Goal: Transaction & Acquisition: Purchase product/service

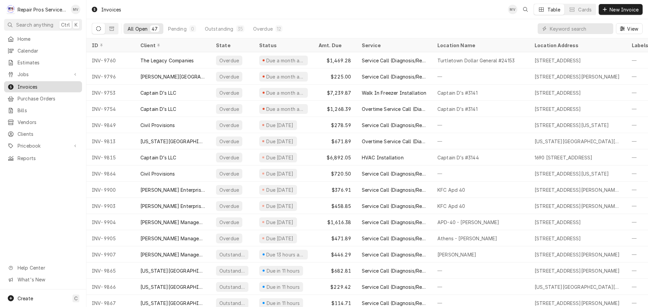
click at [32, 84] on span "Invoices" at bounding box center [48, 86] width 61 height 7
click at [557, 26] on input "Dynamic Content Wrapper" at bounding box center [580, 28] width 60 height 11
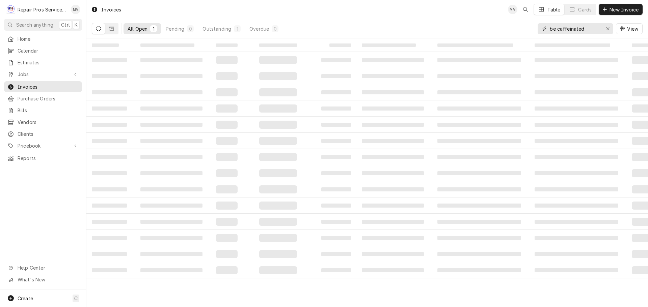
type input "be caffeinated"
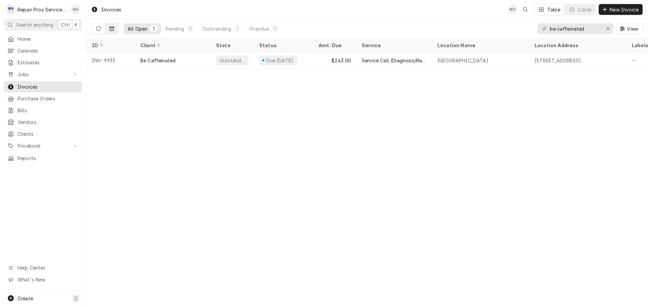
click at [110, 27] on icon "Dynamic Content Wrapper" at bounding box center [111, 29] width 5 height 4
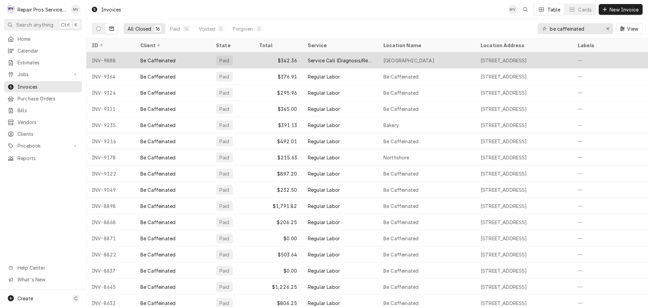
click at [249, 59] on div "Paid" at bounding box center [232, 60] width 43 height 16
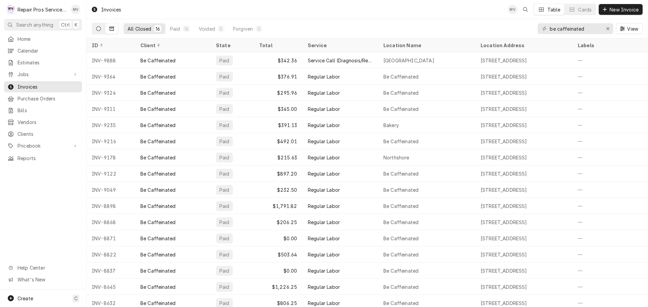
click at [97, 27] on icon "Dynamic Content Wrapper" at bounding box center [98, 28] width 5 height 5
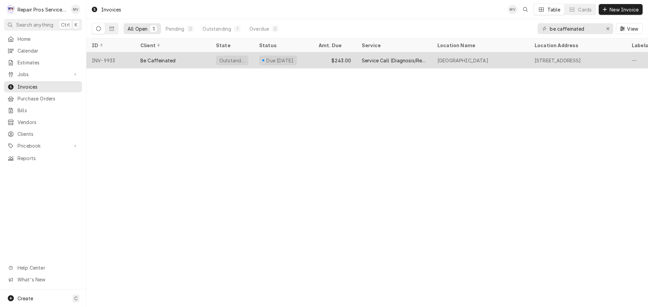
click at [164, 61] on div "Be Caffeinated" at bounding box center [157, 60] width 35 height 7
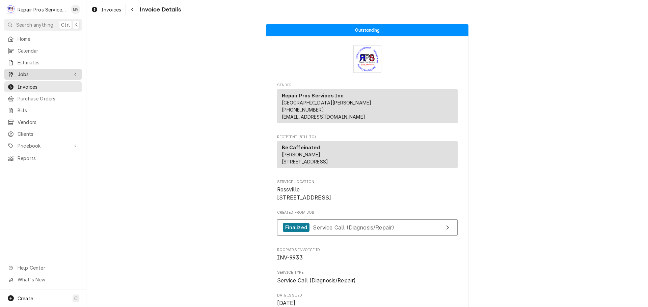
click at [23, 72] on span "Jobs" at bounding box center [43, 74] width 51 height 7
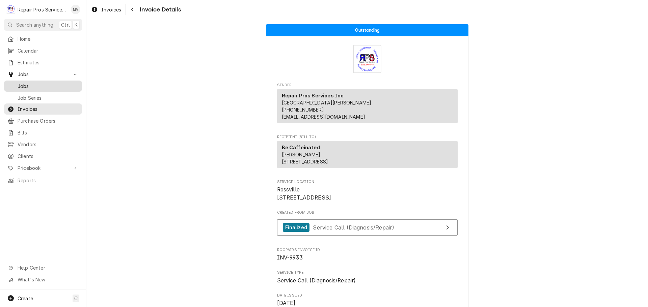
click at [15, 84] on div "Jobs" at bounding box center [42, 86] width 71 height 7
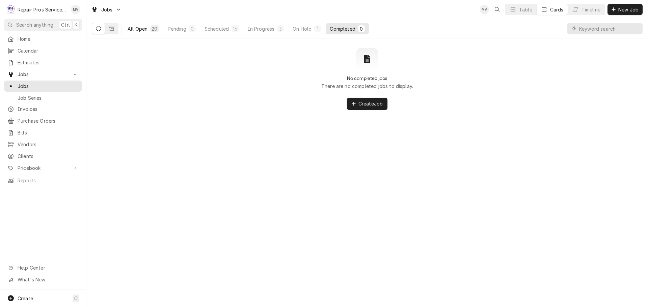
drag, startPoint x: 132, startPoint y: 27, endPoint x: 281, endPoint y: 23, distance: 149.2
click at [132, 27] on div "All Open" at bounding box center [138, 28] width 20 height 7
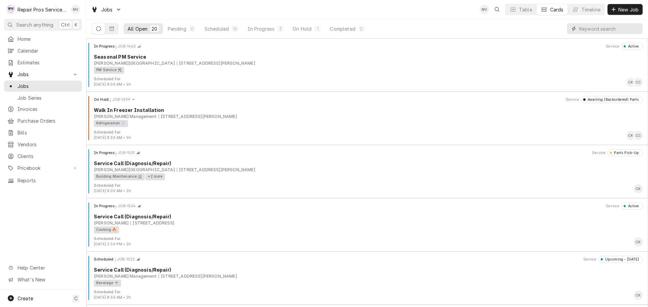
click at [598, 29] on input "Dynamic Content Wrapper" at bounding box center [609, 28] width 60 height 11
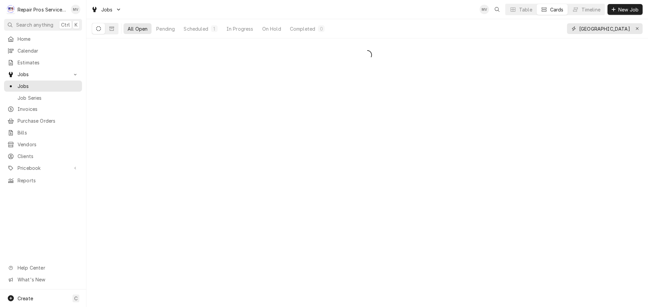
type input "athens"
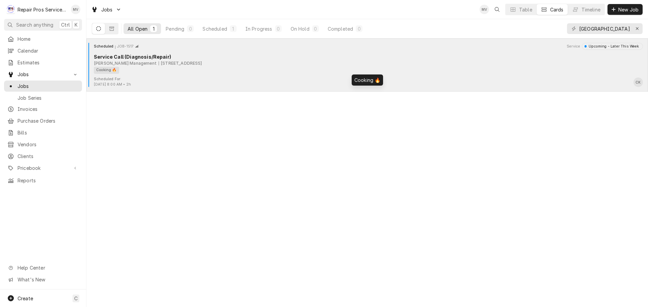
click at [214, 72] on div "Cooking 🔥" at bounding box center [366, 70] width 544 height 7
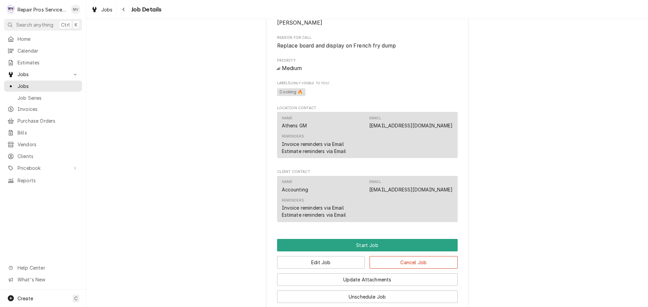
scroll to position [371, 0]
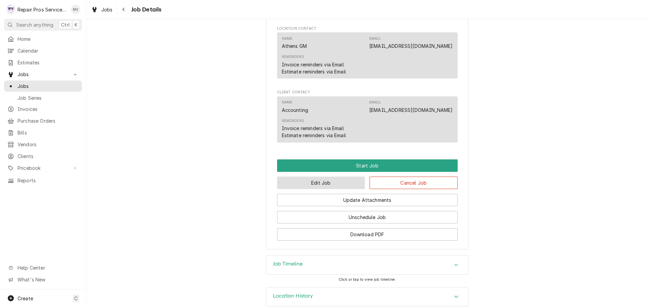
click at [307, 188] on button "Edit Job" at bounding box center [321, 183] width 88 height 12
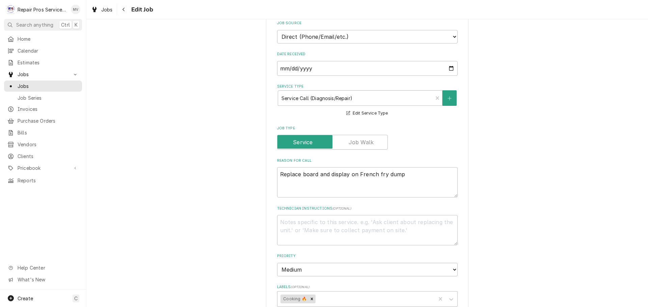
scroll to position [202, 0]
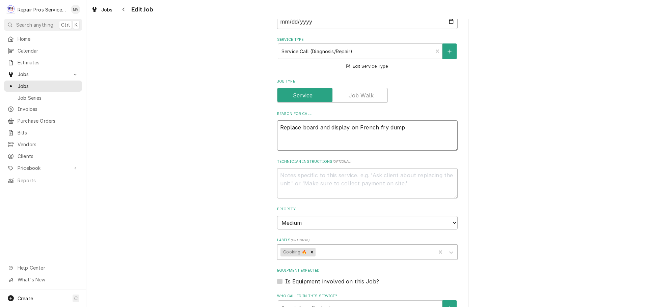
click at [412, 130] on textarea "Replace board and display on French fry dump" at bounding box center [367, 135] width 181 height 30
type textarea "x"
type textarea "Replace board and display on French fry dump"
type textarea "x"
type textarea "Replace board and display on French fry dump F"
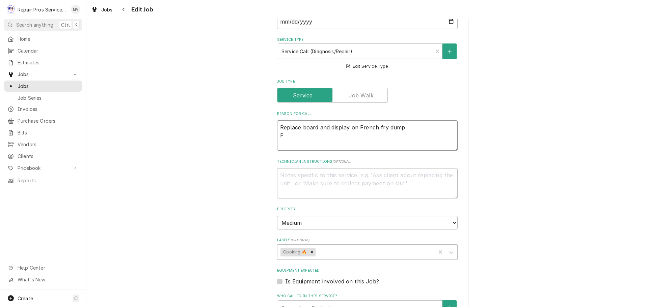
type textarea "x"
type textarea "Replace board and display on French fry dump Fr"
type textarea "x"
type textarea "Replace board and display on French fry dump Fre"
type textarea "x"
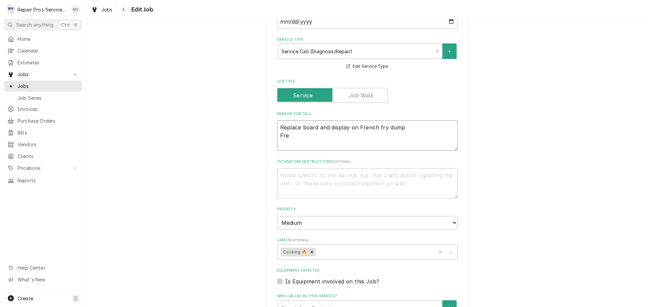
type textarea "Replace board and display on French fry dump Free"
type textarea "x"
type textarea "Replace board and display on French fry dump Freez"
type textarea "x"
type textarea "Replace board and display on French fry dump Freeze"
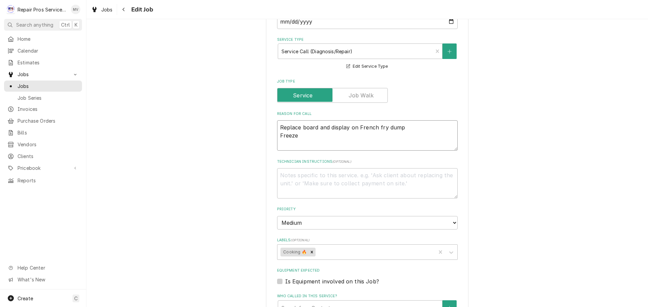
type textarea "x"
type textarea "Replace board and display on French fry dump Freezer"
type textarea "x"
type textarea "Replace board and display on French fry dump Freezer"
type textarea "x"
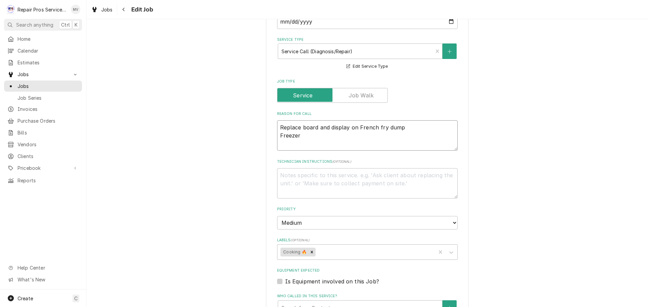
type textarea "Replace board and display on French fry dump Freezer b"
type textarea "x"
type textarea "Replace board and display on French fry dump Freezer by"
type textarea "x"
type textarea "Replace board and display on French fry dump Freezer by"
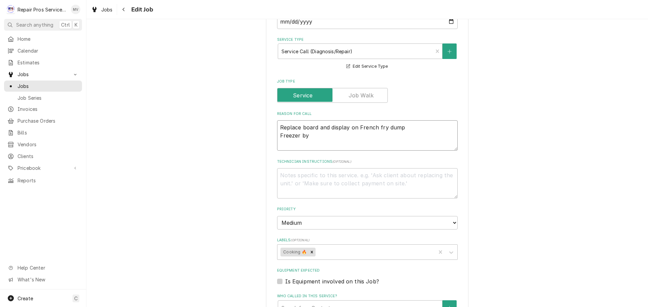
type textarea "x"
type textarea "Replace board and display on French fry dump Freezer by f"
type textarea "x"
type textarea "Replace board and display on French fry dump Freezer by fr"
type textarea "x"
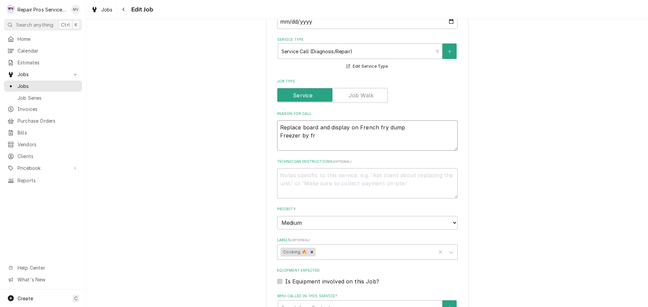
type textarea "Replace board and display on French fry dump Freezer by fry"
type textarea "x"
type textarea "Replace board and display on French fry dump Freezer by fry"
type textarea "x"
type textarea "Replace board and display on French fry dump Freezer by fry s"
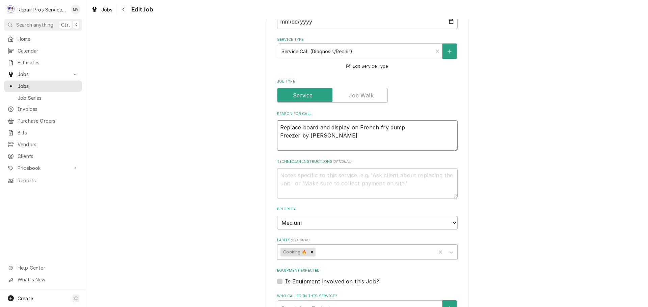
type textarea "x"
type textarea "Replace board and display on French fry dump Freezer by fry st"
type textarea "x"
type textarea "Replace board and display on French fry dump Freezer by fry sta"
type textarea "x"
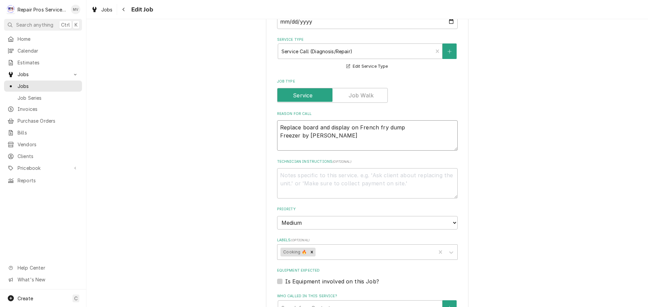
type textarea "Replace board and display on French fry dump Freezer by fry stat"
type textarea "x"
type textarea "Replace board and display on French fry dump Freezer by fry stati"
type textarea "x"
type textarea "Replace board and display on French fry dump Freezer by fry statio"
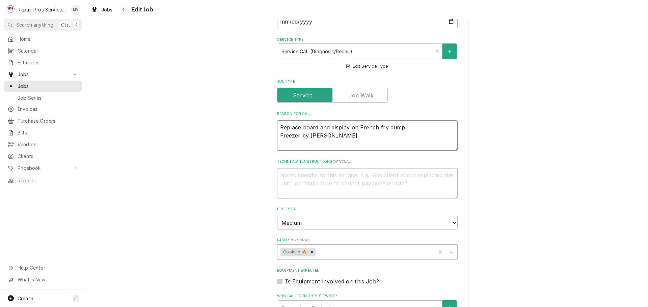
type textarea "x"
type textarea "Replace board and display on French fry dump Freezer by fry station"
type textarea "x"
type textarea "Replace board and display on French fry dump Freezer by fry station"
type textarea "x"
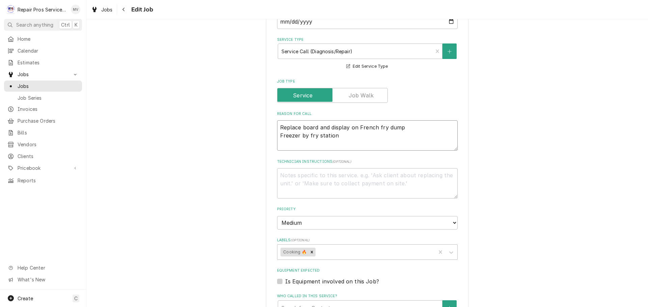
type textarea "Replace board and display on French fry dump Freezer by fry station 2"
type textarea "x"
type textarea "Replace board and display on French fry dump Freezer by fry station 2"
type textarea "x"
type textarea "Replace board and display on French fry dump Freezer by fry station 2 m"
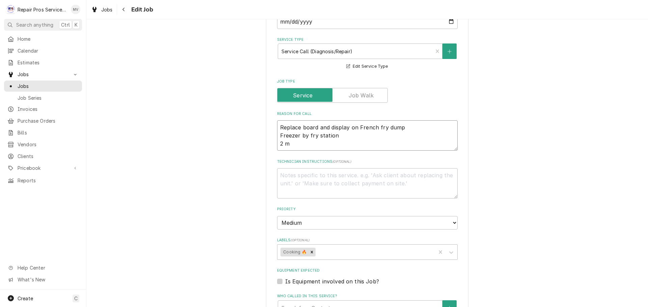
type textarea "x"
type textarea "Replace board and display on French fry dump Freezer by fry station 2 mi"
type textarea "x"
type textarea "Replace board and display on French fry dump Freezer by fry station 2 mic"
type textarea "x"
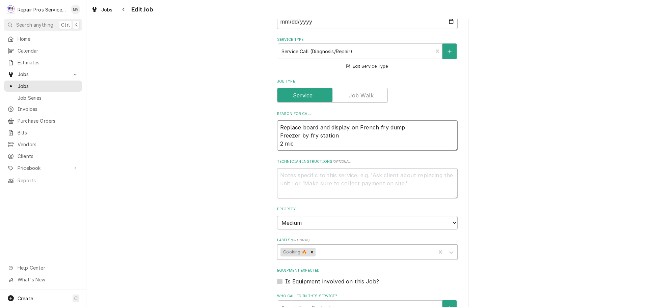
type textarea "Replace board and display on French fry dump Freezer by fry station 2 micr"
type textarea "x"
type textarea "Replace board and display on French fry dump Freezer by fry station 2 micro"
type textarea "x"
type textarea "Replace board and display on French fry dump Freezer by fry station 2 microv"
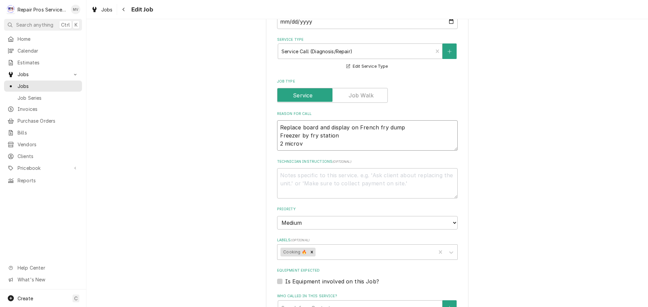
type textarea "x"
type textarea "Replace board and display on French fry dump Freezer by fry station 2 micro"
type textarea "x"
type textarea "Replace board and display on French fry dump Freezer by fry station 2 microw"
type textarea "x"
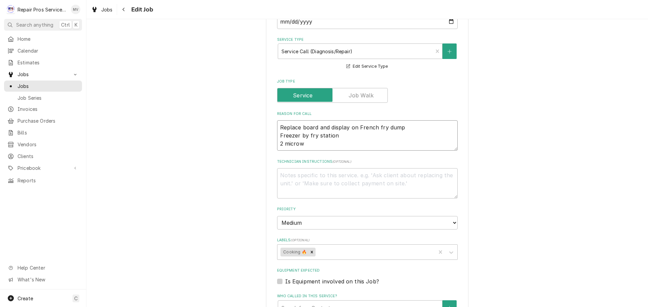
type textarea "Replace board and display on French fry dump Freezer by fry station 2 microwa"
type textarea "x"
type textarea "Replace board and display on French fry dump Freezer by fry station 2 microwav"
type textarea "x"
type textarea "Replace board and display on French fry dump Freezer by fry station 2 microwave"
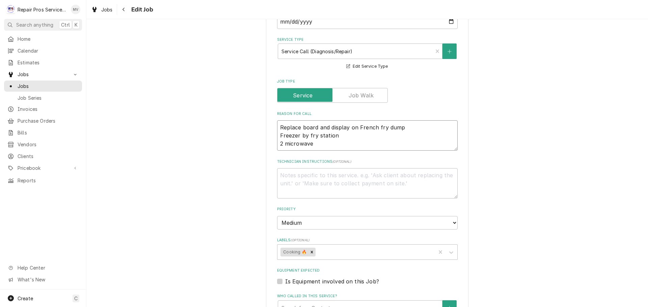
type textarea "x"
type textarea "Replace board and display on French fry dump Freezer by fry station 2 microwaves"
type textarea "x"
type textarea "Replace board and display on French fry dump Freezer by fry station 2 microwaves"
click at [343, 250] on div "Labels" at bounding box center [375, 252] width 116 height 12
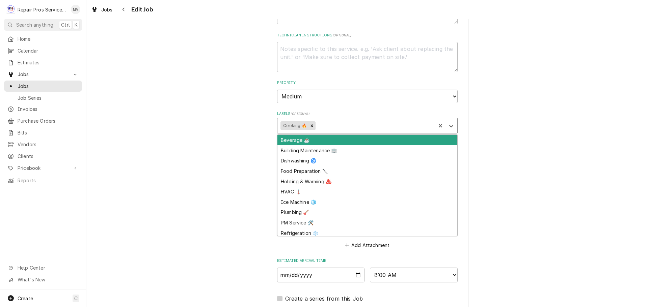
scroll to position [337, 0]
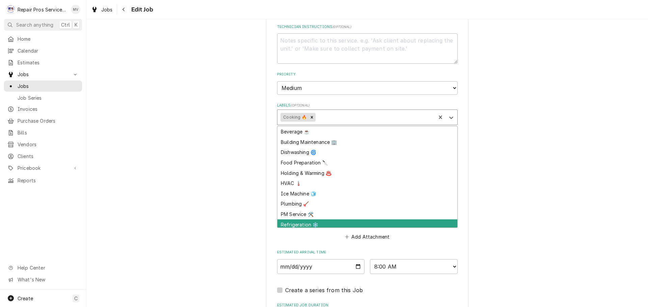
click at [302, 224] on div "Refrigeration ❄️" at bounding box center [367, 225] width 180 height 10
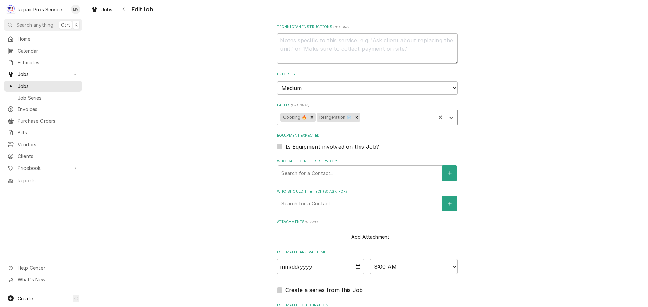
click at [368, 118] on div "Labels" at bounding box center [396, 117] width 71 height 12
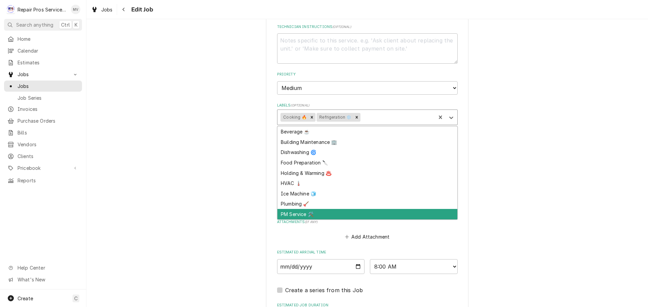
click at [230, 196] on div "Use the fields below to edit this job: Client Details Client Smith Management E…" at bounding box center [366, 44] width 561 height 710
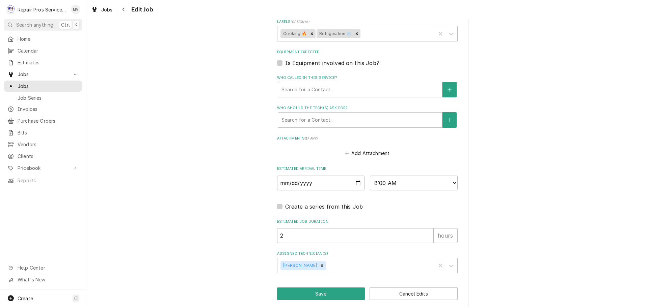
scroll to position [429, 0]
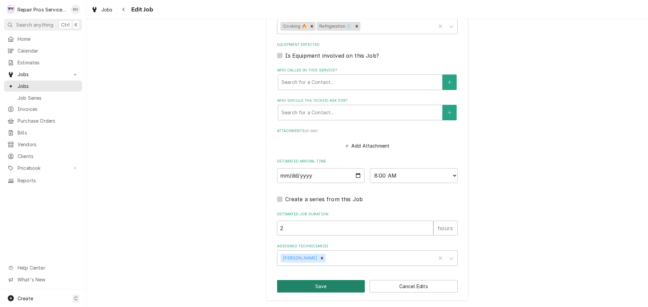
click at [319, 285] on button "Save" at bounding box center [321, 286] width 88 height 12
type textarea "x"
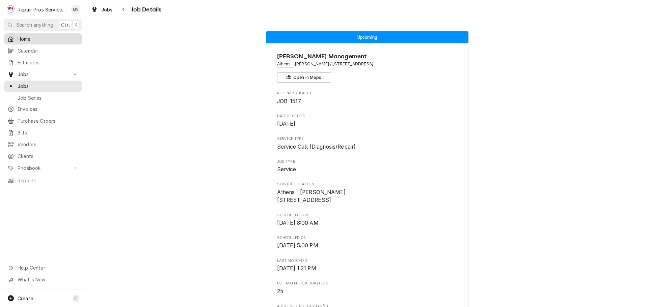
click at [29, 35] on span "Home" at bounding box center [48, 38] width 61 height 7
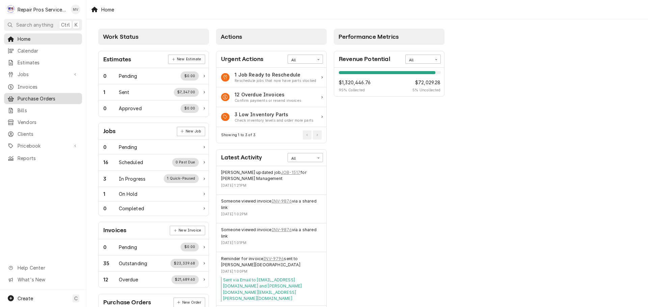
click at [32, 97] on span "Purchase Orders" at bounding box center [48, 98] width 61 height 7
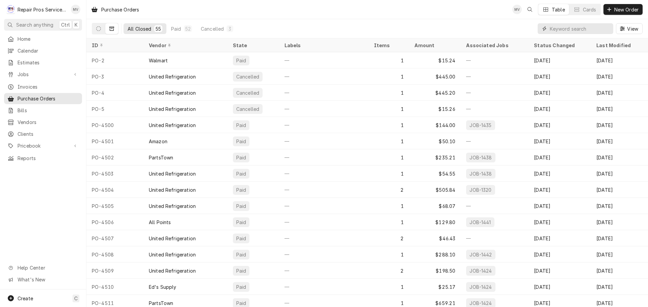
click at [571, 27] on input "Dynamic Content Wrapper" at bounding box center [580, 28] width 60 height 11
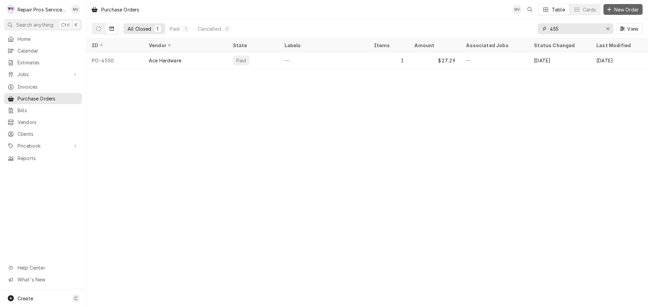
type input "455"
click at [626, 9] on span "New Order" at bounding box center [626, 9] width 27 height 7
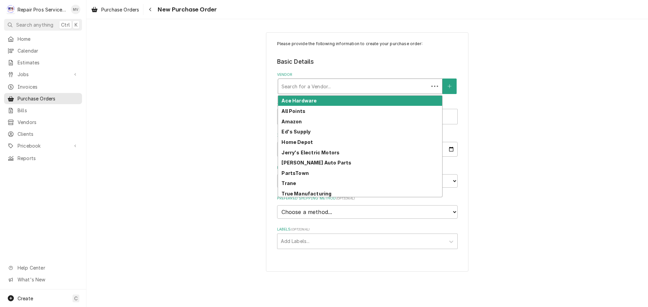
click at [335, 84] on div "Vendor" at bounding box center [353, 86] width 144 height 12
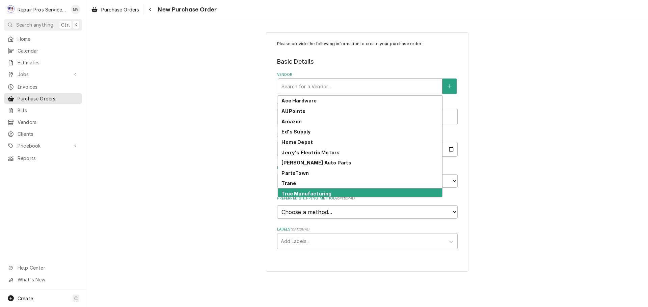
scroll to position [33, 0]
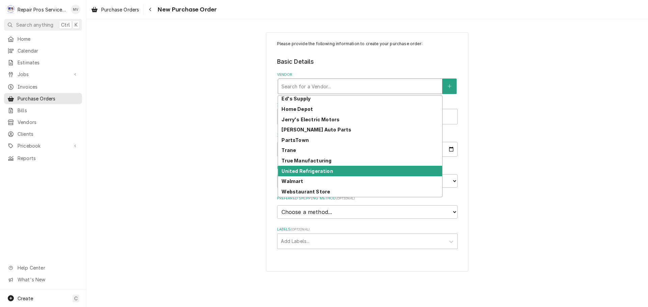
click at [297, 171] on strong "United Refrigeration" at bounding box center [306, 171] width 51 height 6
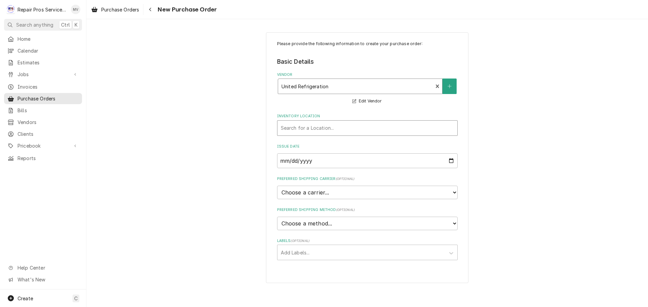
click at [302, 131] on div "Inventory Location" at bounding box center [367, 128] width 173 height 12
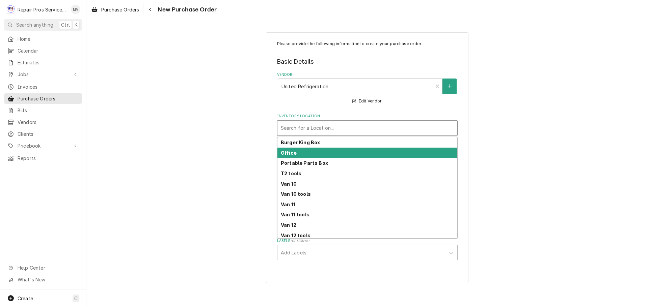
click at [292, 154] on strong "Office" at bounding box center [289, 153] width 16 height 6
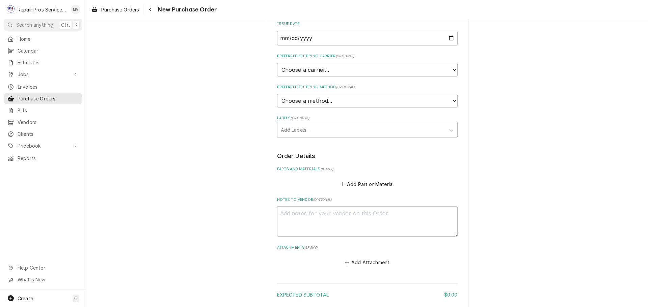
scroll to position [135, 0]
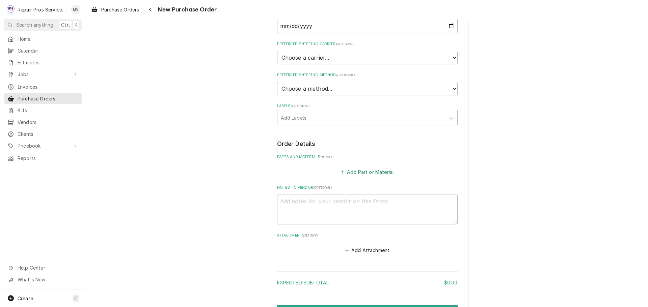
click at [355, 172] on button "Add Part or Material" at bounding box center [367, 171] width 56 height 9
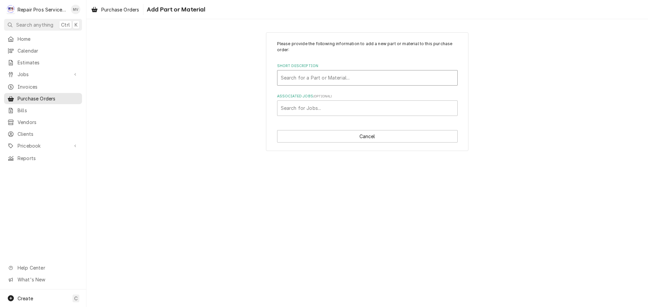
click at [321, 82] on html "R Repair Pros Services Inc MV Search anything Ctrl K Home Calendar Estimates Jo…" at bounding box center [324, 153] width 648 height 307
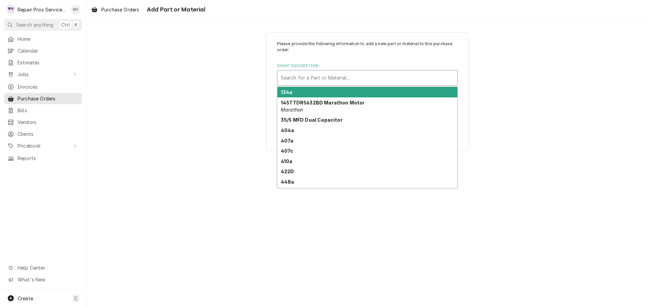
click at [314, 79] on div "Short Description" at bounding box center [367, 78] width 173 height 12
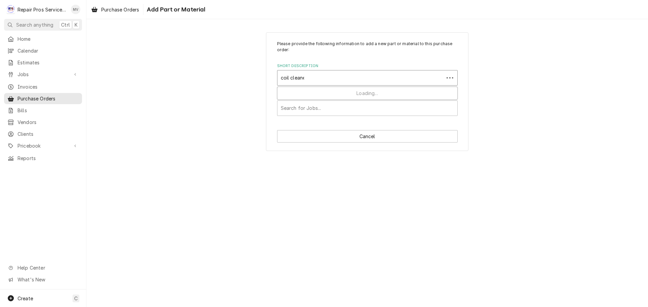
type input "coil cleaner"
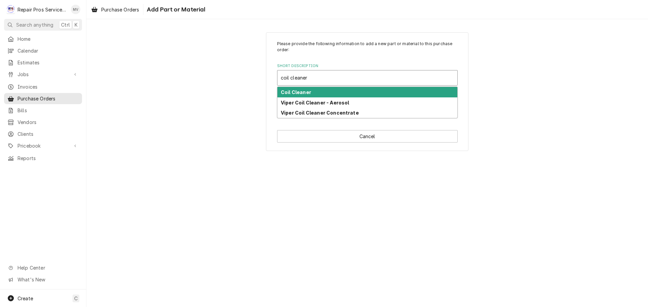
click at [293, 92] on strong "Coil Cleaner" at bounding box center [296, 92] width 30 height 6
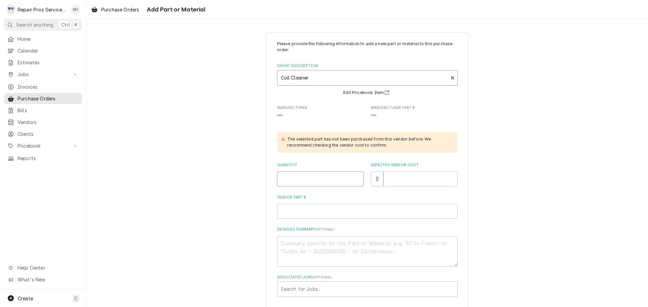
click at [306, 180] on input "Quantity" at bounding box center [320, 179] width 87 height 15
type textarea "x"
type input "3"
type textarea "x"
type input "1"
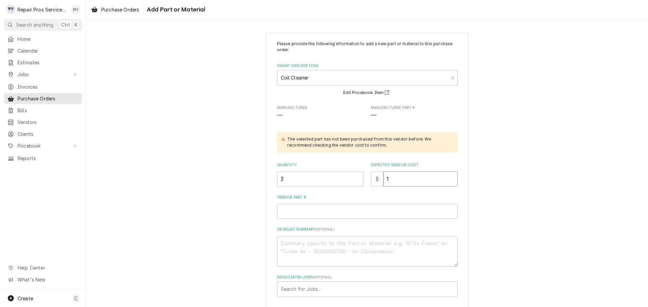
type textarea "x"
type input "18"
type textarea "x"
type input "18.2"
type textarea "x"
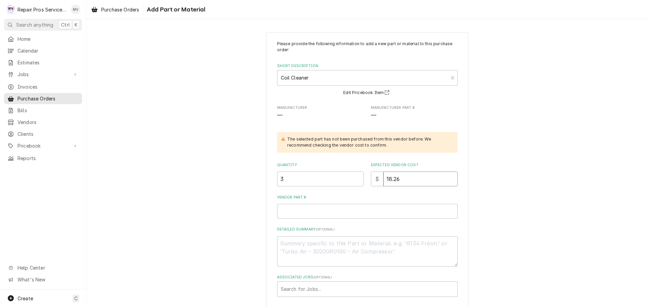
type input "18.26"
type textarea "x"
type input "4"
type textarea "x"
type input "42"
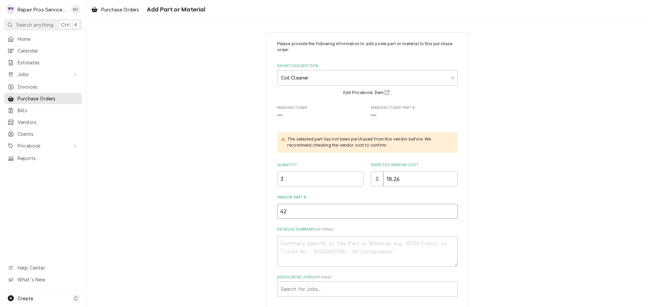
type textarea "x"
type input "429"
type textarea "x"
type input "4290"
type textarea "x"
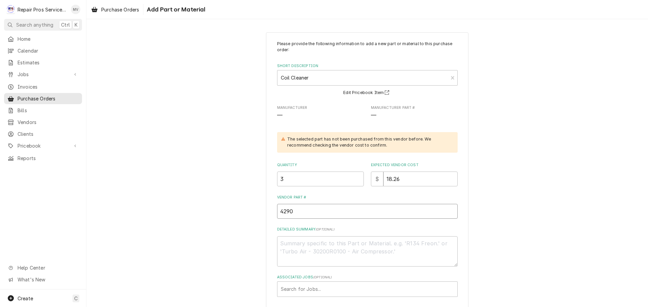
type input "42907"
type textarea "x"
type input "429075"
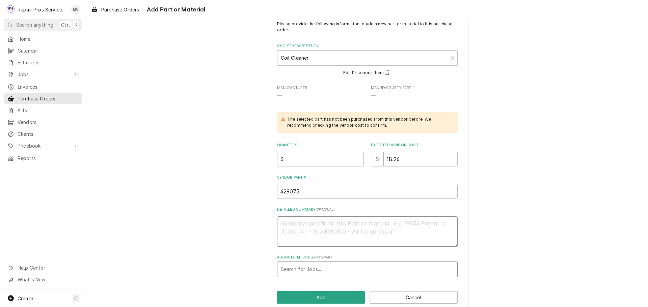
scroll to position [31, 0]
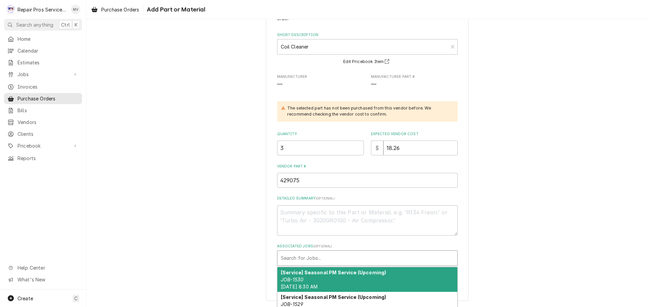
click at [306, 257] on div "Associated Jobs" at bounding box center [367, 258] width 173 height 12
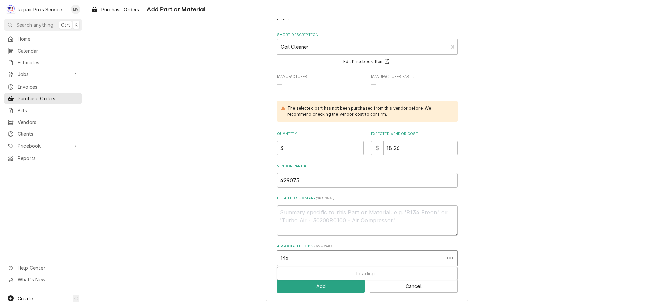
type input "1463"
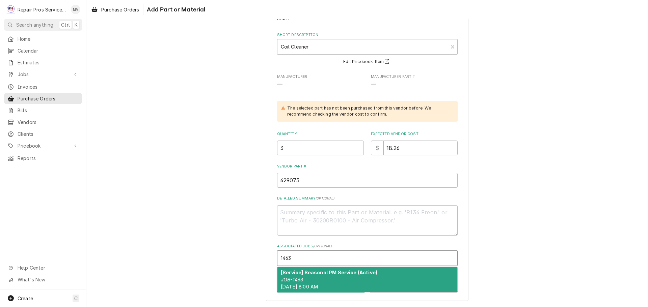
click at [309, 281] on div "[Service] Seasonal PM Service (Active) JOB-1463 Fri, Aug 22nd, 2025 - 8:00 AM" at bounding box center [367, 280] width 180 height 25
type textarea "x"
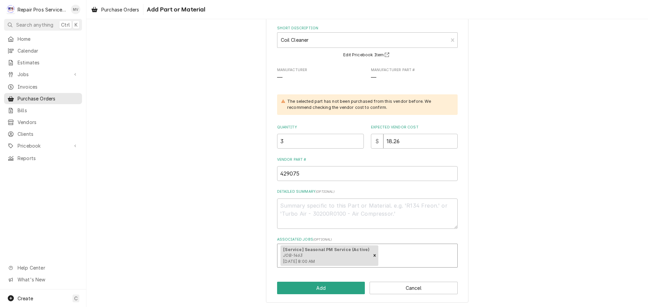
scroll to position [39, 0]
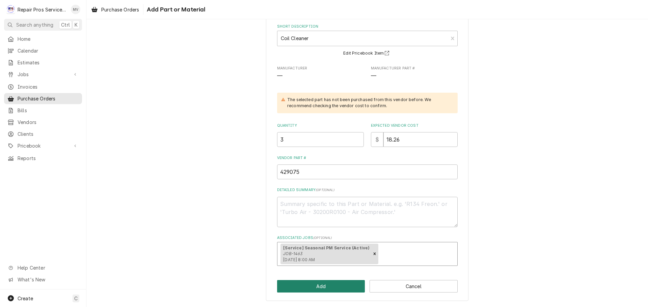
click at [309, 286] on button "Add" at bounding box center [321, 286] width 88 height 12
type textarea "x"
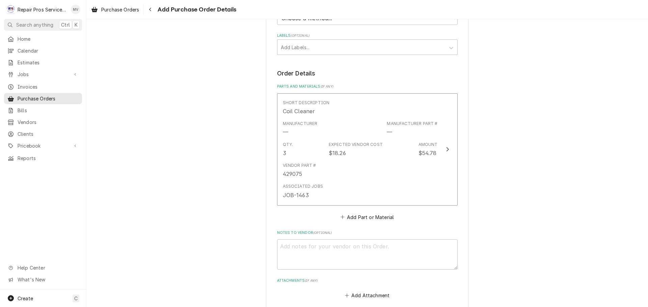
scroll to position [236, 0]
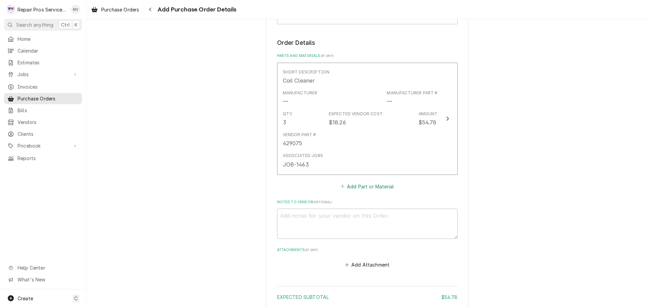
click at [354, 186] on button "Add Part or Material" at bounding box center [367, 186] width 56 height 9
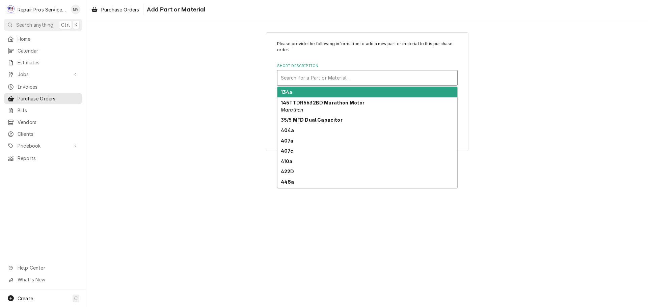
click at [298, 75] on div "Short Description" at bounding box center [367, 78] width 173 height 12
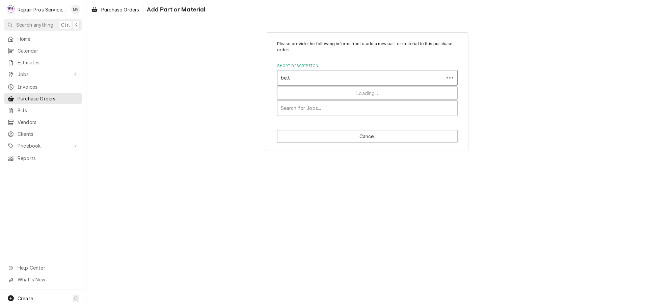
type input "belts"
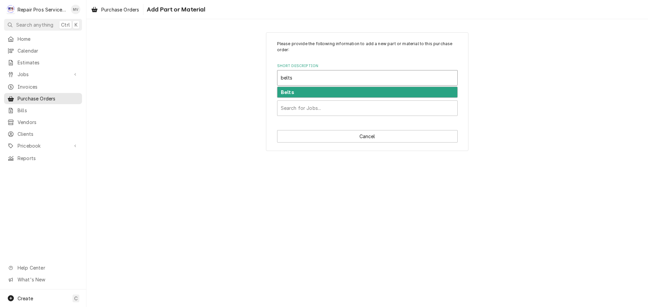
click at [295, 91] on div "Belts" at bounding box center [367, 92] width 180 height 10
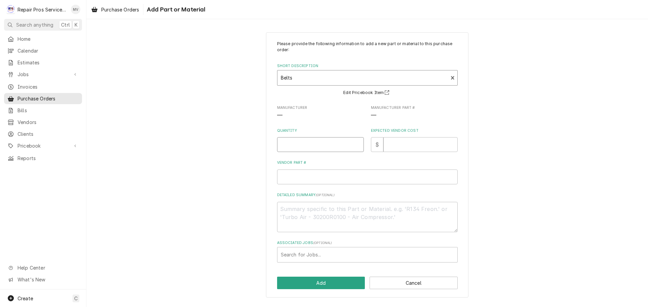
click at [302, 144] on input "Quantity" at bounding box center [320, 144] width 87 height 15
type textarea "x"
type input "1"
type textarea "x"
type input "8"
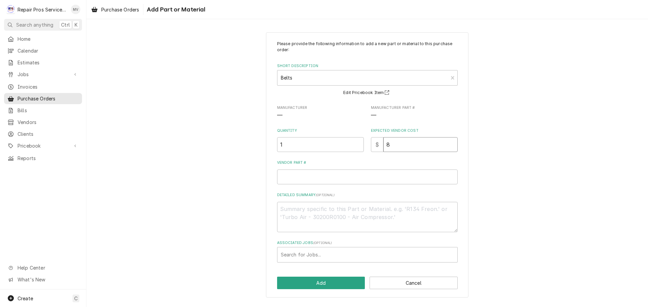
type textarea "x"
type input "8.3"
type textarea "x"
type input "8.35"
type textarea "x"
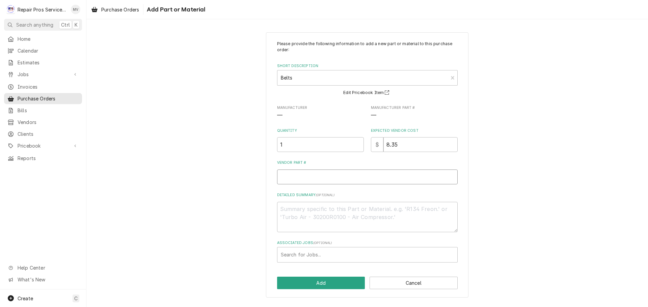
type input "A"
type textarea "x"
type input "AX"
type textarea "x"
type input "AX2"
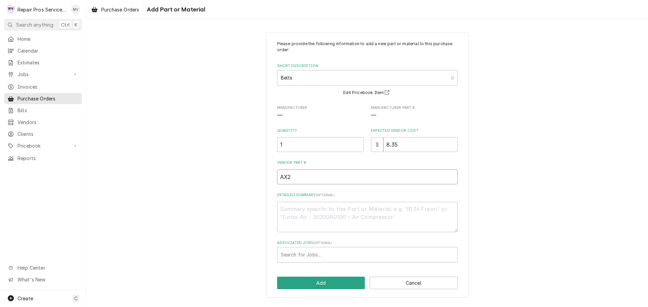
type textarea "x"
type input "AX22"
type textarea "x"
type input "AX22B"
type textarea "x"
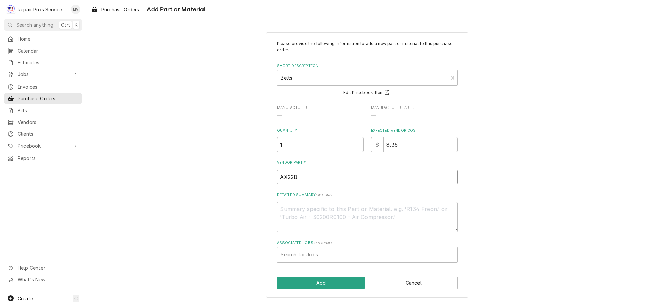
type input "AX22BT"
type textarea "x"
type input "AX22BTN"
click at [315, 255] on div "Associated Jobs" at bounding box center [367, 255] width 173 height 12
type input "1463"
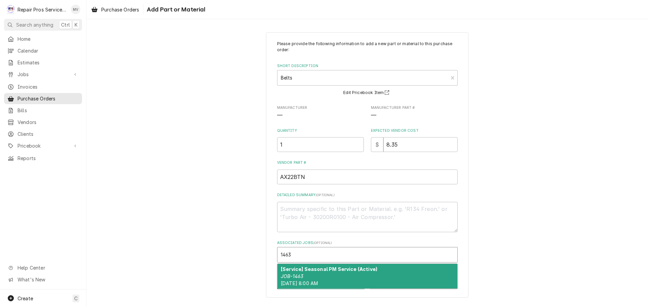
click at [320, 278] on div "[Service] Seasonal PM Service (Active) JOB-1463 Fri, Aug 22nd, 2025 - 8:00 AM" at bounding box center [367, 276] width 180 height 25
type textarea "x"
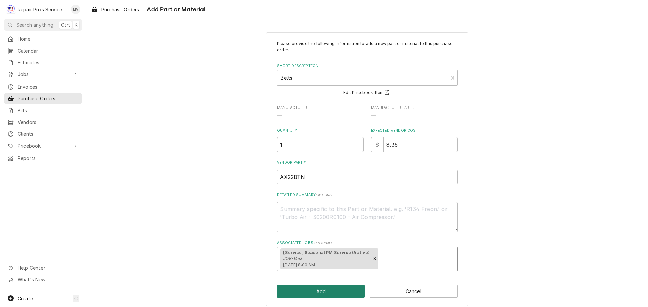
click at [323, 289] on button "Add" at bounding box center [321, 291] width 88 height 12
type textarea "x"
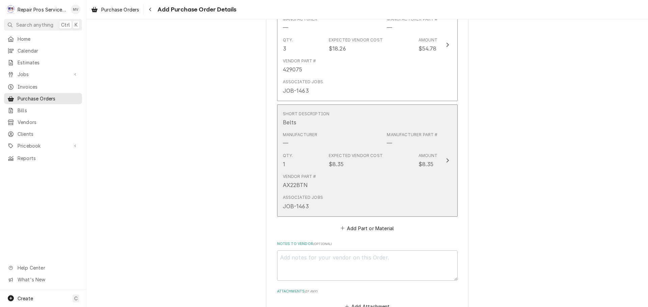
scroll to position [371, 0]
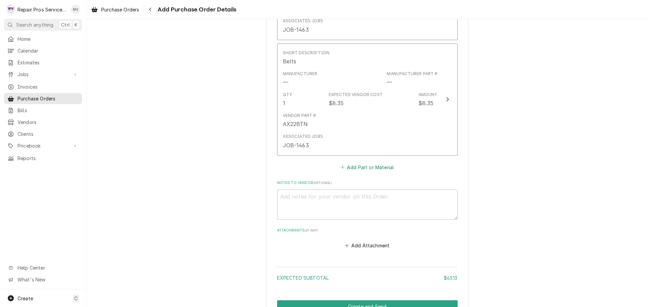
click at [367, 168] on button "Add Part or Material" at bounding box center [367, 167] width 56 height 9
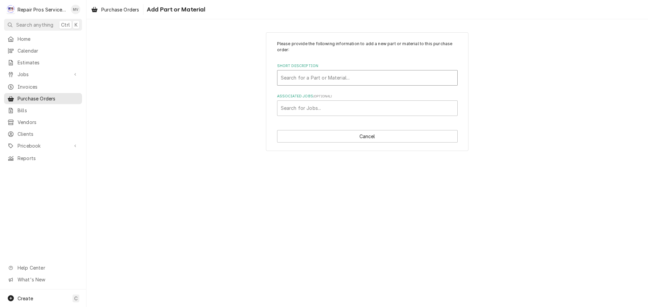
click at [319, 76] on div "Short Description" at bounding box center [367, 78] width 173 height 12
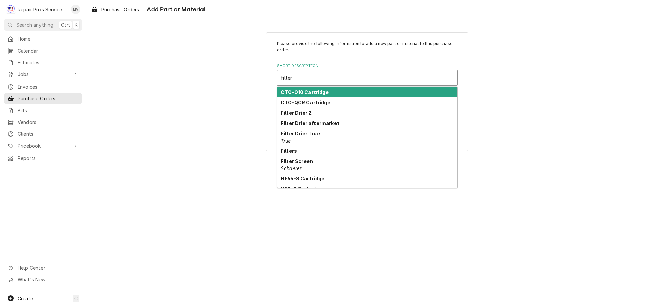
type input "filters"
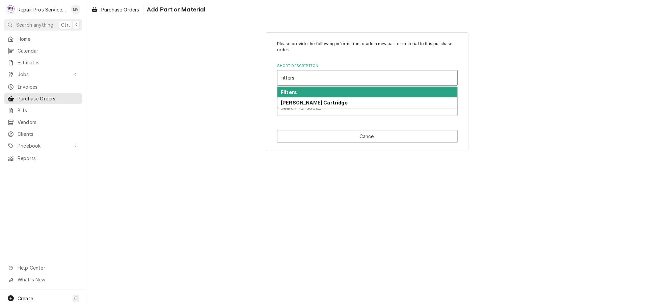
click at [291, 90] on strong "Filters" at bounding box center [289, 92] width 16 height 6
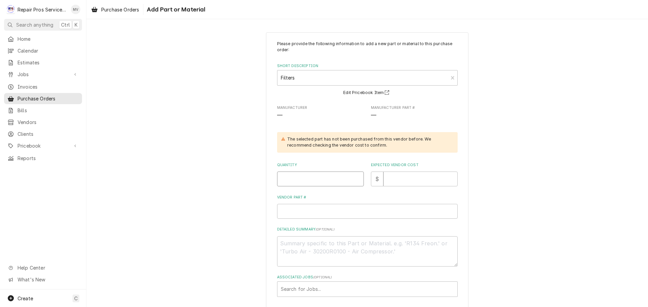
click at [284, 180] on input "Quantity" at bounding box center [320, 179] width 87 height 15
type textarea "x"
type input "7"
type textarea "x"
type input "1"
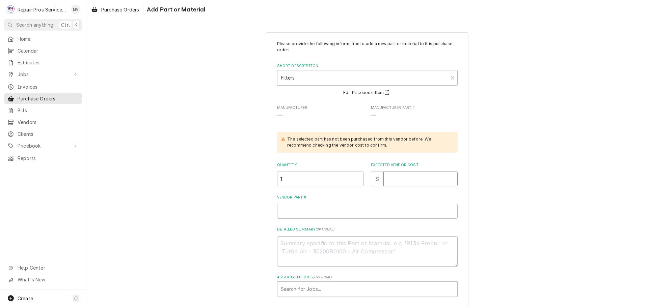
type textarea "x"
type input "3"
type textarea "x"
type input "35"
type textarea "x"
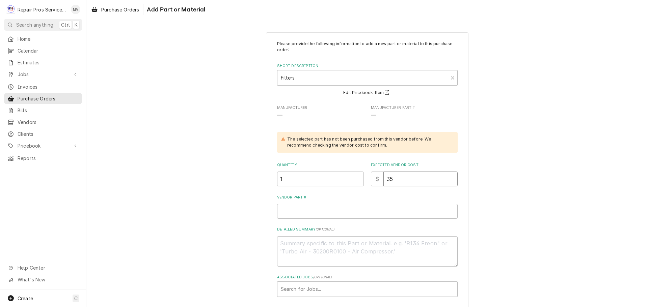
type input "35.4"
type textarea "x"
type input "35.45"
type textarea "x"
type input "1"
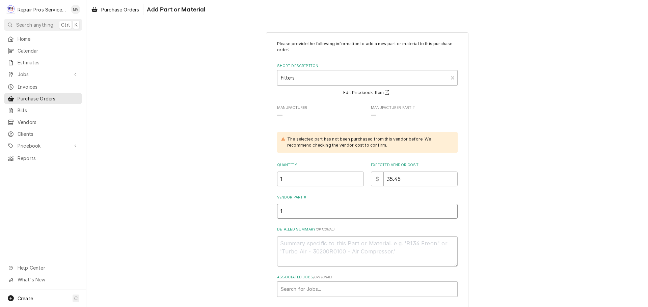
type textarea "x"
type input "16"
type textarea "x"
type input "16x"
type textarea "x"
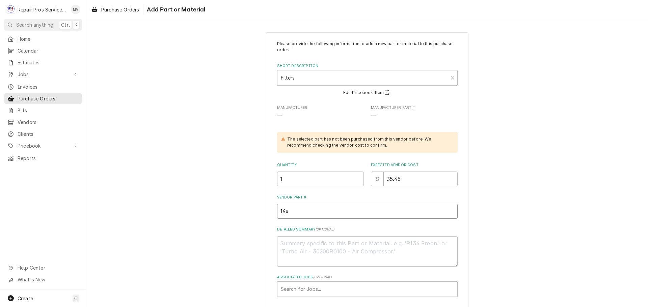
type input "16x2"
type textarea "x"
type input "16x20"
type textarea "x"
type input "16x20x"
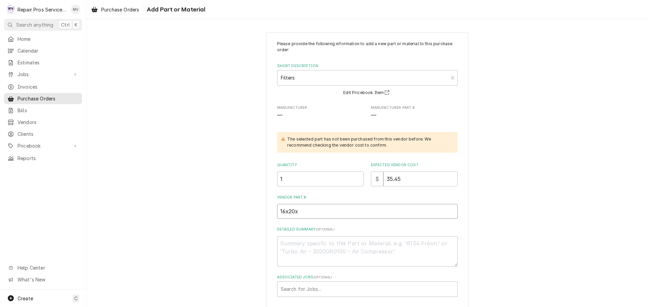
type textarea "x"
type input "16x20x1"
type textarea "x"
type input "16x20x1a"
type textarea "x"
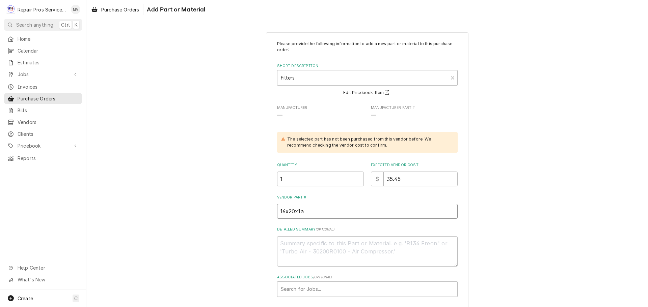
type input "16x20x1ab"
type textarea "x"
type input "16x20x1ab4"
type textarea "x"
type input "16x20x1ab40"
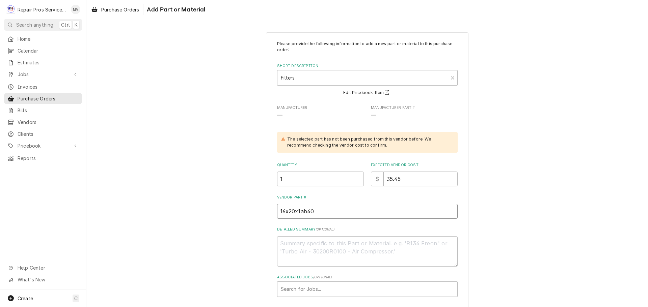
type textarea "x"
type input "16x20x1ab40,"
type textarea "x"
type input "16x20x1ab40,"
type textarea "x"
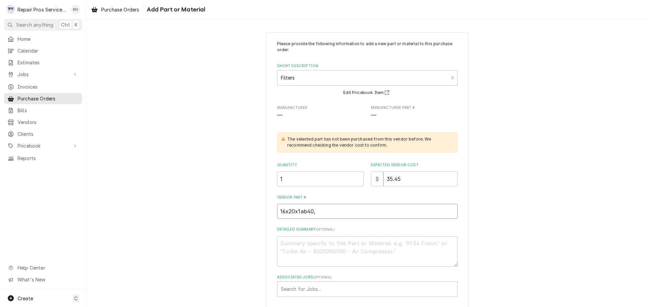
type input "16x20x1ab40, 2"
type textarea "x"
type input "16x20x1ab40, 20"
type textarea "x"
type input "16x20x1ab40, 20x"
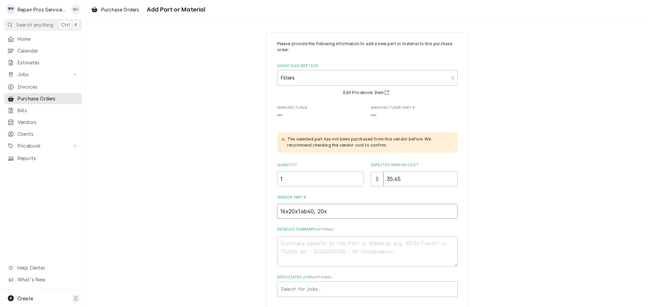
type textarea "x"
type input "16x20x1ab40, 20x2"
type textarea "x"
type input "16x20x1ab40, 20x20"
type textarea "x"
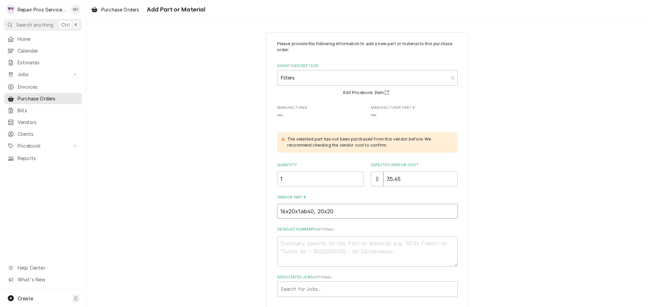
type input "16x20x1ab40, 20x20x"
type textarea "x"
type input "16x20x1ab40, 20x20x1"
type textarea "x"
type input "16x20x1ab40, 20x20x1a"
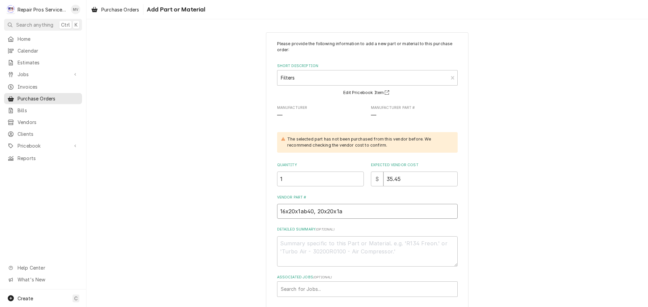
type textarea "x"
type input "16x20x1ab40, 20x20x1ab"
type textarea "x"
type input "16x20x1ab40, 20x20x1ab4"
type textarea "x"
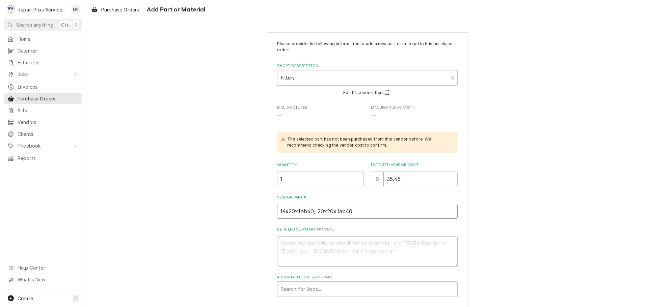
type input "16x20x1ab40, 20x20x1ab40"
click at [282, 243] on textarea "Detailed Summary ( optional )" at bounding box center [367, 252] width 181 height 30
type textarea "x"
type textarea "2"
type textarea "x"
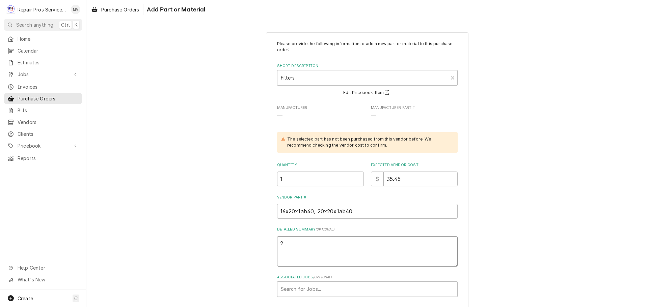
type textarea "2"
type textarea "x"
type textarea "2 a"
type textarea "x"
type textarea "2 at"
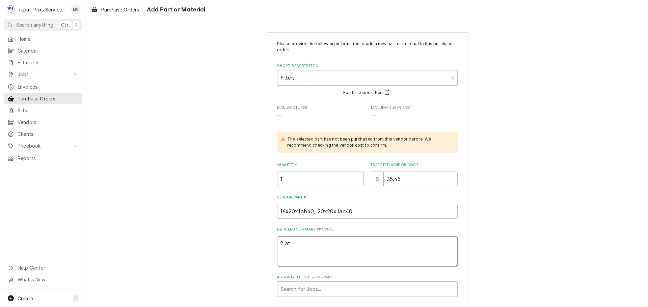
type textarea "x"
type textarea "2 at"
type textarea "x"
type textarea "2 at 4"
type textarea "x"
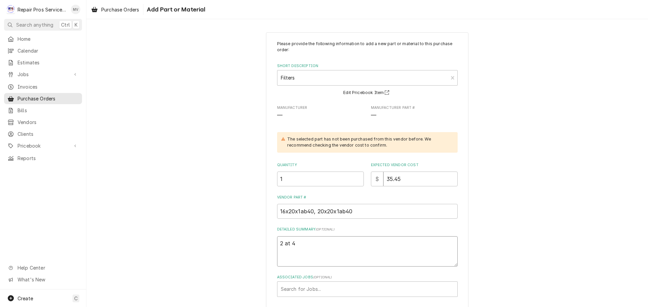
type textarea "2 at 4."
type textarea "x"
type textarea "2 at 4.8"
type textarea "x"
type textarea "2 at 4.85"
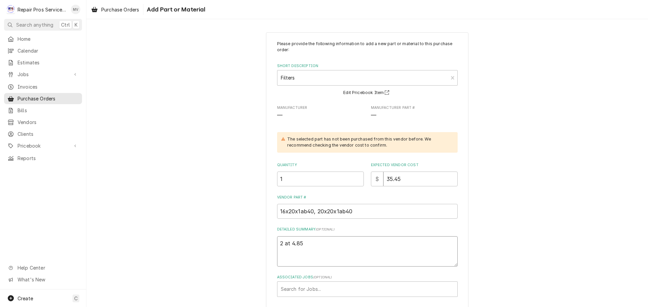
type textarea "x"
type textarea "2 at 4.85"
type textarea "x"
type textarea "2 at 4.85 5"
type textarea "x"
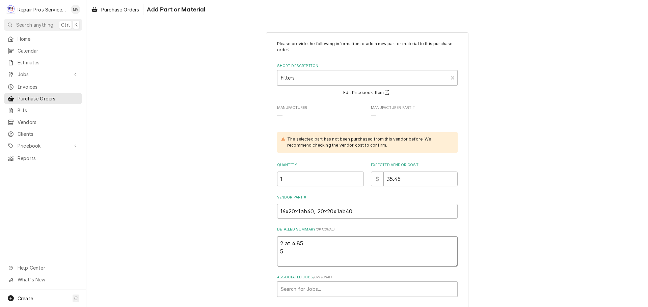
type textarea "2 at 4.85 5"
type textarea "x"
type textarea "2 at 4.85 5 a"
type textarea "x"
type textarea "2 at 4.85 5 at"
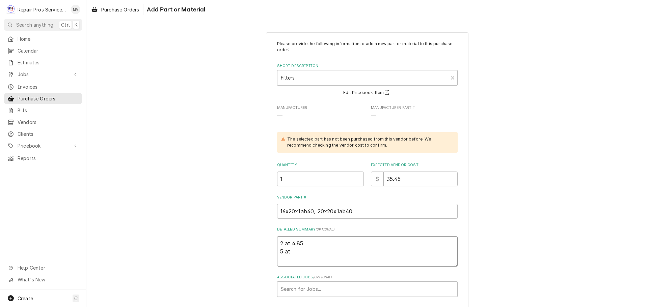
type textarea "x"
type textarea "2 at 4.85 5 at"
type textarea "x"
type textarea "2 at 4.85 5 at 5"
type textarea "x"
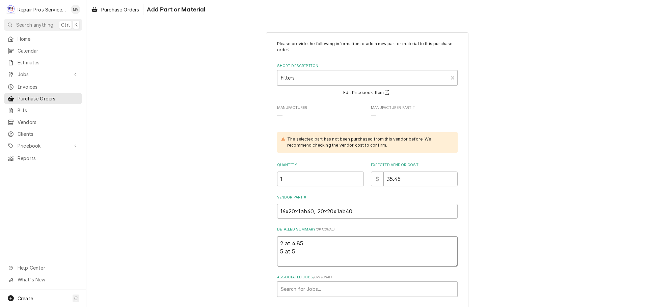
type textarea "2 at 4.85 5 at 5."
type textarea "x"
type textarea "2 at 4.85 5 at 5.1"
type textarea "x"
type textarea "2 at 4.85 5 at 5.15"
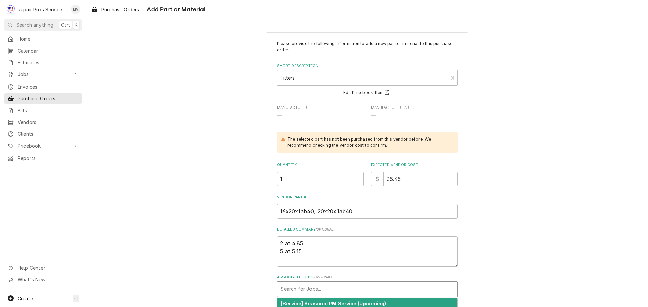
click at [302, 291] on div "Associated Jobs" at bounding box center [367, 289] width 173 height 12
type input "1463"
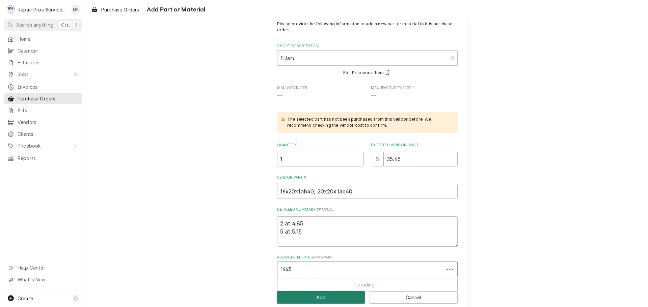
scroll to position [31, 0]
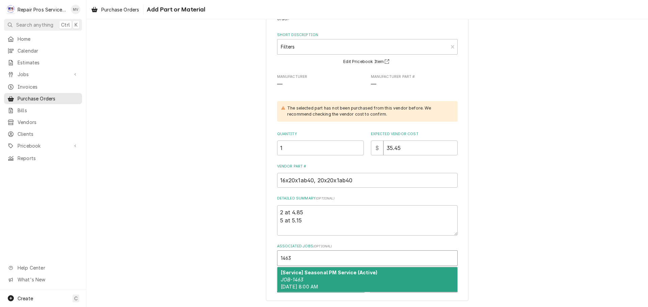
click at [338, 269] on div "[Service] Seasonal PM Service (Active) JOB-1463 Fri, Aug 22nd, 2025 - 8:00 AM" at bounding box center [367, 280] width 180 height 25
type textarea "x"
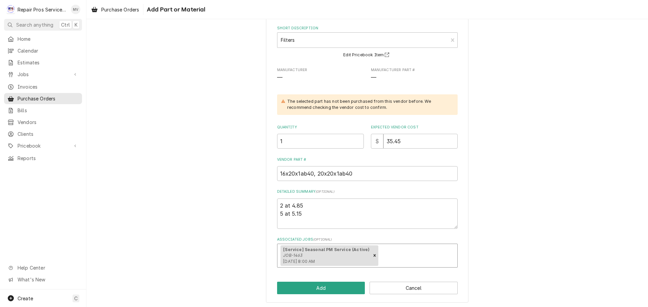
scroll to position [39, 0]
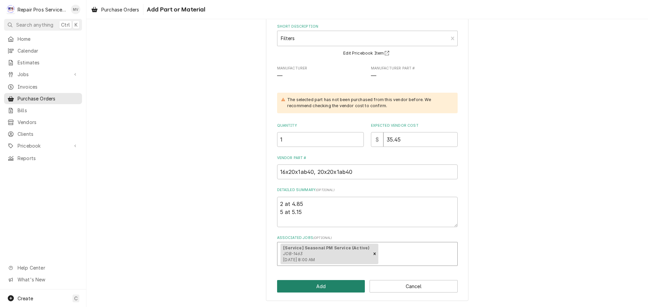
click at [304, 286] on button "Add" at bounding box center [321, 286] width 88 height 12
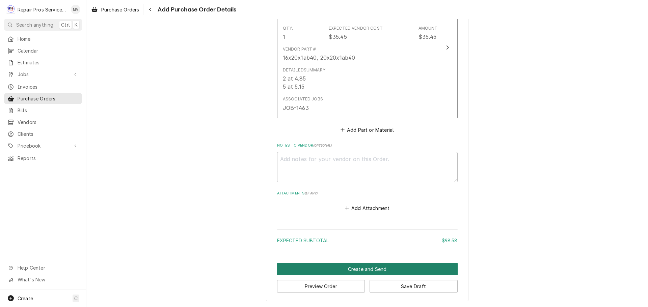
click at [360, 265] on button "Create and Send" at bounding box center [367, 269] width 181 height 12
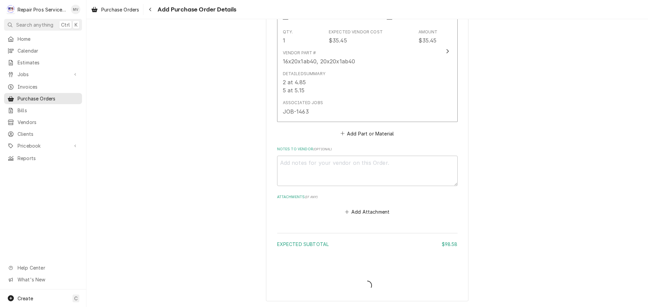
scroll to position [550, 0]
type textarea "x"
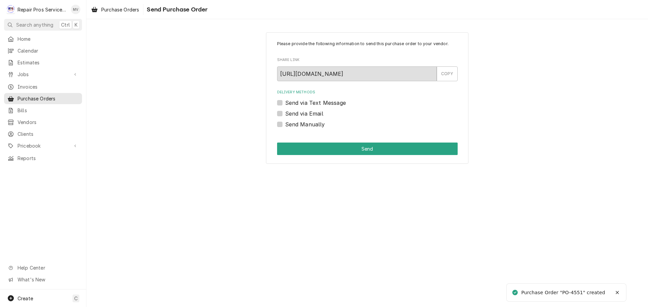
click at [302, 123] on label "Send Manually" at bounding box center [305, 124] width 40 height 8
click at [302, 123] on input "Send Manually" at bounding box center [375, 127] width 181 height 15
checkbox input "true"
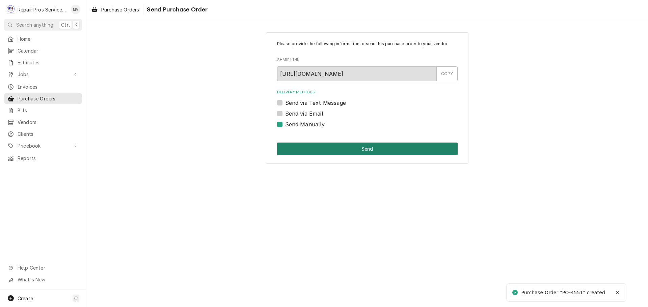
click at [354, 148] on button "Send" at bounding box center [367, 149] width 181 height 12
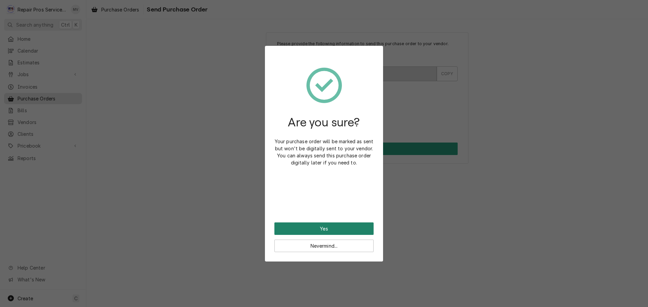
click at [336, 224] on button "Yes" at bounding box center [323, 229] width 99 height 12
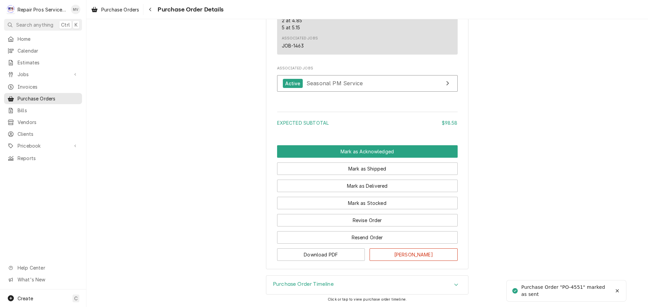
scroll to position [682, 0]
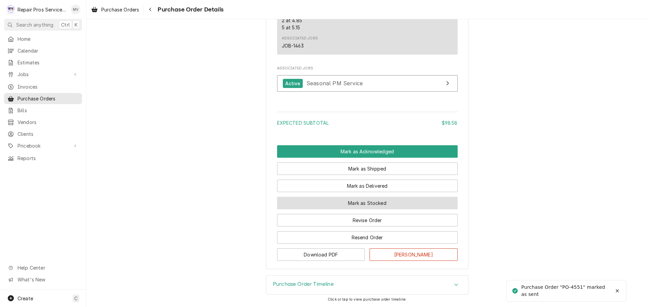
click at [356, 201] on button "Mark as Stocked" at bounding box center [367, 203] width 181 height 12
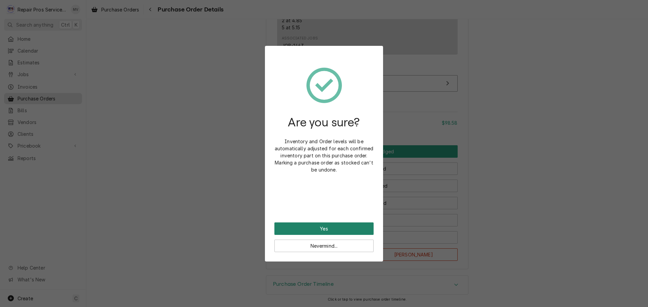
click at [341, 226] on button "Yes" at bounding box center [323, 229] width 99 height 12
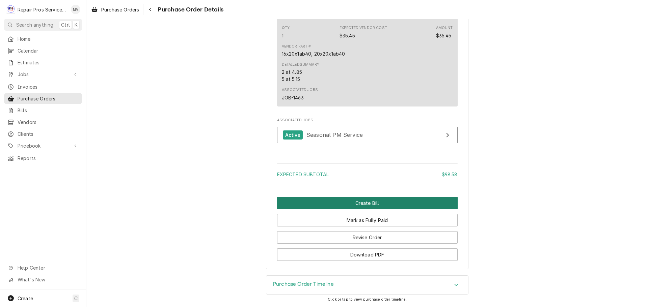
scroll to position [715, 0]
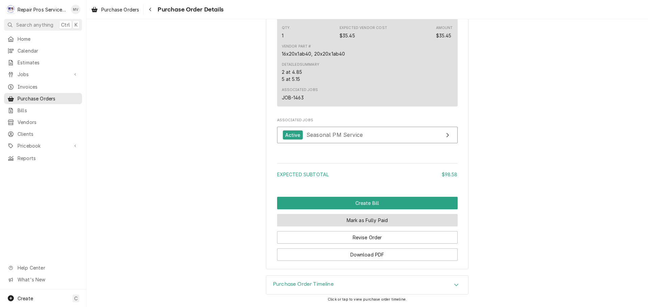
click at [375, 218] on button "Mark as Fully Paid" at bounding box center [367, 220] width 181 height 12
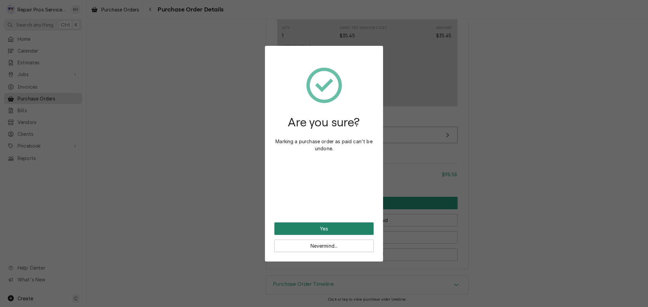
click at [321, 226] on button "Yes" at bounding box center [323, 229] width 99 height 12
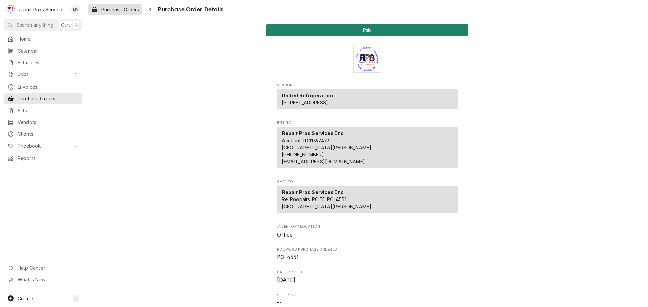
click at [123, 9] on span "Purchase Orders" at bounding box center [120, 9] width 38 height 7
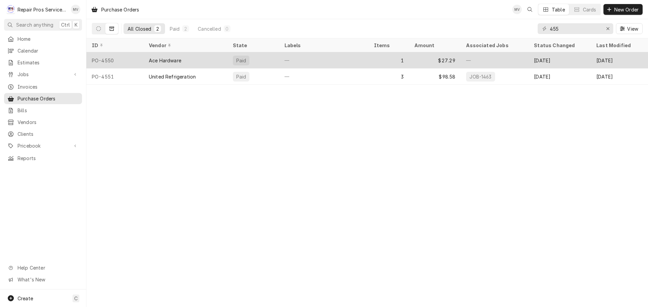
click at [183, 59] on div "Ace Hardware" at bounding box center [185, 60] width 84 height 16
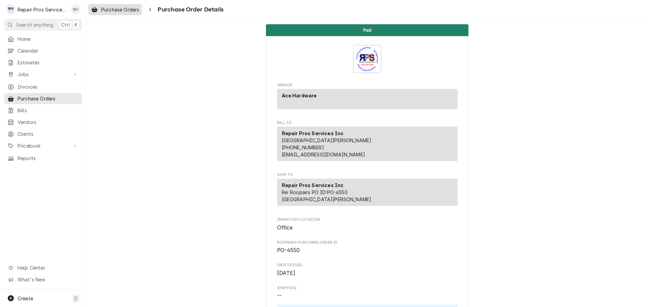
click at [110, 8] on span "Purchase Orders" at bounding box center [120, 9] width 38 height 7
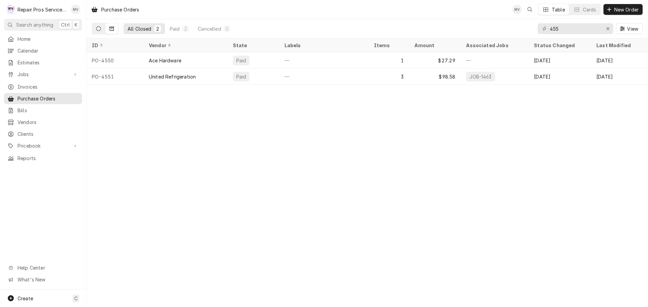
click at [98, 27] on icon "Dynamic Content Wrapper" at bounding box center [98, 28] width 5 height 5
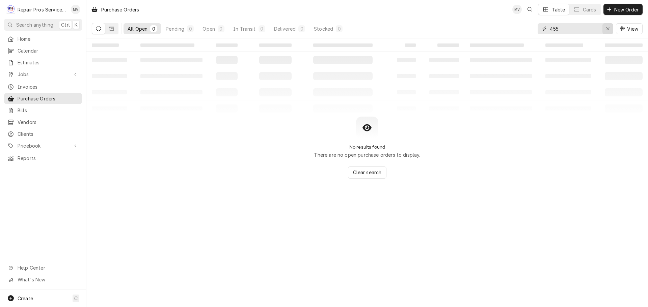
click at [609, 28] on icon "Erase input" at bounding box center [608, 28] width 4 height 5
click at [619, 7] on span "New Order" at bounding box center [626, 9] width 27 height 7
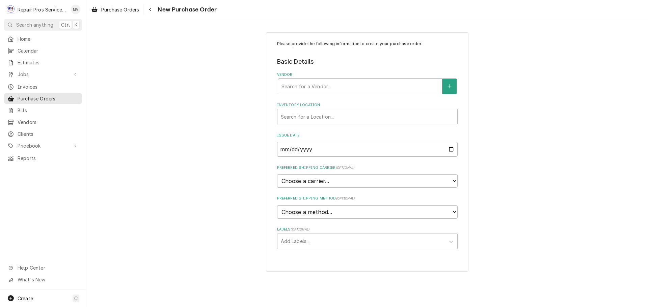
click at [323, 85] on div "Vendor" at bounding box center [359, 86] width 157 height 12
type input "unit"
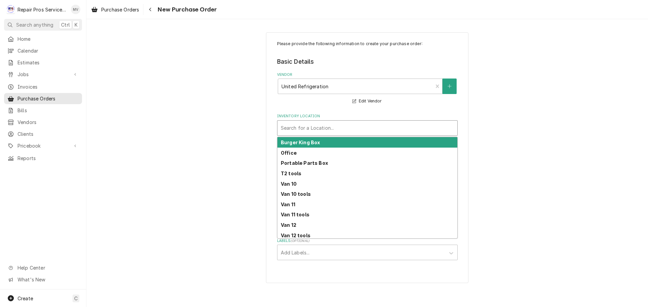
click at [321, 128] on div "Inventory Location" at bounding box center [367, 128] width 173 height 12
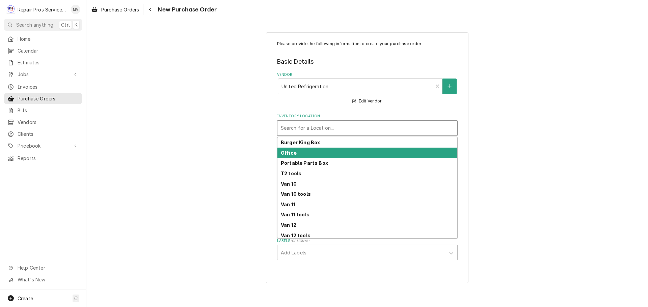
click at [303, 151] on div "Office" at bounding box center [367, 153] width 180 height 10
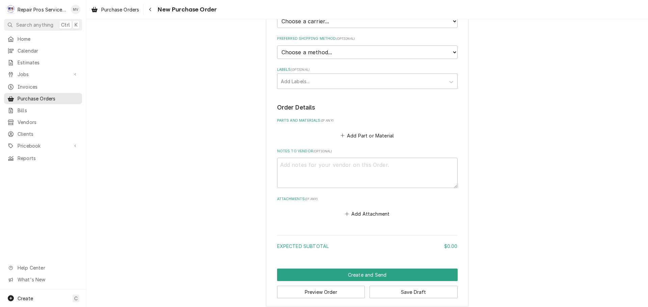
scroll to position [177, 0]
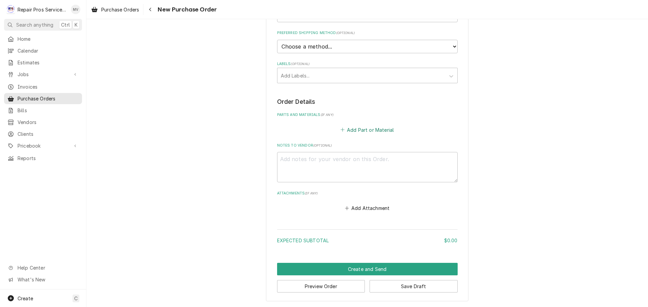
click at [363, 129] on button "Add Part or Material" at bounding box center [367, 129] width 56 height 9
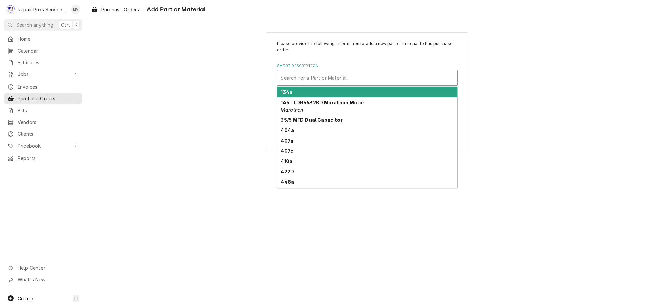
click at [289, 78] on div "Short Description" at bounding box center [367, 78] width 173 height 12
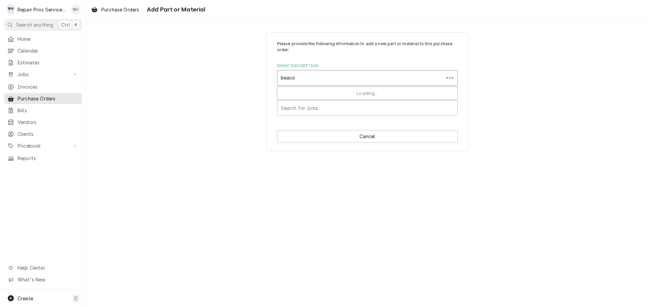
type input "beacon"
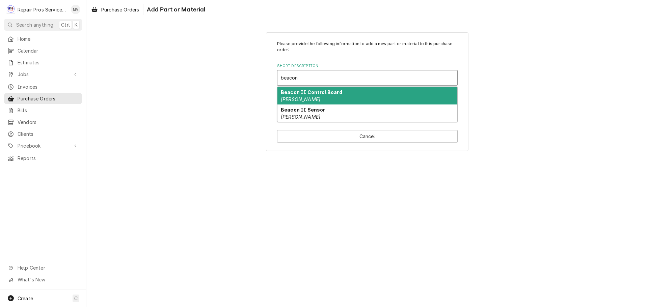
click at [302, 98] on div "Beacon II Control Board Bohn" at bounding box center [367, 96] width 180 height 18
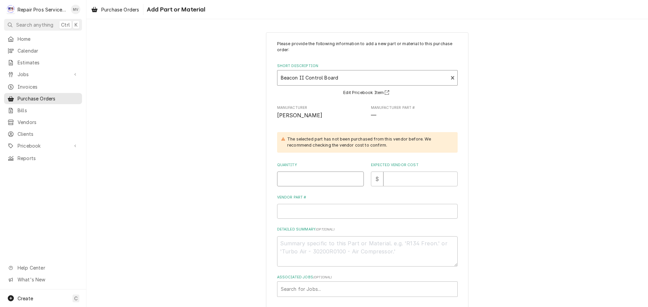
click at [324, 180] on input "Quantity" at bounding box center [320, 179] width 87 height 15
type textarea "x"
type input "1"
type textarea "x"
type input "4"
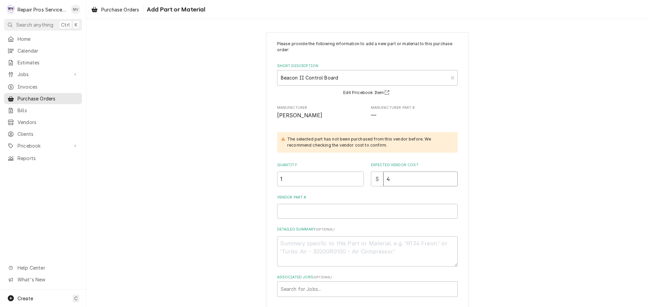
type textarea "x"
type input "41"
type textarea "x"
type input "411"
type textarea "x"
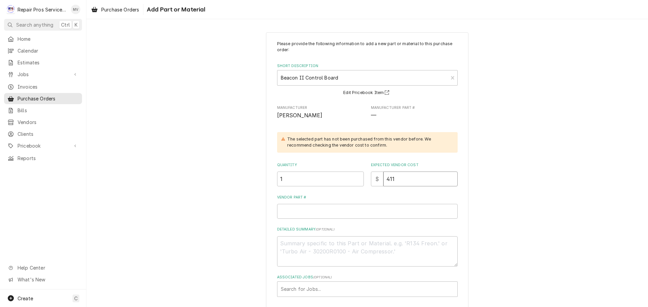
type input "411.5"
type textarea "x"
type input "411.58"
click at [283, 212] on input "Vendor Part #" at bounding box center [367, 211] width 181 height 15
type textarea "x"
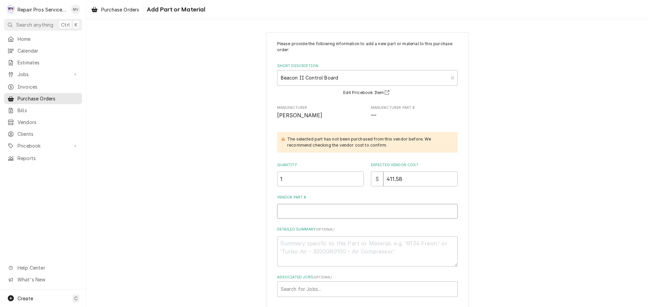
type input "2"
type textarea "x"
type input "28"
type textarea "x"
type input "289"
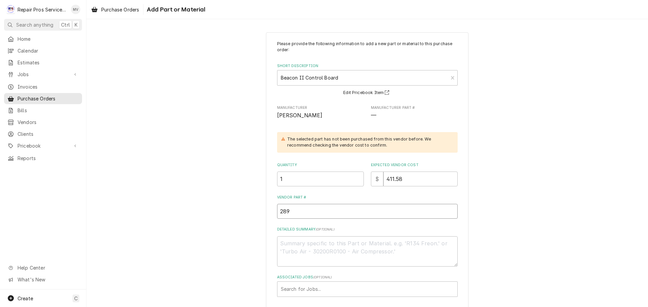
type textarea "x"
type input "2891"
type textarea "x"
type input "28910"
type textarea "x"
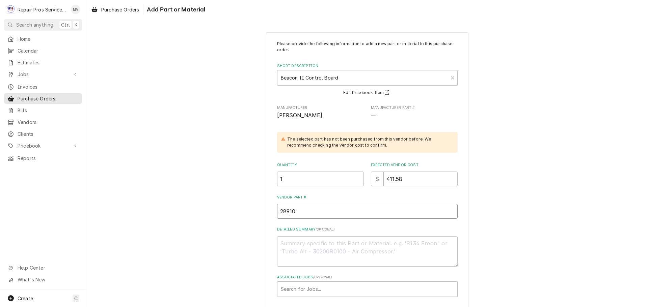
type input "289101"
type textarea "x"
type input "2891010"
type textarea "x"
type input "28910103"
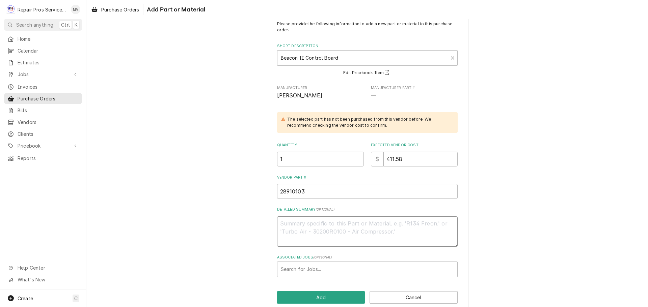
scroll to position [31, 0]
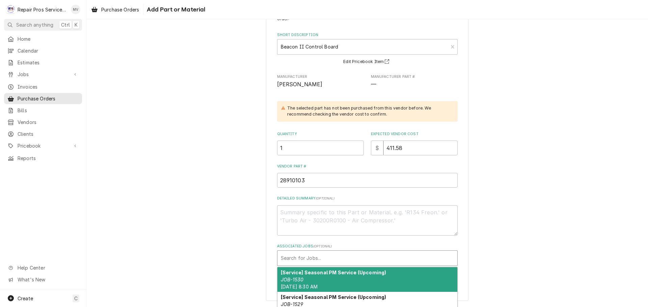
click at [313, 259] on div "Associated Jobs" at bounding box center [367, 258] width 173 height 12
click at [502, 245] on div "Please provide the following information to add a new part or material to this …" at bounding box center [366, 151] width 561 height 312
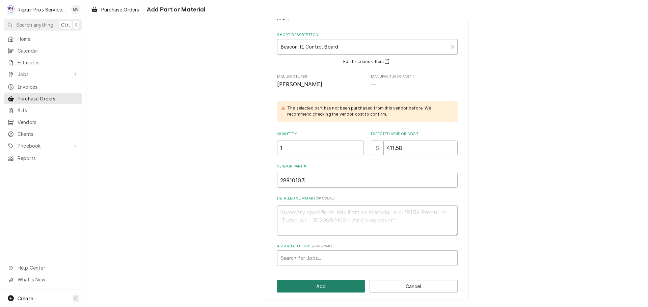
click at [307, 285] on button "Add" at bounding box center [321, 286] width 88 height 12
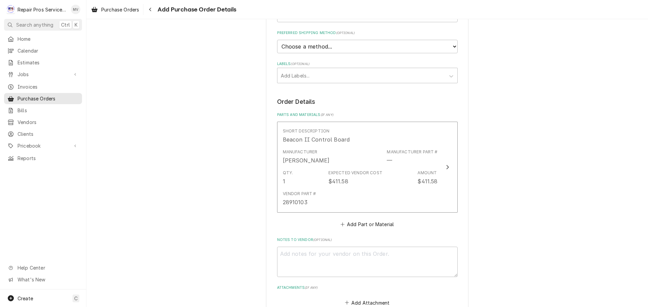
scroll to position [272, 0]
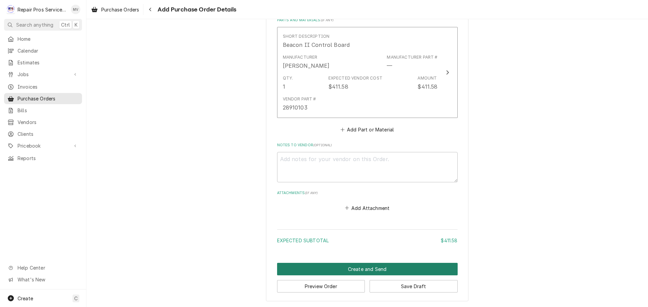
click at [346, 269] on button "Create and Send" at bounding box center [367, 269] width 181 height 12
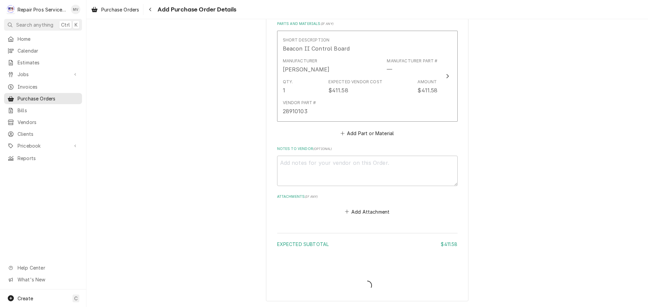
type textarea "x"
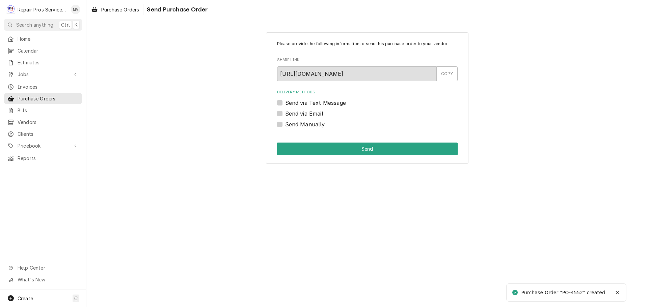
click at [301, 121] on label "Send Manually" at bounding box center [305, 124] width 40 height 8
click at [301, 121] on input "Send Manually" at bounding box center [375, 127] width 181 height 15
checkbox input "true"
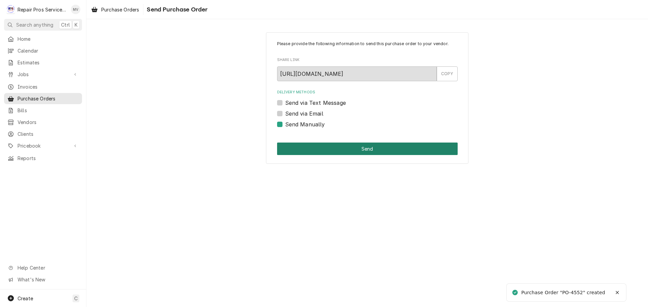
click at [369, 146] on button "Send" at bounding box center [367, 149] width 181 height 12
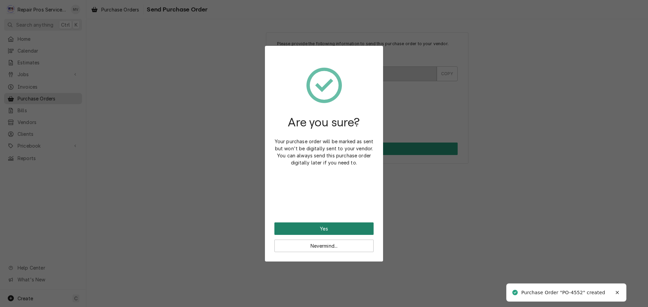
click at [309, 225] on button "Yes" at bounding box center [323, 229] width 99 height 12
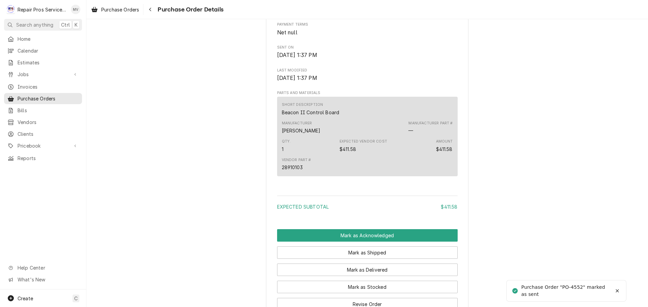
scroll to position [399, 0]
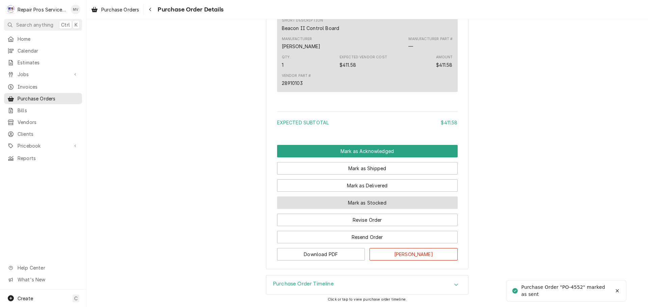
click at [342, 200] on button "Mark as Stocked" at bounding box center [367, 203] width 181 height 12
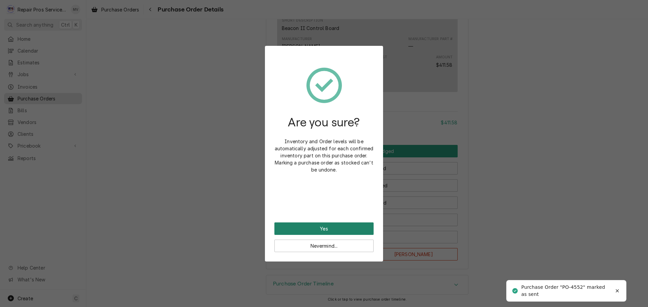
click at [324, 230] on button "Yes" at bounding box center [323, 229] width 99 height 12
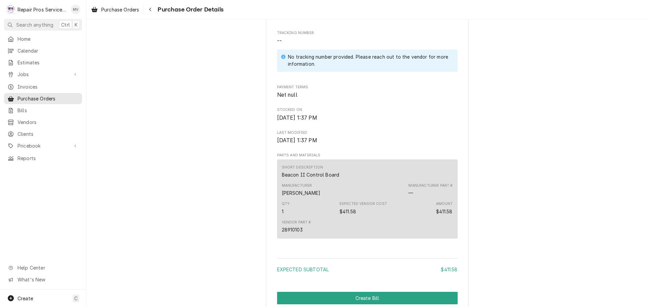
scroll to position [433, 0]
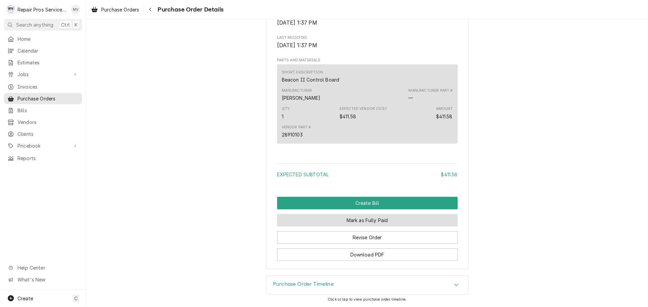
click at [345, 220] on button "Mark as Fully Paid" at bounding box center [367, 220] width 181 height 12
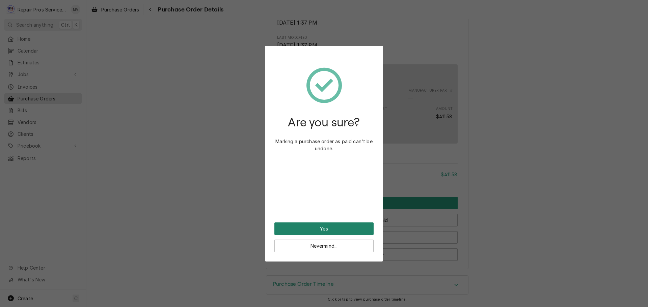
click at [337, 228] on button "Yes" at bounding box center [323, 229] width 99 height 12
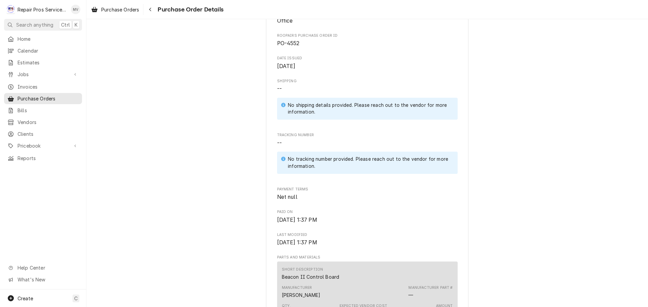
scroll to position [44, 0]
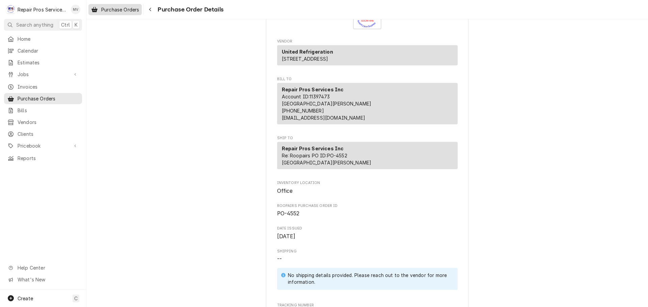
click at [105, 9] on span "Purchase Orders" at bounding box center [120, 9] width 38 height 7
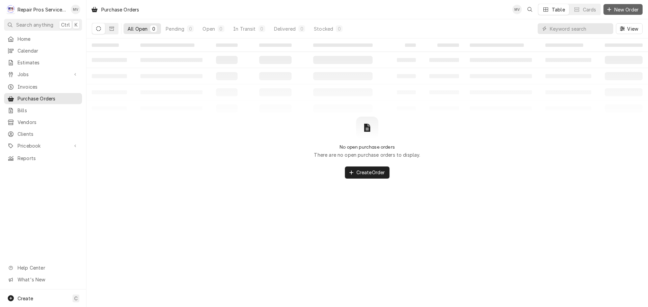
click at [622, 9] on span "New Order" at bounding box center [626, 9] width 27 height 7
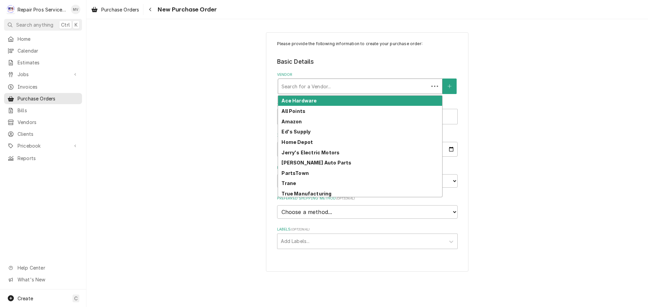
click at [318, 87] on div "Vendor" at bounding box center [353, 86] width 144 height 12
click at [291, 93] on div "Search for a Vendor..." at bounding box center [360, 86] width 164 height 15
click at [295, 88] on div "Vendor" at bounding box center [359, 86] width 157 height 12
click at [295, 101] on strong "Ace Hardware" at bounding box center [298, 101] width 35 height 6
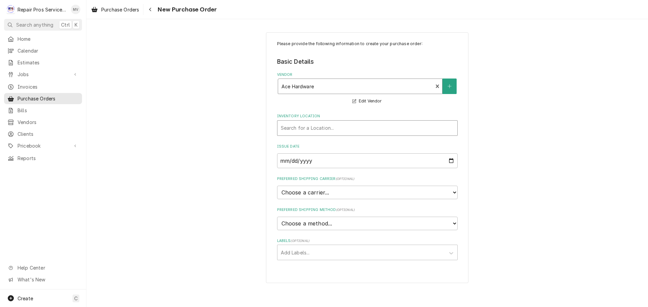
click at [307, 131] on div "Inventory Location" at bounding box center [367, 128] width 173 height 12
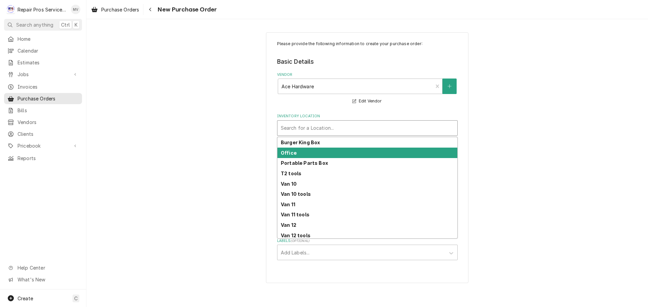
click at [300, 158] on div "Office" at bounding box center [367, 153] width 180 height 10
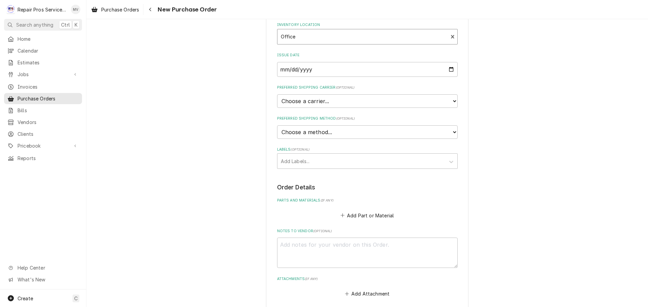
scroll to position [101, 0]
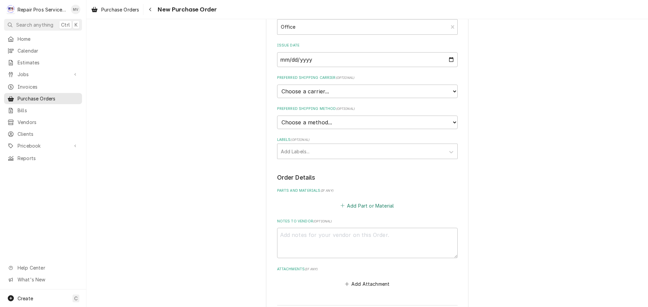
click at [356, 204] on button "Add Part or Material" at bounding box center [367, 205] width 56 height 9
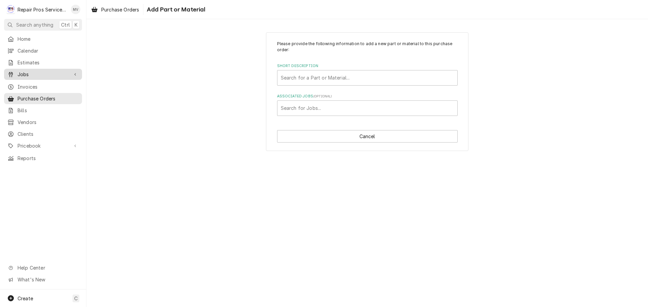
click at [23, 73] on span "Jobs" at bounding box center [43, 74] width 51 height 7
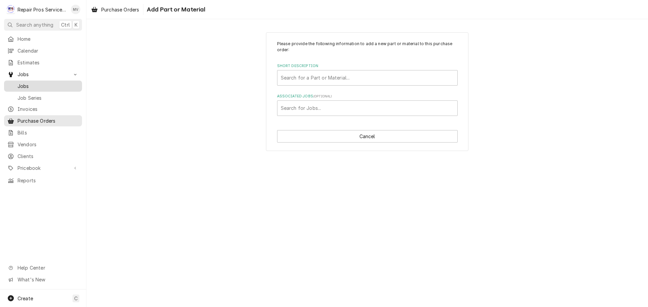
click at [26, 83] on span "Jobs" at bounding box center [48, 86] width 61 height 7
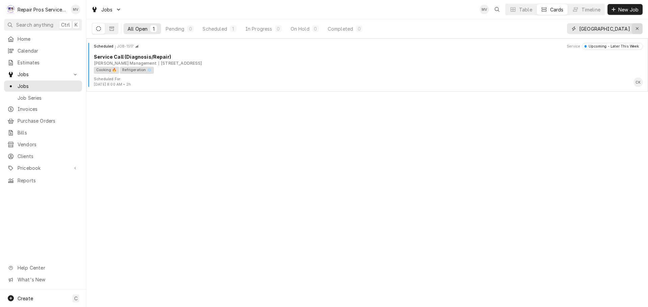
click at [637, 29] on icon "Erase input" at bounding box center [637, 28] width 4 height 5
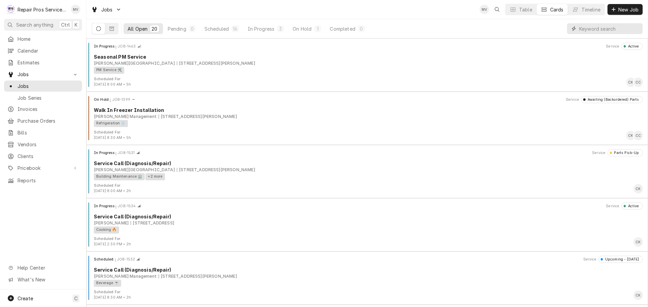
click at [588, 26] on input "Dynamic Content Wrapper" at bounding box center [609, 28] width 60 height 11
click at [615, 27] on input "Dynamic Content Wrapper" at bounding box center [609, 28] width 60 height 11
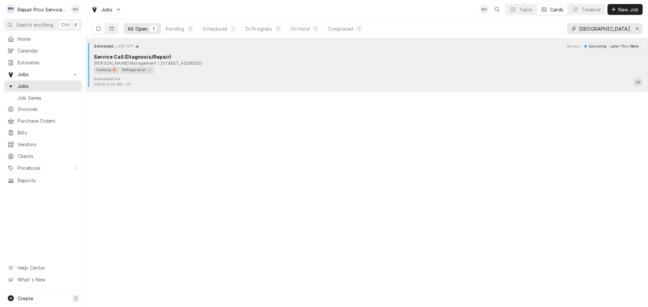
type input "athens"
click at [209, 81] on div "Scheduled For: Sep 8th, 2025 - 8:00 AM • 2h CK" at bounding box center [367, 82] width 556 height 11
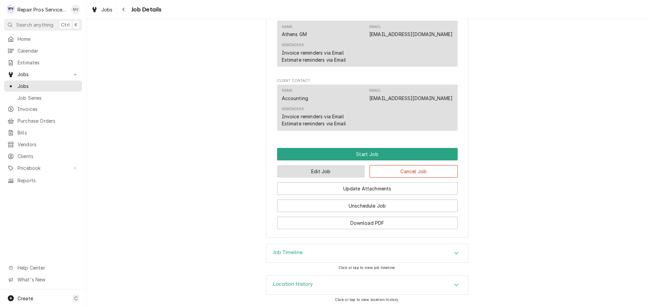
scroll to position [407, 0]
click at [326, 174] on button "Edit Job" at bounding box center [321, 171] width 88 height 12
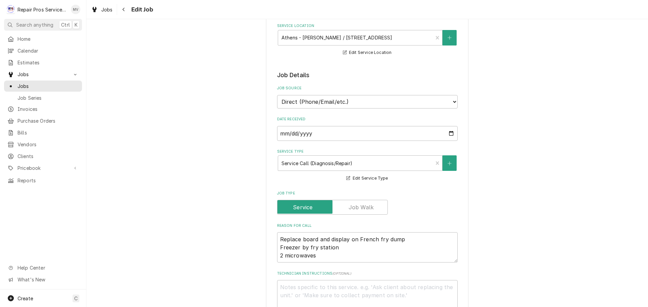
scroll to position [236, 0]
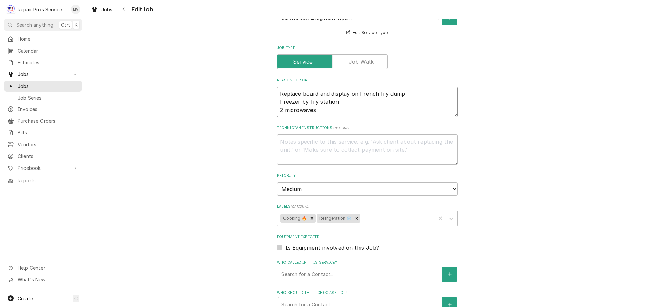
drag, startPoint x: 276, startPoint y: 102, endPoint x: 330, endPoint y: 112, distance: 55.4
click at [330, 112] on textarea "Replace board and display on French fry dump Freezer by fry station 2 microwaves" at bounding box center [367, 102] width 181 height 30
type textarea "x"
type textarea "Replace board and display on French fry dump"
type textarea "x"
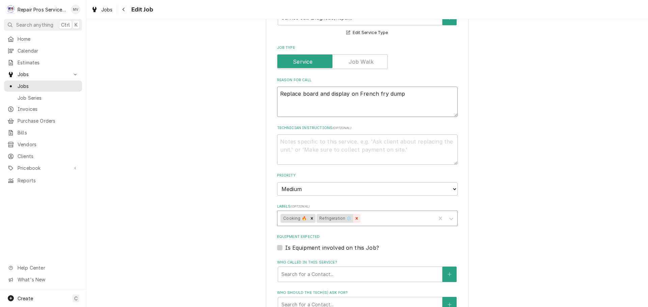
click at [354, 217] on icon "Remove Refrigeration ❄️" at bounding box center [356, 218] width 5 height 5
type textarea "Replace board and display on French fry dump"
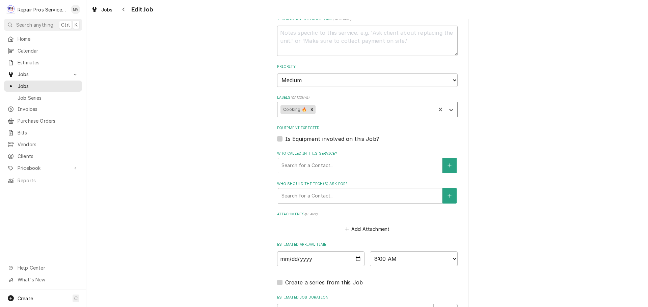
scroll to position [429, 0]
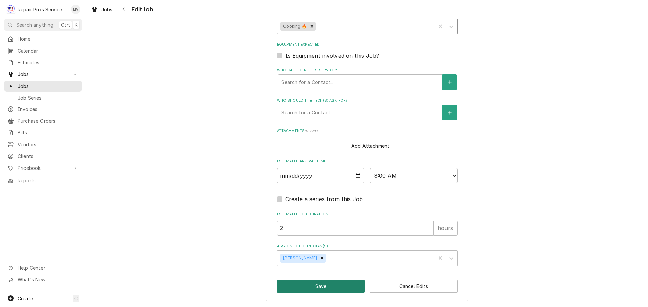
click at [319, 288] on button "Save" at bounding box center [321, 286] width 88 height 12
type textarea "x"
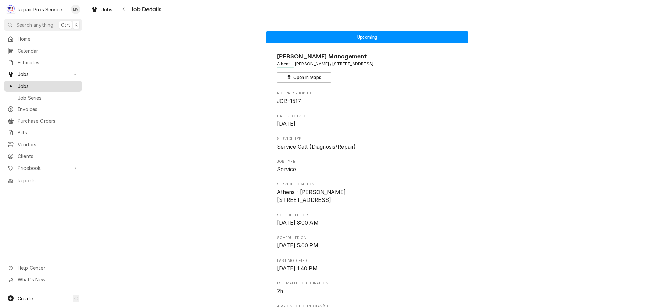
click at [23, 83] on span "Jobs" at bounding box center [48, 86] width 61 height 7
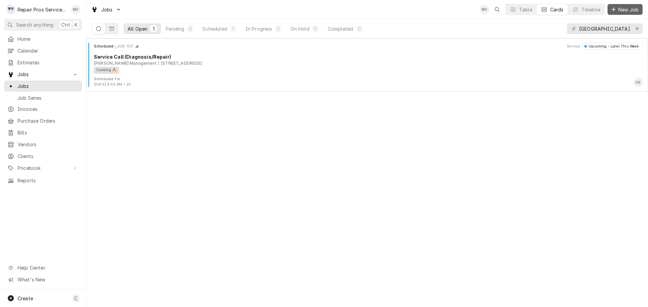
click at [629, 8] on span "New Job" at bounding box center [628, 9] width 23 height 7
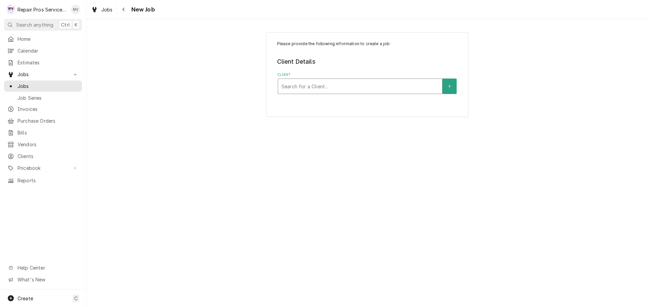
click at [294, 86] on div "Client" at bounding box center [359, 86] width 157 height 12
type input "smith"
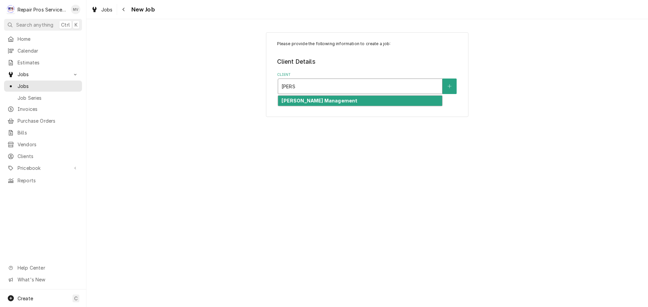
click at [295, 99] on strong "[PERSON_NAME] Management" at bounding box center [319, 101] width 76 height 6
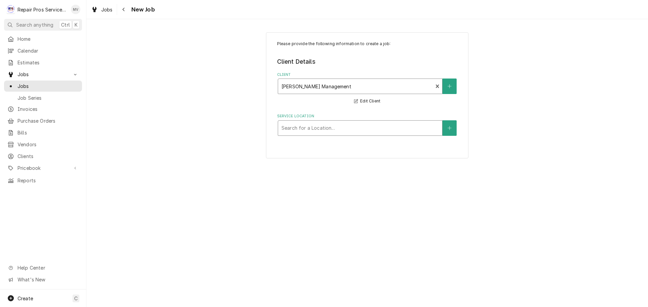
click at [304, 128] on div "Service Location" at bounding box center [359, 128] width 157 height 12
type input "ath"
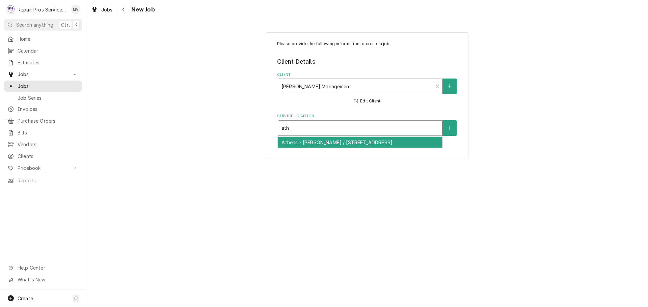
click at [354, 143] on div "Athens - [PERSON_NAME] / [STREET_ADDRESS]" at bounding box center [360, 142] width 164 height 10
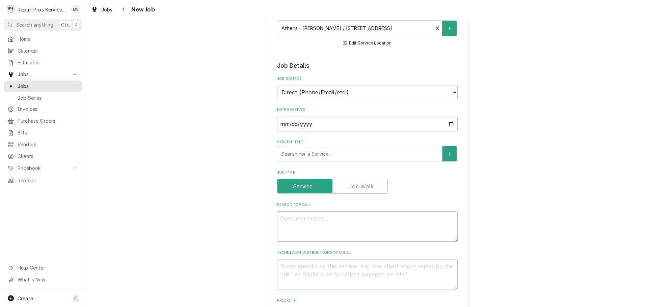
scroll to position [135, 0]
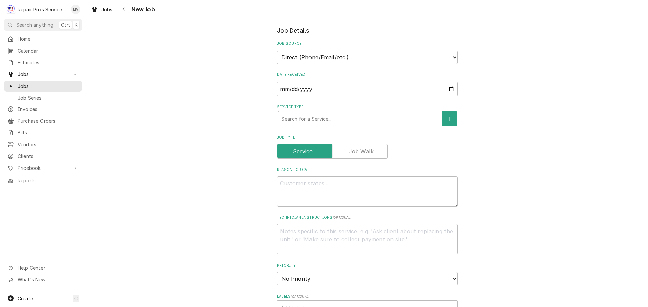
click at [312, 119] on div "Service Type" at bounding box center [359, 119] width 157 height 12
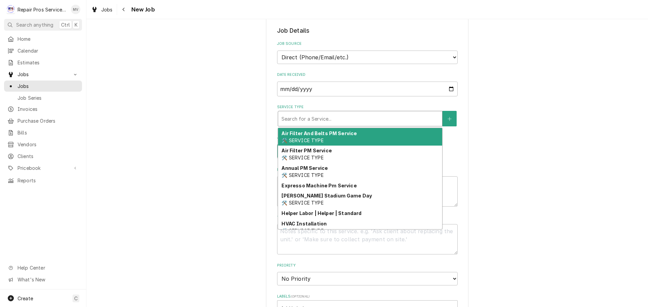
type textarea "x"
type input "d"
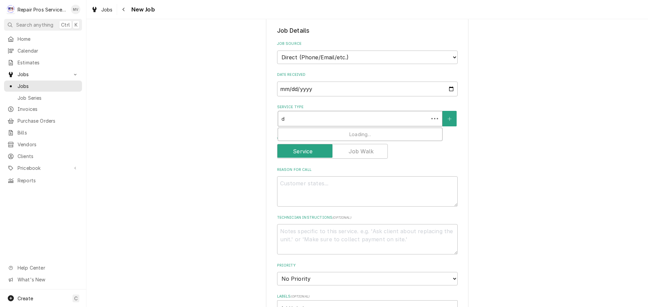
type textarea "x"
type input "di"
type textarea "x"
type input "dia"
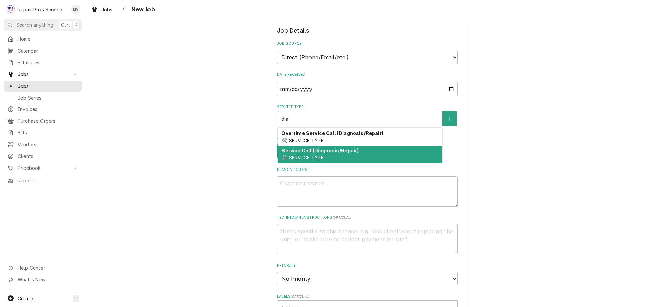
click at [320, 155] on span "🛠️ SERVICE TYPE" at bounding box center [302, 158] width 42 height 6
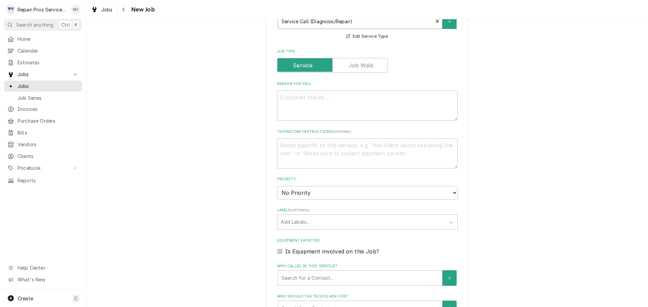
scroll to position [236, 0]
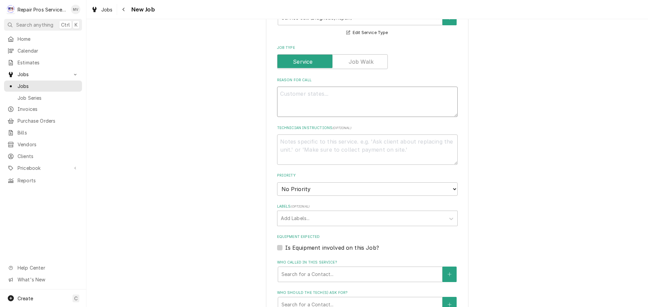
paste textarea "Freezer by fry station 2 microwaves"
type textarea "x"
type textarea "Freezer by fry station 2 microwaves"
type textarea "x"
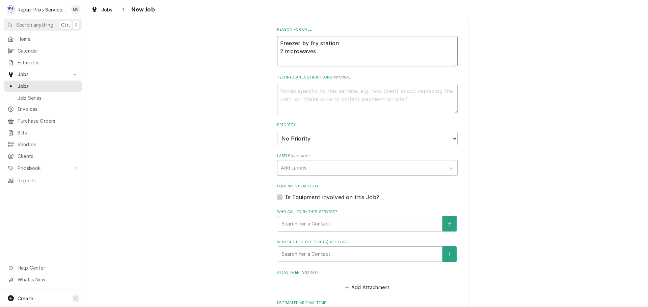
scroll to position [304, 0]
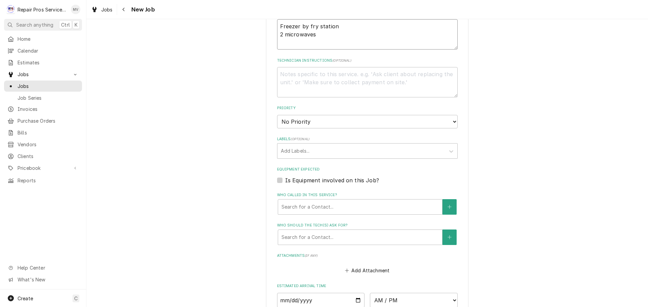
type textarea "Freezer by fry station 2 microwaves"
click at [295, 121] on select "No Priority Urgent High Medium Low" at bounding box center [367, 121] width 181 height 13
select select "3"
click at [277, 115] on select "No Priority Urgent High Medium Low" at bounding box center [367, 121] width 181 height 13
click at [299, 151] on div "Labels" at bounding box center [361, 151] width 161 height 12
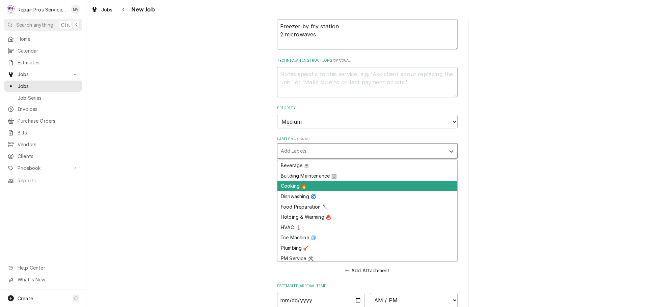
click at [292, 186] on div "Cooking 🔥" at bounding box center [367, 186] width 180 height 10
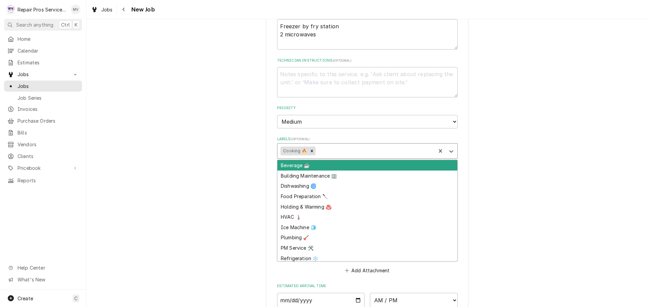
click at [330, 149] on div "Labels" at bounding box center [375, 151] width 116 height 12
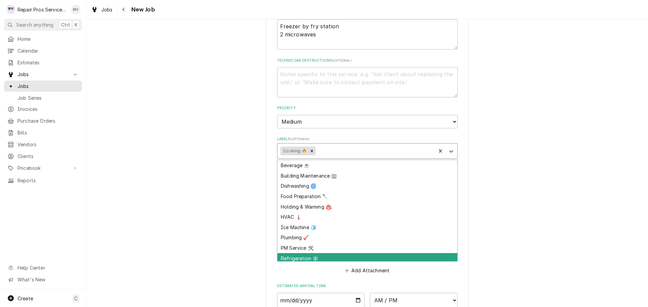
click at [298, 258] on div "Refrigeration ❄️" at bounding box center [367, 258] width 180 height 10
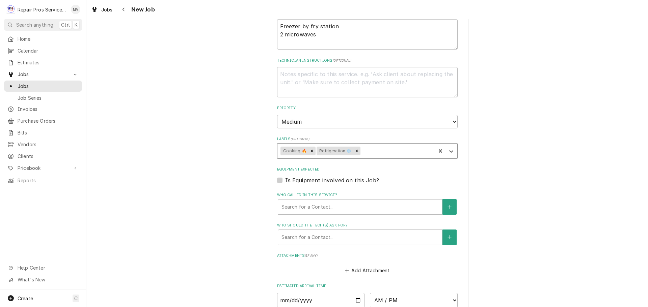
type textarea "x"
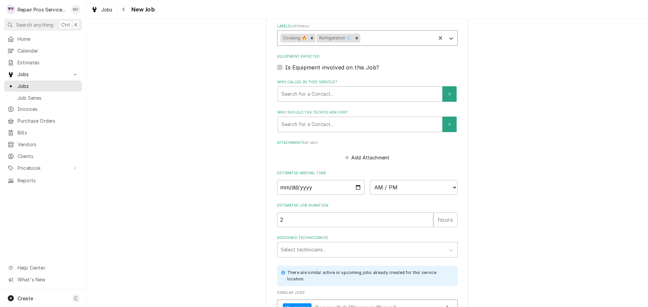
scroll to position [439, 0]
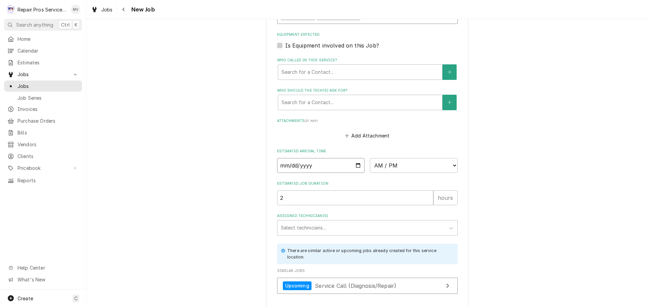
click at [355, 165] on input "Date" at bounding box center [321, 165] width 88 height 15
type input "2025-09-12"
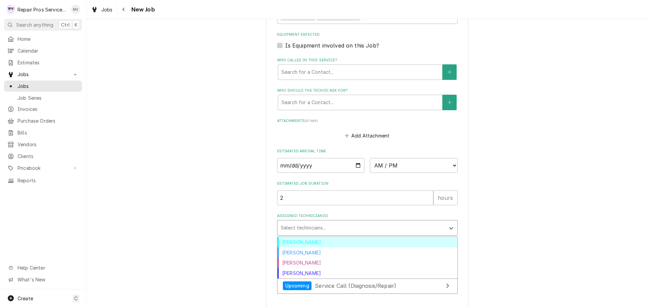
click at [312, 225] on div "Assigned Technician(s)" at bounding box center [361, 228] width 161 height 12
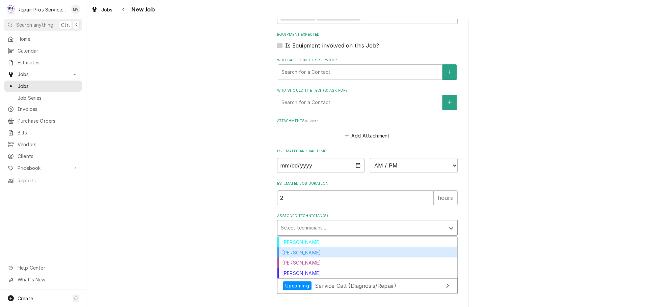
click at [304, 252] on div "Caleb Kvale" at bounding box center [367, 253] width 180 height 10
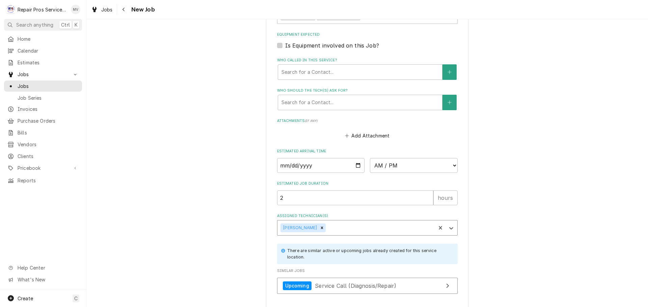
type textarea "x"
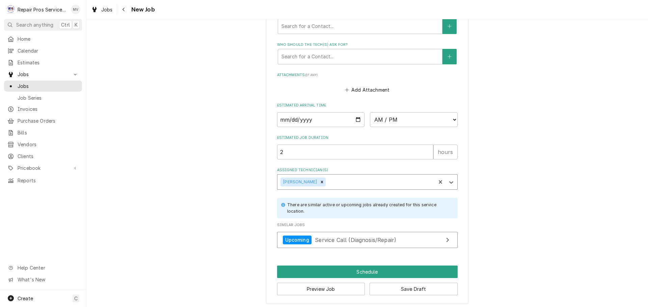
scroll to position [487, 0]
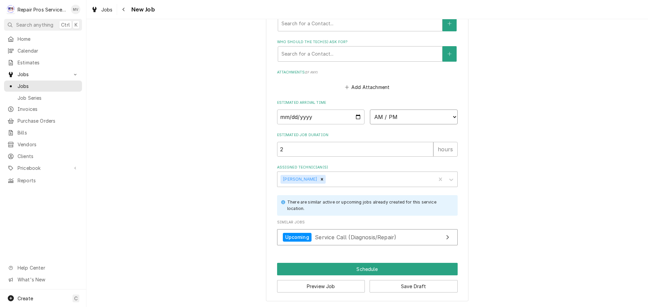
click at [373, 116] on select "AM / PM 6:00 AM 6:15 AM 6:30 AM 6:45 AM 7:00 AM 7:15 AM 7:30 AM 7:45 AM 8:00 AM…" at bounding box center [414, 117] width 88 height 15
select select "08:00:00"
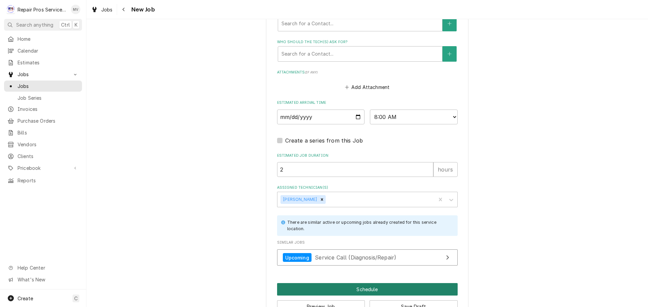
click at [354, 285] on button "Schedule" at bounding box center [367, 289] width 181 height 12
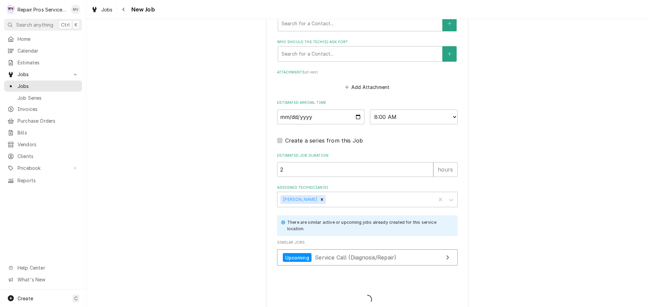
type textarea "x"
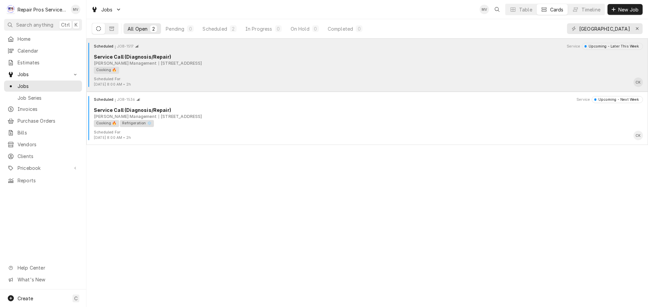
click at [176, 79] on div "Scheduled For: Sep 8th, 2025 - 8:00 AM • 2h CK" at bounding box center [367, 82] width 556 height 11
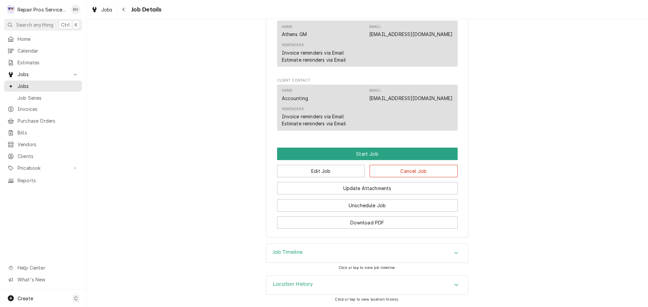
scroll to position [391, 0]
click at [319, 170] on button "Edit Job" at bounding box center [321, 171] width 88 height 12
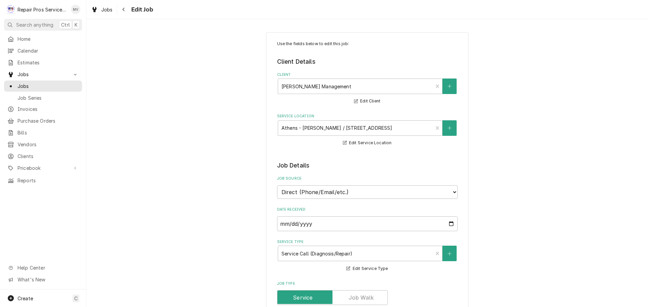
type textarea "x"
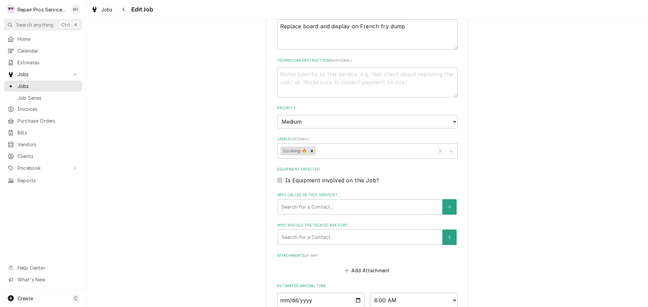
scroll to position [429, 0]
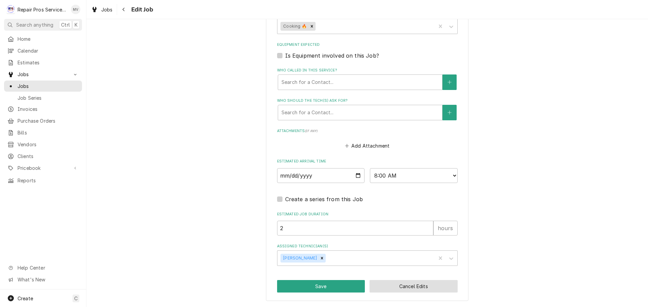
click at [423, 287] on button "Cancel Edits" at bounding box center [413, 286] width 88 height 12
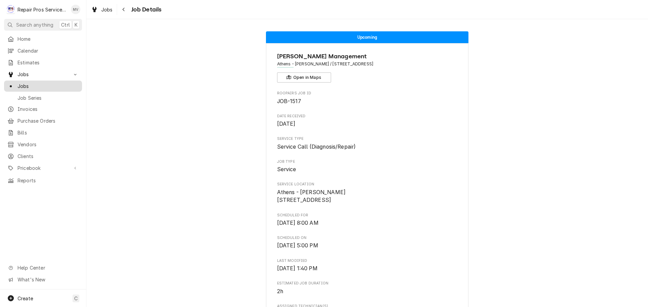
click at [20, 83] on span "Jobs" at bounding box center [48, 86] width 61 height 7
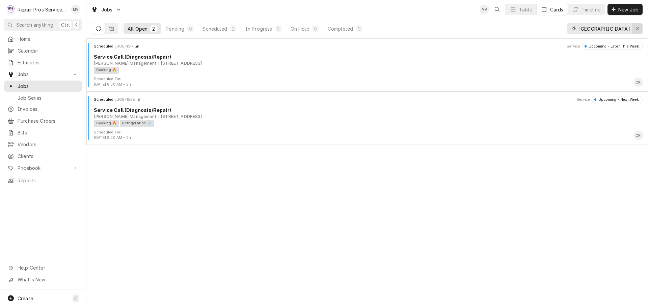
click at [637, 28] on icon "Erase input" at bounding box center [637, 28] width 4 height 5
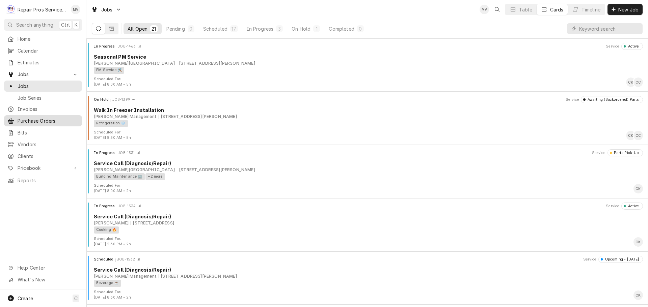
click at [31, 119] on span "Purchase Orders" at bounding box center [48, 120] width 61 height 7
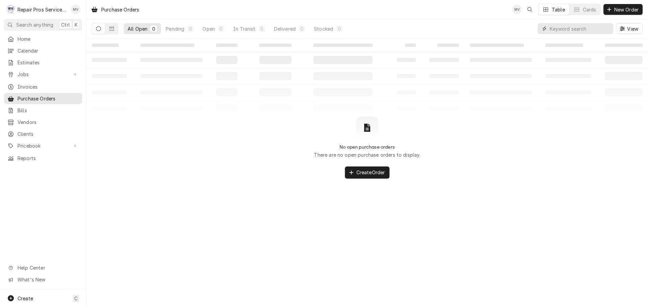
click at [580, 29] on input "Dynamic Content Wrapper" at bounding box center [580, 28] width 60 height 11
type input "455"
click at [113, 30] on icon "Dynamic Content Wrapper" at bounding box center [111, 29] width 5 height 4
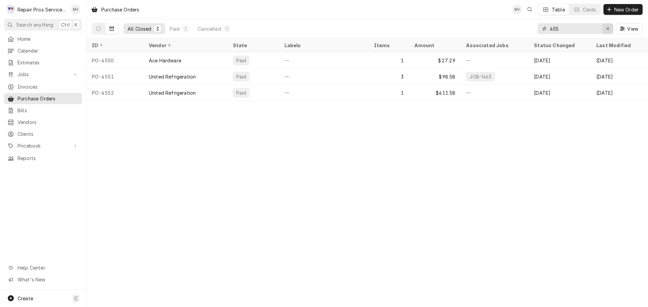
click at [606, 27] on icon "Erase input" at bounding box center [608, 28] width 4 height 5
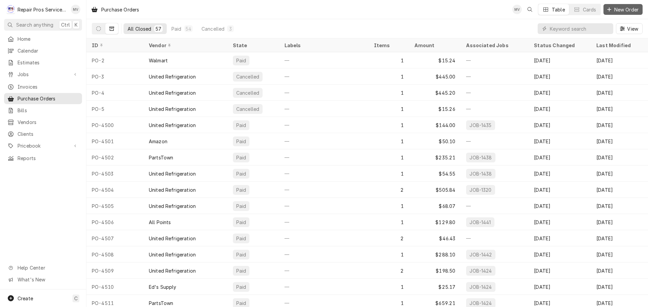
click at [626, 8] on span "New Order" at bounding box center [626, 9] width 27 height 7
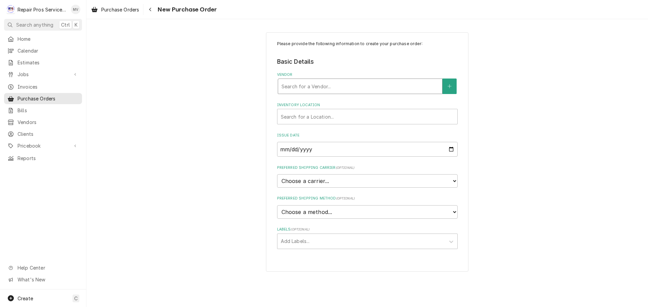
click at [319, 84] on div "Vendor" at bounding box center [359, 86] width 157 height 12
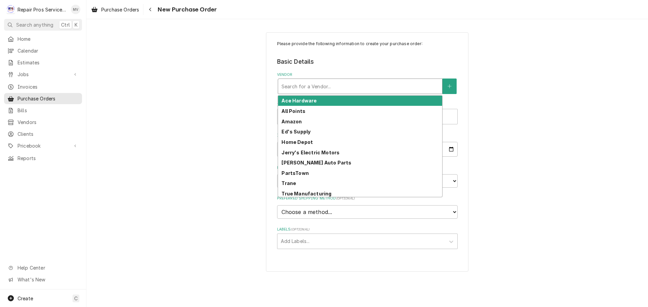
click at [310, 102] on strong "Ace Hardware" at bounding box center [298, 101] width 35 height 6
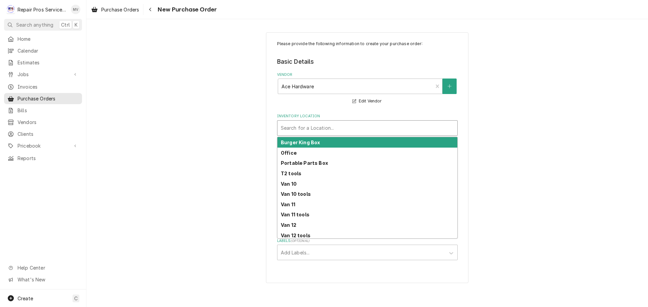
click at [311, 128] on div "Inventory Location" at bounding box center [367, 128] width 173 height 12
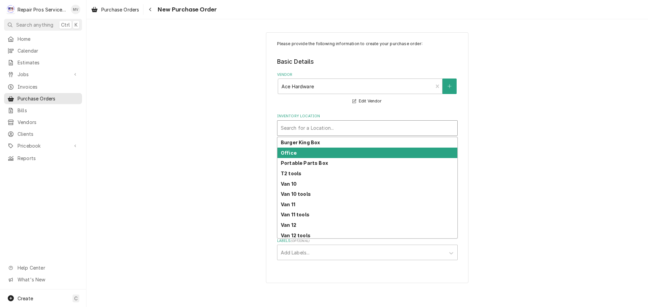
click at [297, 153] on div "Office" at bounding box center [367, 153] width 180 height 10
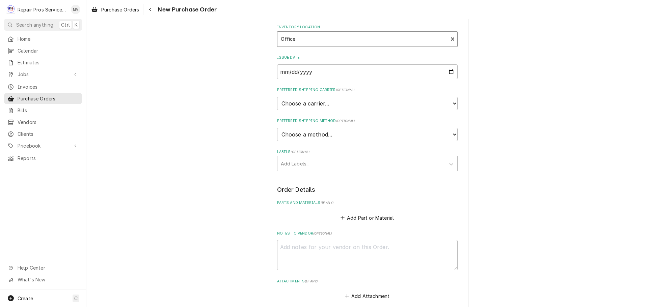
scroll to position [101, 0]
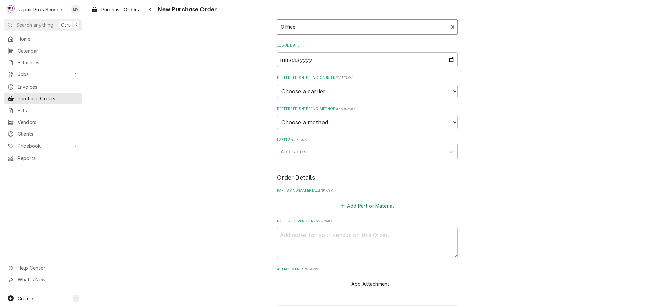
click at [356, 205] on button "Add Part or Material" at bounding box center [367, 205] width 56 height 9
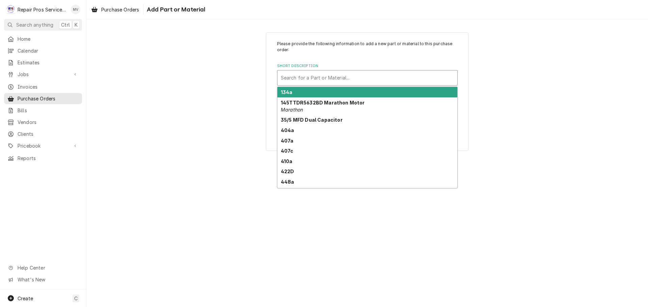
click at [298, 76] on div "Short Description" at bounding box center [367, 78] width 173 height 12
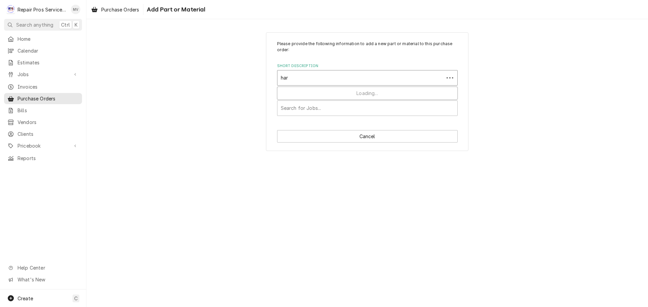
type input "hard"
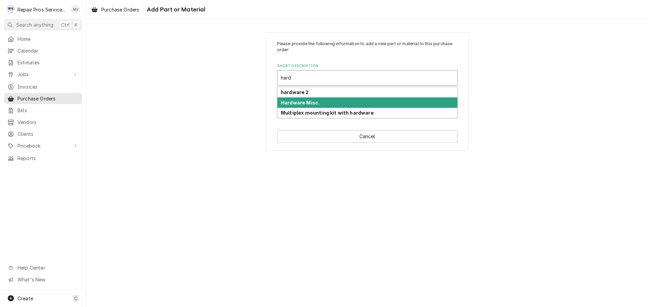
click at [295, 100] on strong "Hardware Misc." at bounding box center [300, 103] width 39 height 6
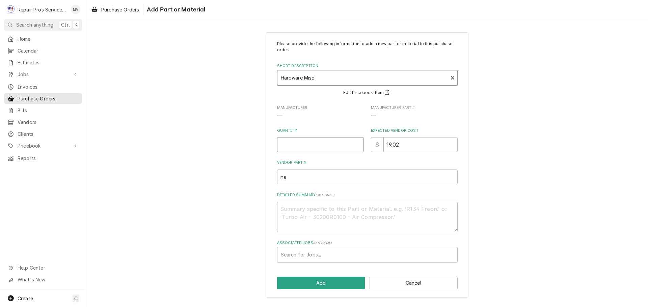
click at [298, 142] on input "Quantity" at bounding box center [320, 144] width 87 height 15
type textarea "x"
type input "2"
type textarea "x"
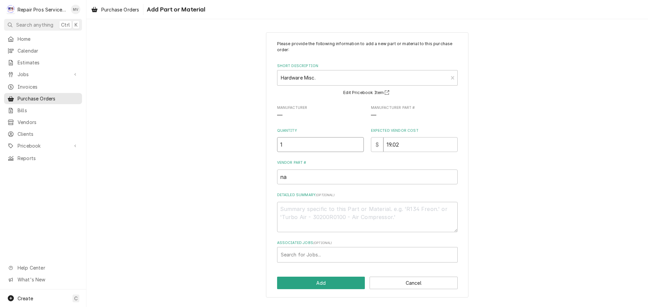
type input "1"
type textarea "x"
type input "1"
type textarea "x"
type input "1.9"
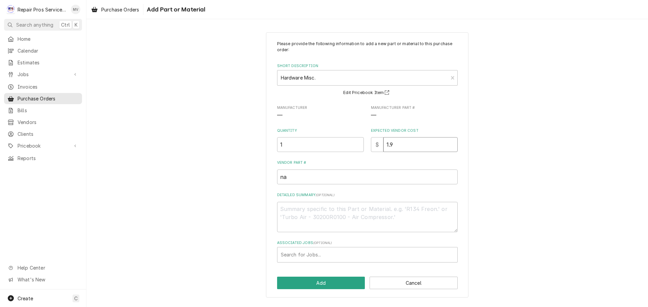
type textarea "x"
type input "1.93"
type textarea "x"
type input "5"
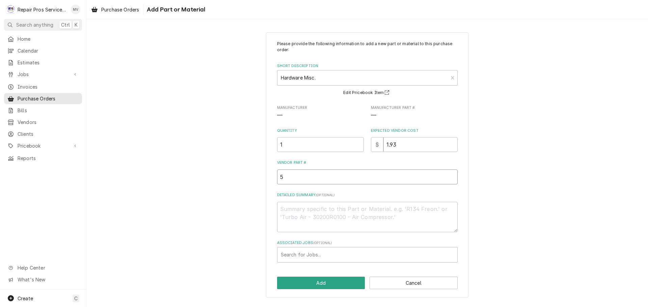
type textarea "x"
type input "56"
type textarea "x"
type textarea "f"
type textarea "x"
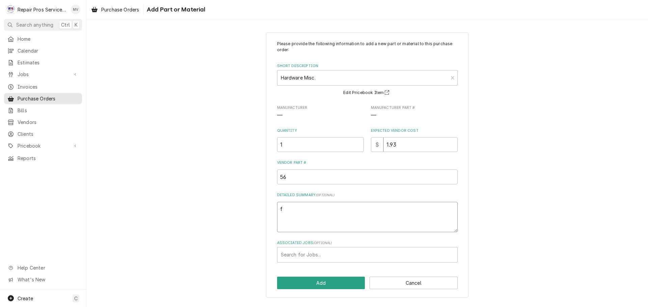
type textarea "fa"
type textarea "x"
type textarea "fas"
type textarea "x"
type textarea "fast"
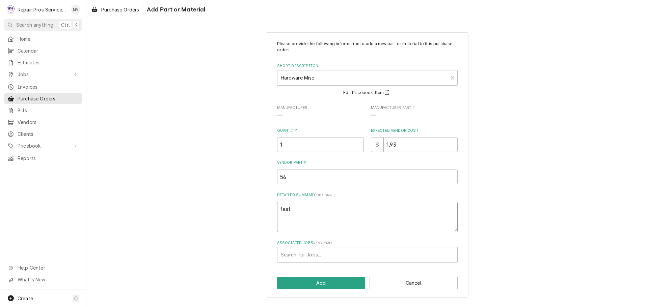
type textarea "x"
type textarea "faste"
type textarea "x"
type textarea "fasten"
type textarea "x"
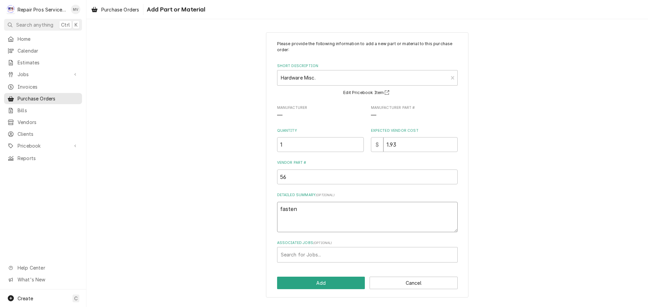
type textarea "fastene"
type textarea "x"
type textarea "fastener"
type textarea "x"
type textarea "fasteners"
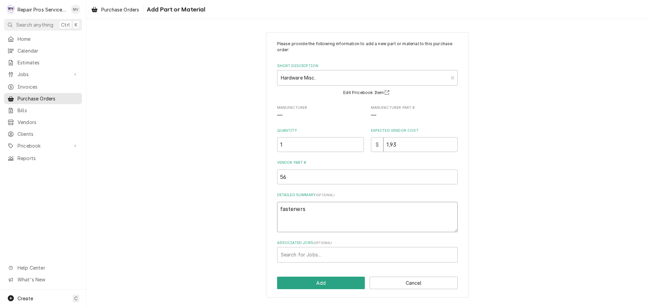
type textarea "x"
type textarea "fasteners/"
type textarea "x"
type textarea "fasteners/s"
type textarea "x"
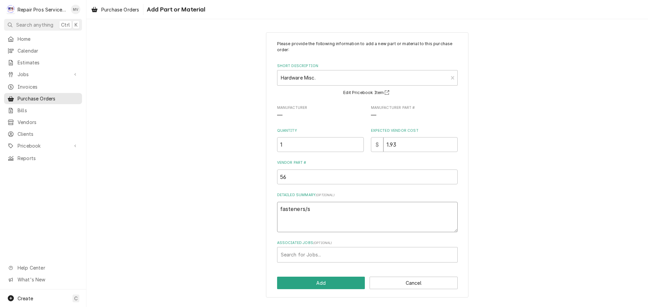
type textarea "fasteners/sc"
type textarea "x"
type textarea "fasteners/scr"
type textarea "x"
type textarea "fasteners/scre"
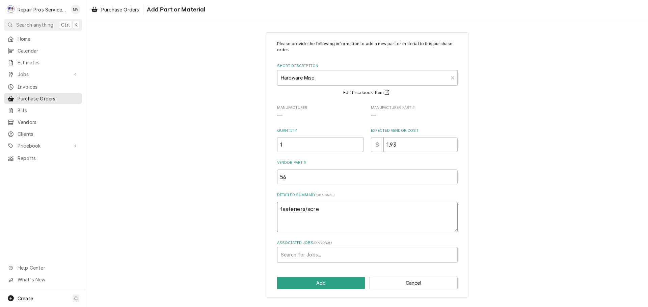
type textarea "x"
type textarea "fasteners/screw"
type textarea "x"
type textarea "fasteners/screws"
type textarea "x"
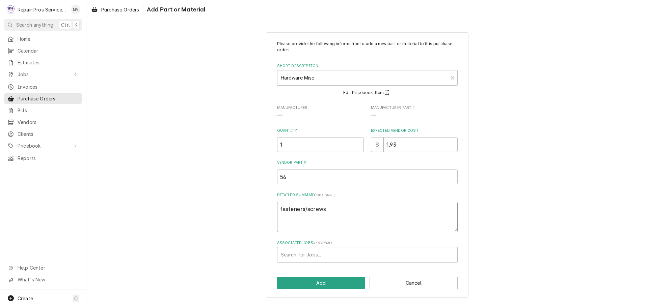
type textarea "fasteners/screws/"
type textarea "x"
type textarea "fasteners/screws/n"
type textarea "x"
type textarea "fasteners/screws/nu"
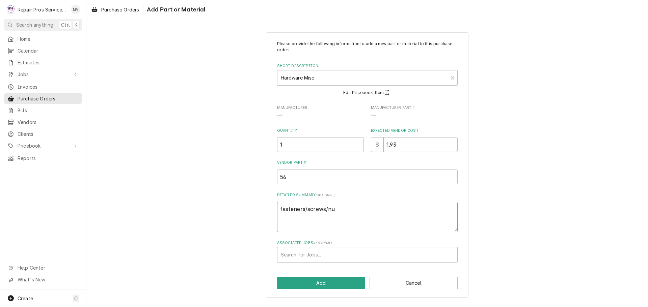
type textarea "x"
type textarea "fasteners/screws/nut"
type textarea "x"
type textarea "fasteners/screws/nuts"
type textarea "x"
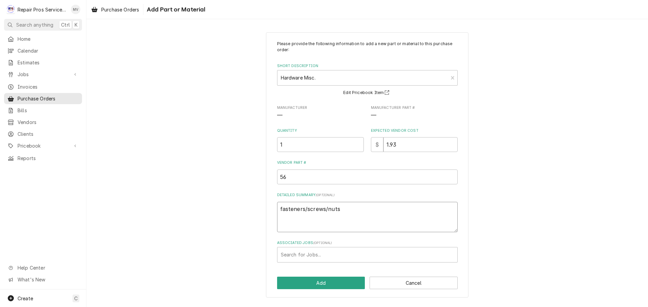
type textarea "fasteners/screws/nuts/"
type textarea "x"
type textarea "fasteners/screws/nuts/b"
type textarea "x"
type textarea "fasteners/screws/nuts/bo"
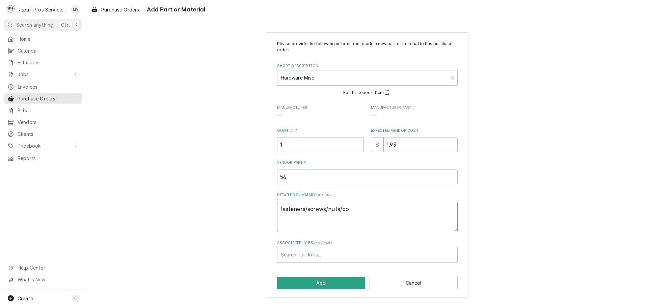
type textarea "x"
type textarea "fasteners/screws/nuts/bol"
type textarea "x"
type textarea "fasteners/screws/nuts/bolt"
type textarea "x"
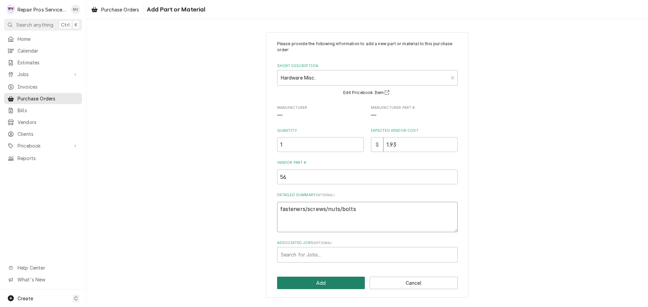
type textarea "fasteners/screws/nuts/bolts"
click at [330, 283] on button "Add" at bounding box center [321, 283] width 88 height 12
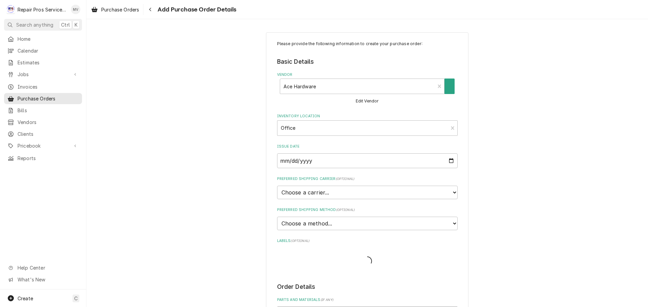
scroll to position [101, 0]
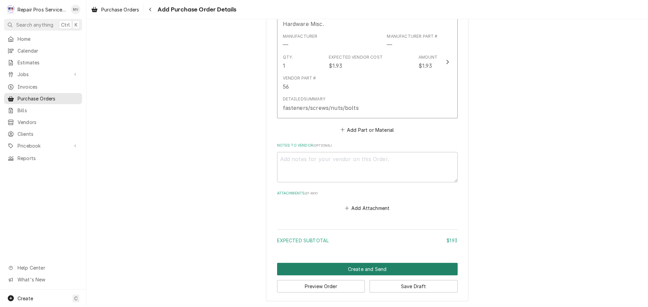
click at [345, 267] on button "Create and Send" at bounding box center [367, 269] width 181 height 12
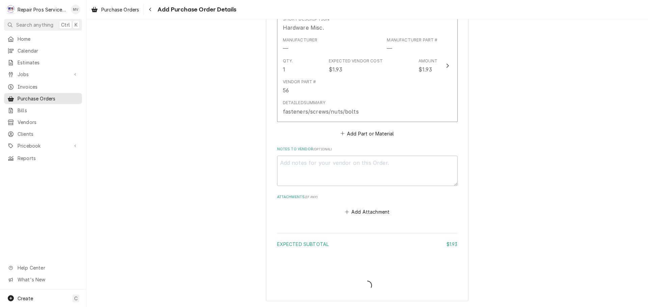
type textarea "x"
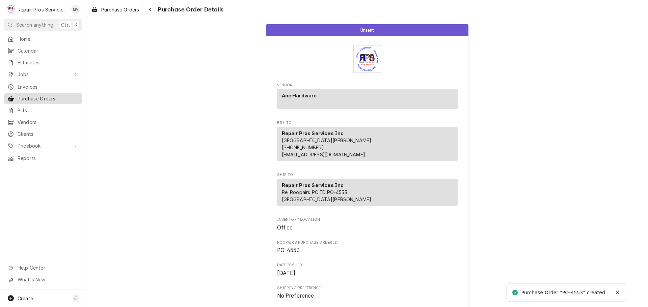
click at [29, 95] on span "Purchase Orders" at bounding box center [48, 98] width 61 height 7
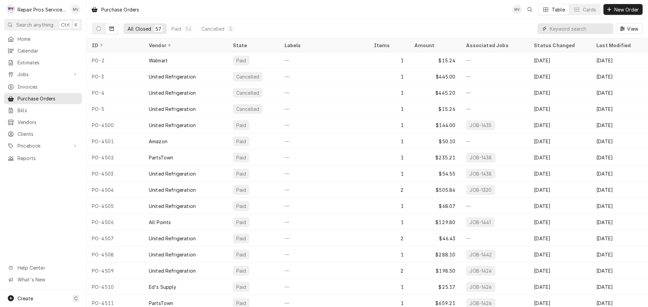
click at [563, 30] on input "Dynamic Content Wrapper" at bounding box center [580, 28] width 60 height 11
click at [39, 142] on span "Pricebook" at bounding box center [43, 145] width 51 height 7
click at [37, 166] on span "Parts & Materials" at bounding box center [48, 169] width 61 height 7
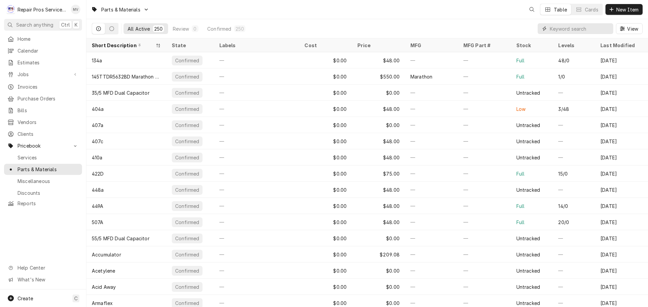
click at [558, 30] on input "Dynamic Content Wrapper" at bounding box center [580, 28] width 60 height 11
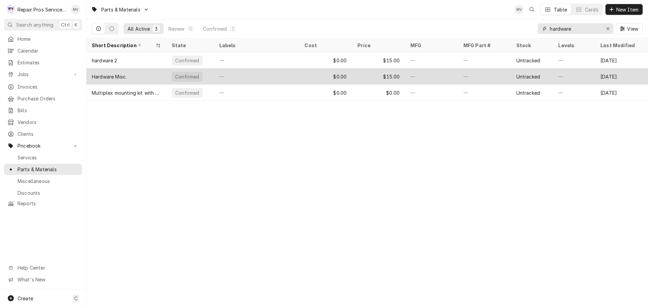
type input "hardware"
click at [275, 75] on div "—" at bounding box center [256, 76] width 85 height 16
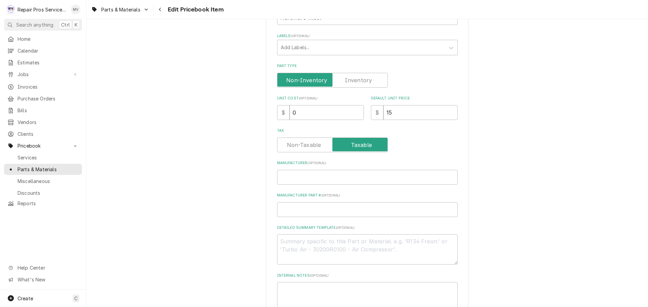
scroll to position [135, 0]
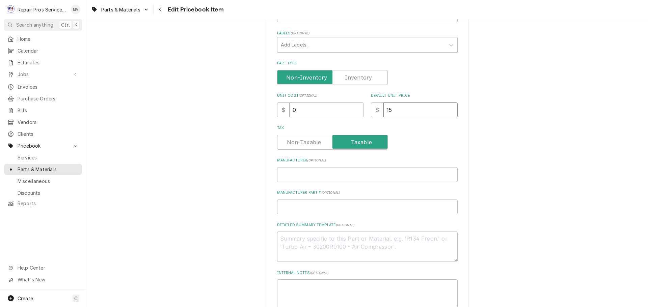
drag, startPoint x: 394, startPoint y: 110, endPoint x: 391, endPoint y: 111, distance: 3.4
click at [391, 111] on input "15" at bounding box center [420, 110] width 74 height 15
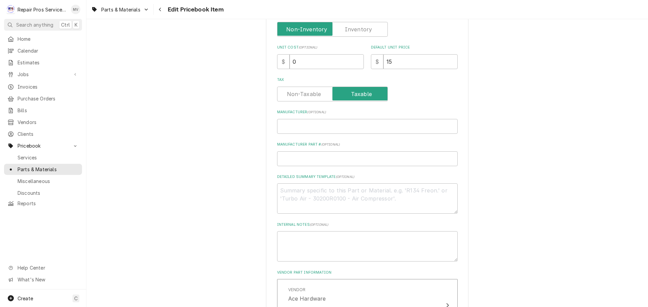
scroll to position [337, 0]
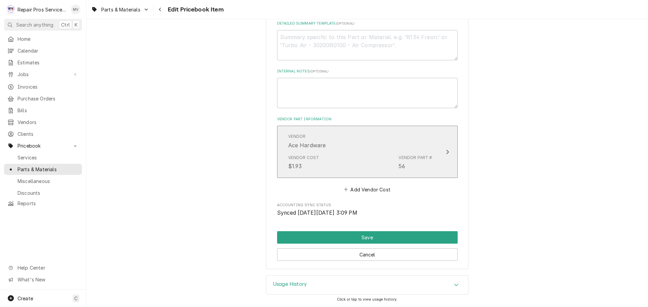
click at [446, 151] on icon "Update Vendor Part Cost" at bounding box center [447, 152] width 3 height 4
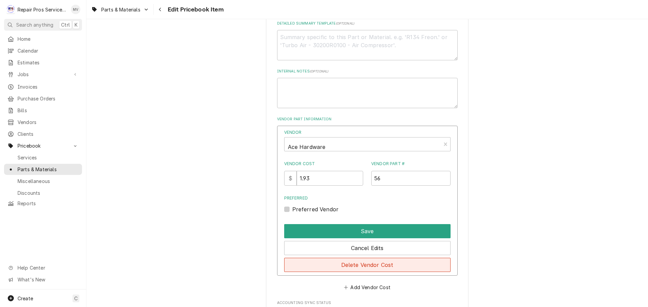
click at [360, 265] on button "Delete Vendor Cost" at bounding box center [367, 265] width 166 height 14
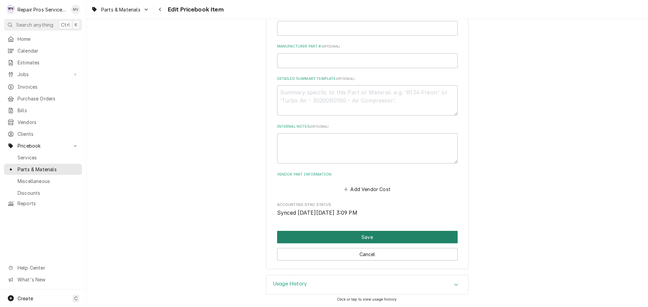
click at [398, 237] on button "Save" at bounding box center [367, 237] width 181 height 12
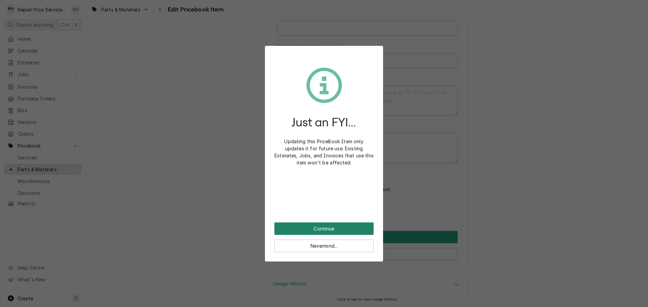
click at [307, 229] on button "Continue" at bounding box center [323, 229] width 99 height 12
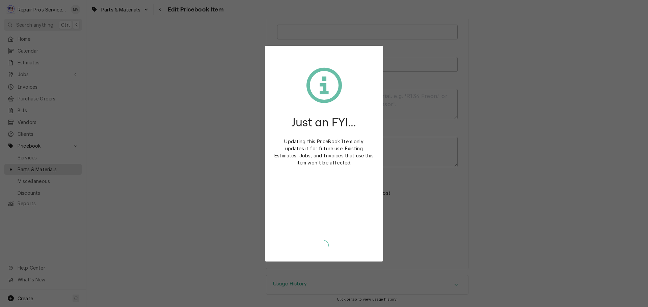
type textarea "x"
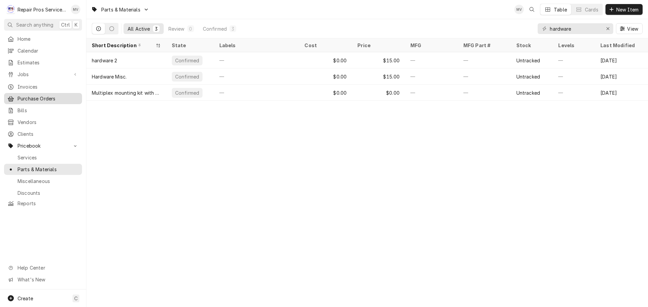
click at [31, 95] on span "Purchase Orders" at bounding box center [48, 98] width 61 height 7
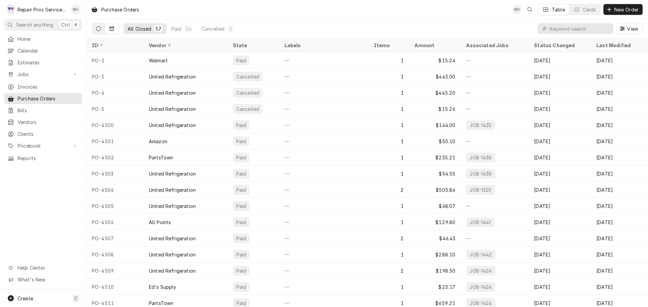
click at [97, 29] on icon "Dynamic Content Wrapper" at bounding box center [98, 28] width 5 height 5
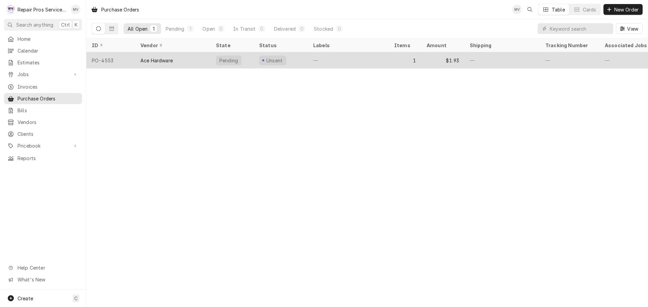
click at [366, 57] on div "—" at bounding box center [348, 60] width 81 height 16
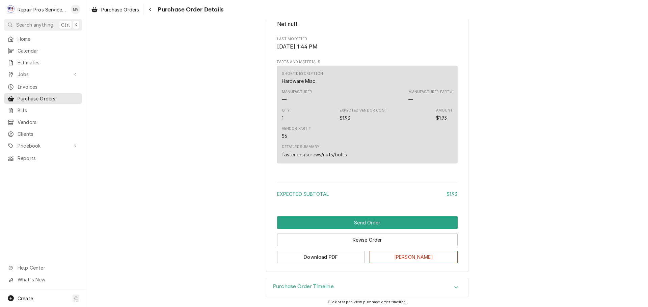
scroll to position [312, 0]
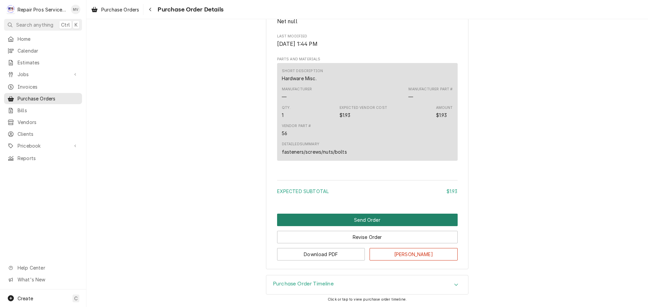
click at [346, 218] on button "Send Order" at bounding box center [367, 220] width 181 height 12
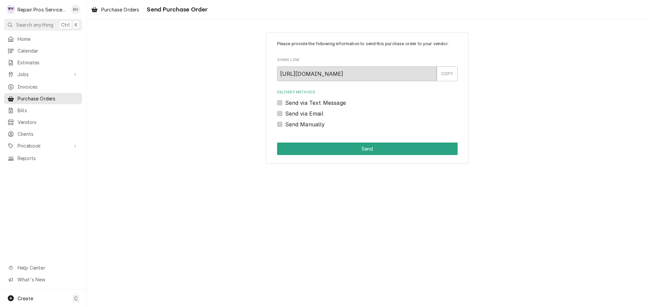
click at [304, 123] on label "Send Manually" at bounding box center [305, 124] width 40 height 8
click at [304, 123] on input "Send Manually" at bounding box center [375, 127] width 181 height 15
checkbox input "true"
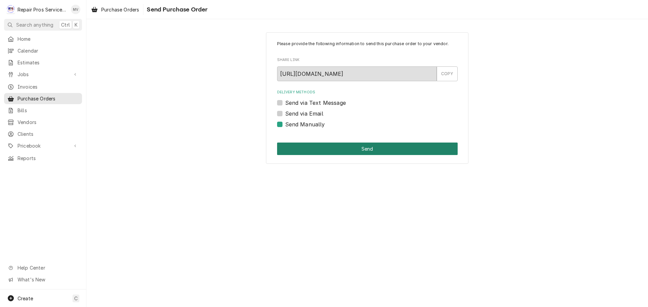
click at [375, 148] on button "Send" at bounding box center [367, 149] width 181 height 12
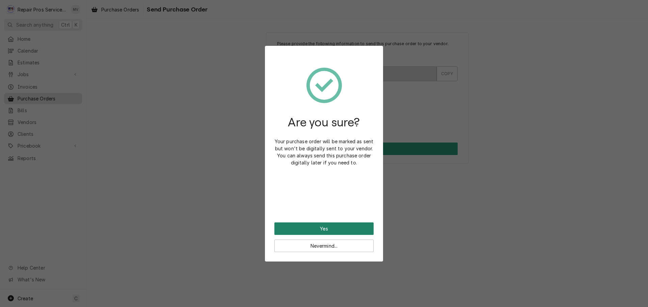
click at [321, 225] on button "Yes" at bounding box center [323, 229] width 99 height 12
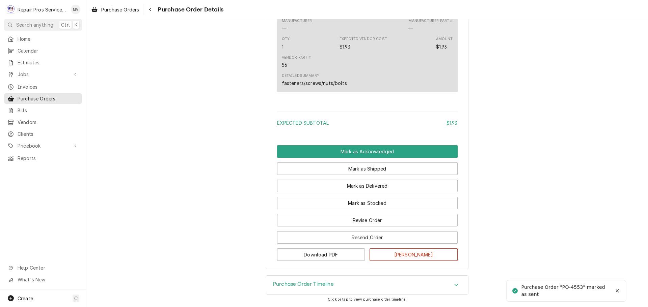
scroll to position [403, 0]
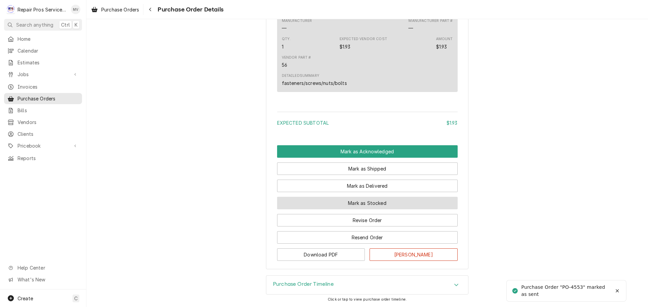
click at [354, 201] on button "Mark as Stocked" at bounding box center [367, 203] width 181 height 12
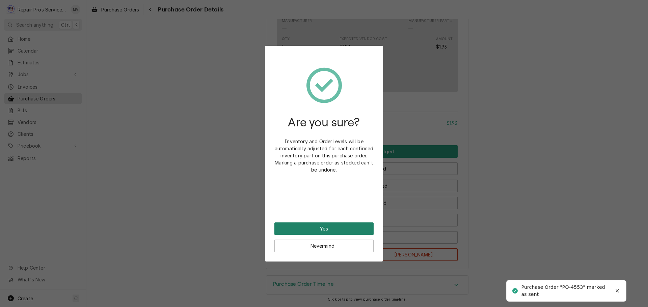
click at [328, 228] on button "Yes" at bounding box center [323, 229] width 99 height 12
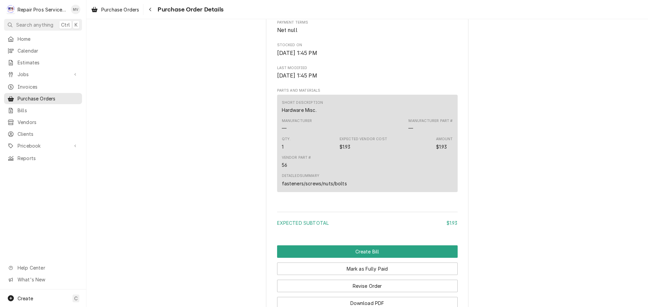
scroll to position [437, 0]
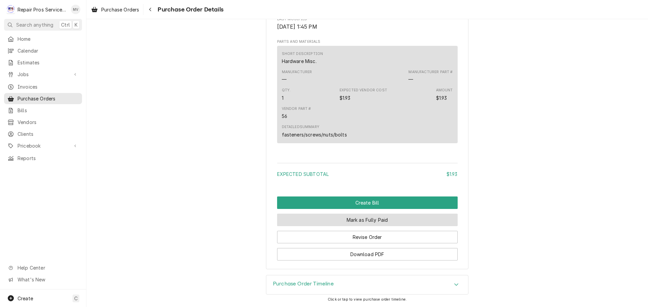
click at [351, 220] on button "Mark as Fully Paid" at bounding box center [367, 220] width 181 height 12
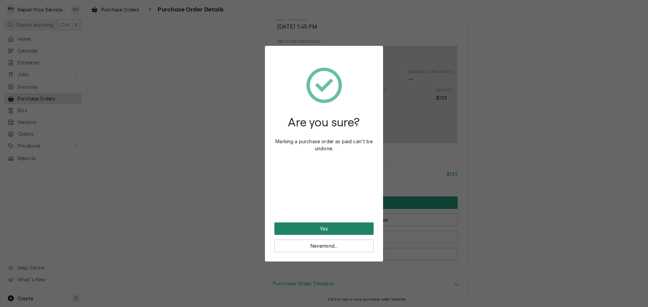
click at [347, 226] on button "Yes" at bounding box center [323, 229] width 99 height 12
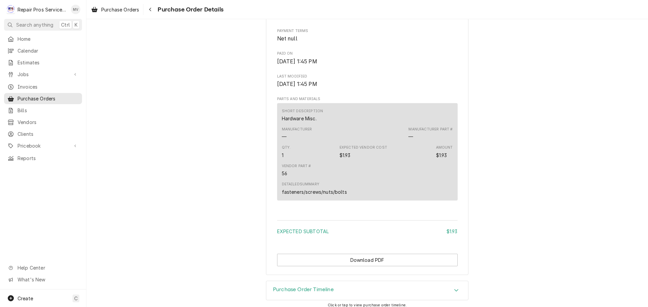
scroll to position [386, 0]
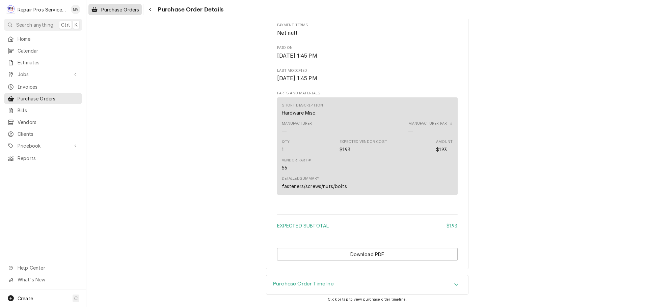
click at [120, 9] on span "Purchase Orders" at bounding box center [120, 9] width 38 height 7
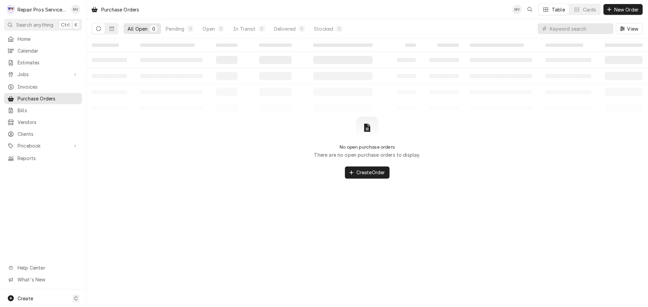
click at [645, 8] on div "Purchase Orders MV Table Cards New Order" at bounding box center [366, 9] width 561 height 19
click at [634, 11] on span "New Order" at bounding box center [626, 9] width 27 height 7
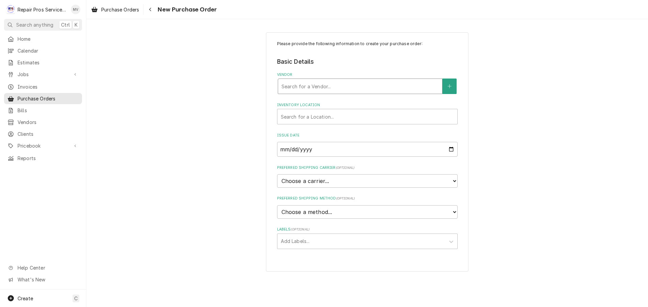
click at [328, 84] on div "Vendor" at bounding box center [359, 86] width 157 height 12
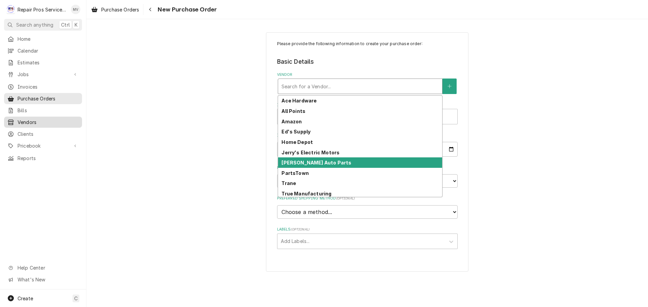
click at [28, 119] on span "Vendors" at bounding box center [48, 122] width 61 height 7
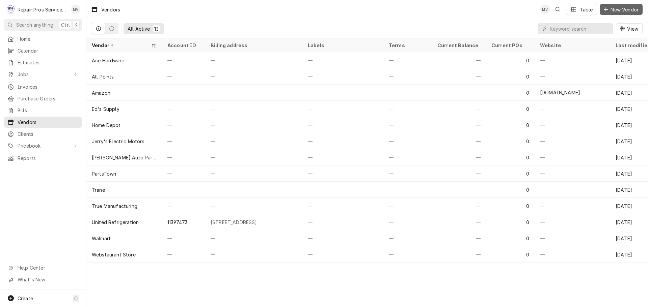
click at [636, 7] on span "New Vendor" at bounding box center [624, 9] width 31 height 7
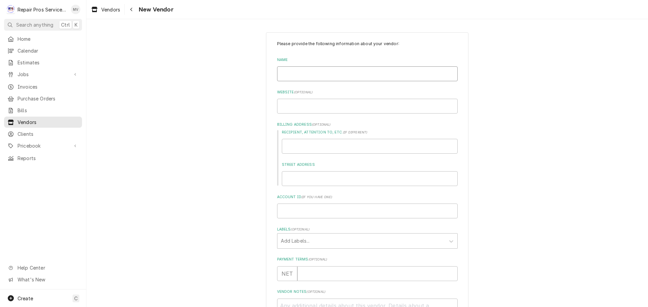
click at [297, 71] on input "Name" at bounding box center [367, 73] width 181 height 15
type textarea "x"
type input "H"
type textarea "x"
type input "Ha"
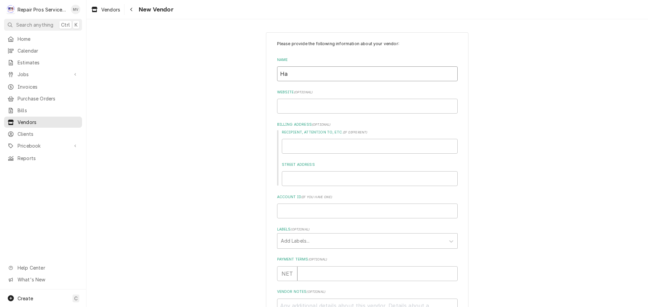
type textarea "x"
type input "Har"
type textarea "x"
type input "Harb"
type textarea "x"
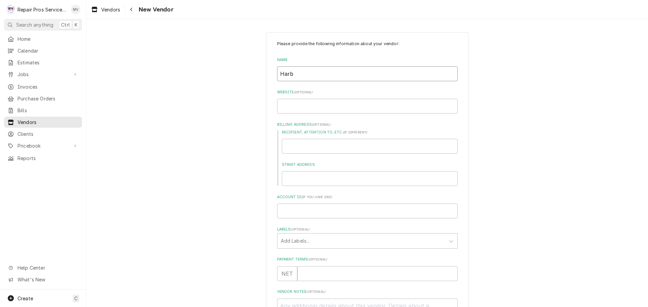
type input "Harbo"
type textarea "x"
type input "Harbor"
type textarea "x"
type input "Harbor"
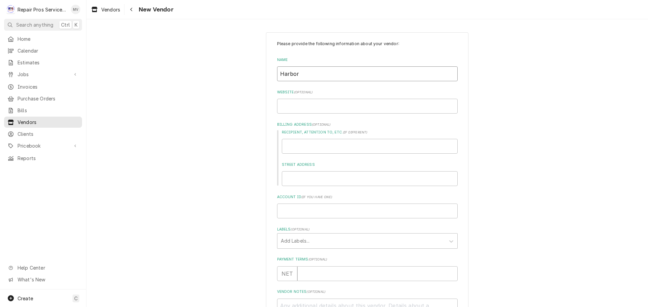
type textarea "x"
type input "Harbor f"
type textarea "x"
type input "Harbor"
type textarea "x"
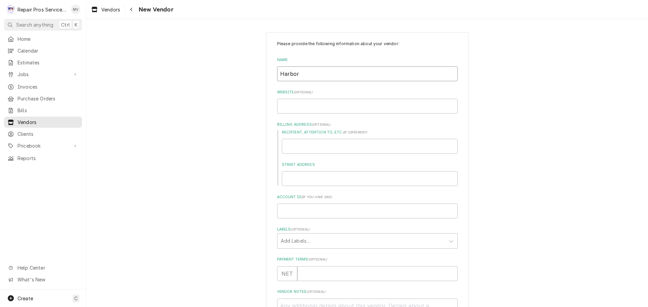
type input "Harbor F"
type textarea "x"
type input "Harbor Fr"
type textarea "x"
type input "Harbor Fre"
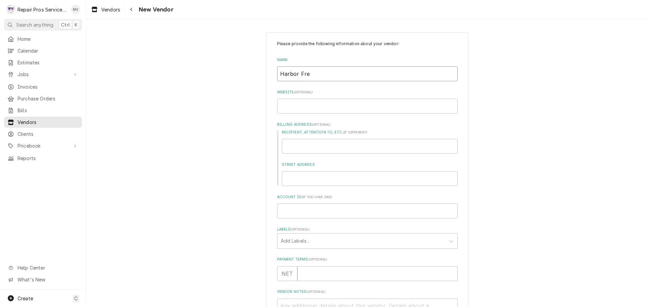
type textarea "x"
type input "Harbor Frei"
type textarea "x"
type input "Harbor Freig"
type textarea "x"
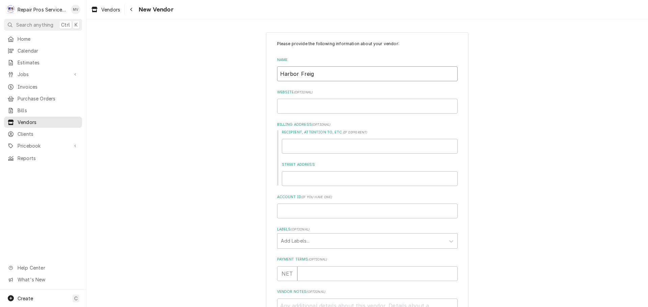
type input "Harbor Freigh"
type textarea "x"
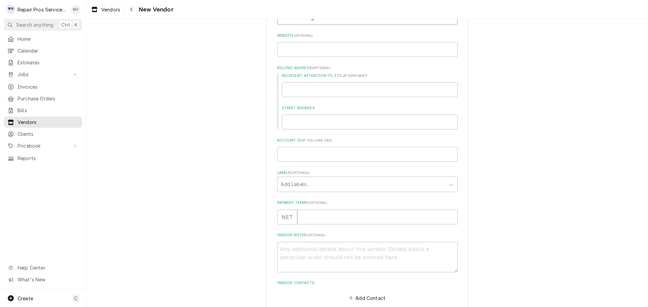
scroll to position [93, 0]
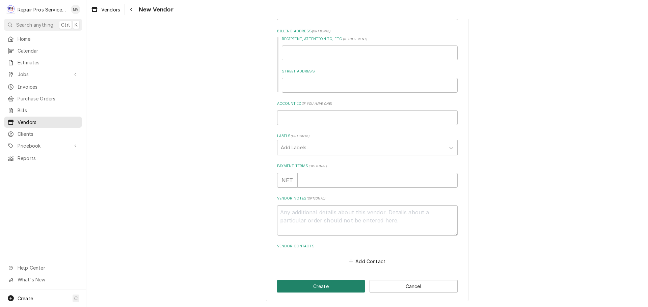
type input "Harbor Freight"
click at [326, 283] on button "Create" at bounding box center [321, 286] width 88 height 12
type textarea "x"
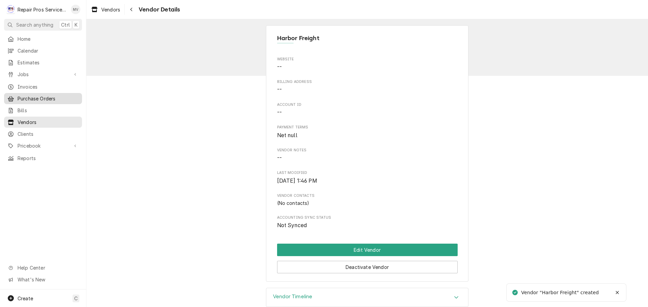
click at [44, 99] on span "Purchase Orders" at bounding box center [48, 98] width 61 height 7
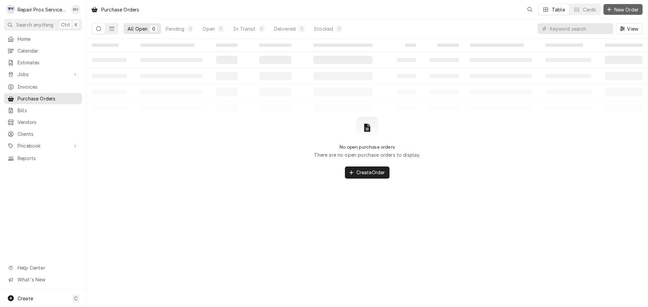
click at [617, 8] on span "New Order" at bounding box center [626, 9] width 27 height 7
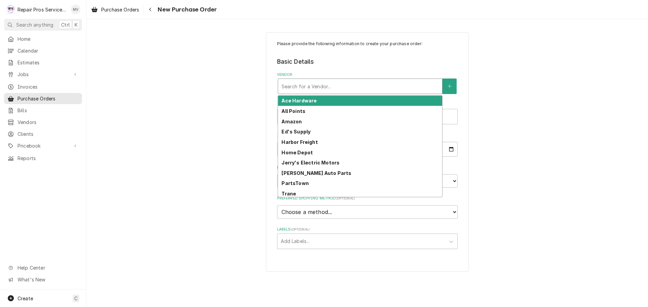
click at [302, 85] on div "Vendor" at bounding box center [359, 86] width 157 height 12
type input "h"
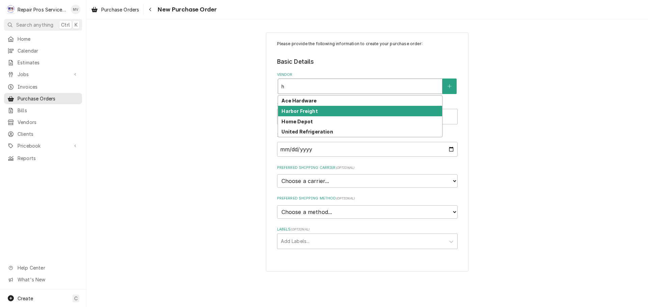
click at [297, 111] on strong "Harbor Freight" at bounding box center [299, 111] width 36 height 6
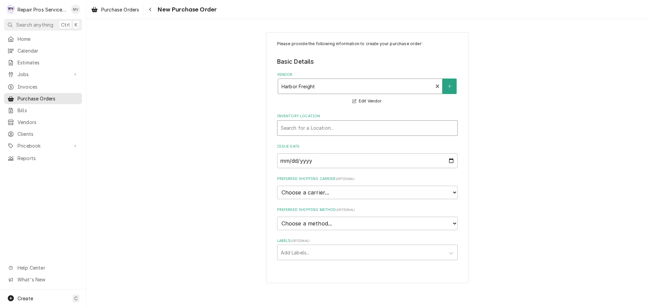
click at [296, 129] on div "Inventory Location" at bounding box center [367, 128] width 173 height 12
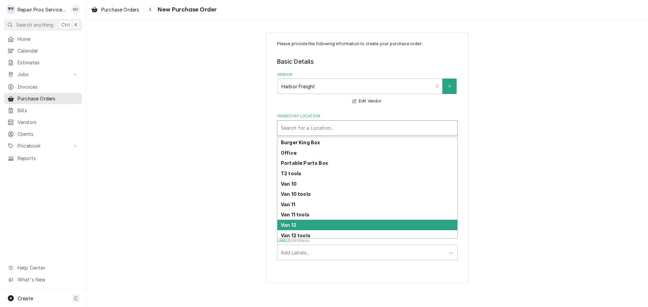
click at [286, 225] on strong "Van 12" at bounding box center [289, 225] width 16 height 6
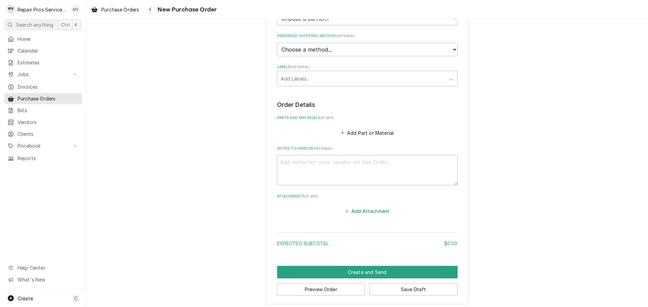
scroll to position [177, 0]
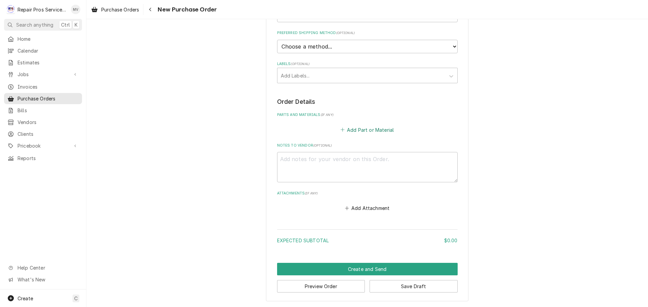
click at [354, 130] on button "Add Part or Material" at bounding box center [367, 129] width 56 height 9
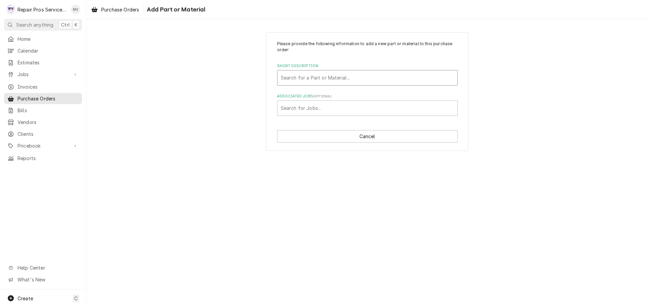
click at [322, 73] on div "Short Description" at bounding box center [367, 78] width 173 height 12
type input "gre"
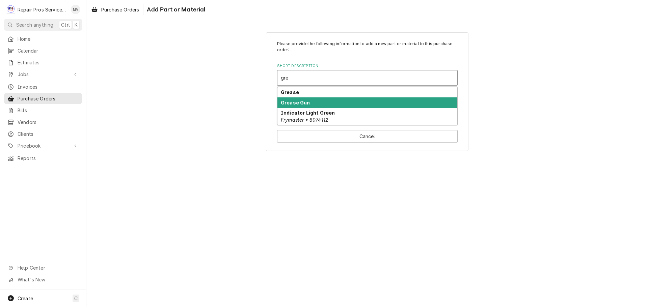
click at [311, 106] on div "Grease Gun" at bounding box center [367, 103] width 180 height 10
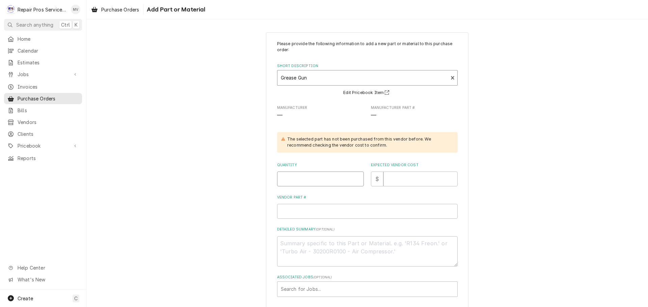
click at [292, 177] on input "Quantity" at bounding box center [320, 179] width 87 height 15
type textarea "x"
type input "1"
type textarea "x"
type input "1"
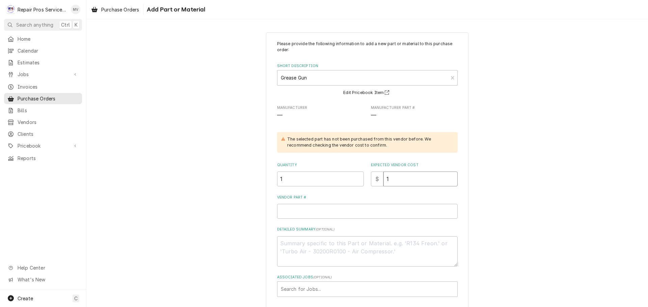
type textarea "x"
type input "19"
type textarea "x"
type input "19.9"
type textarea "x"
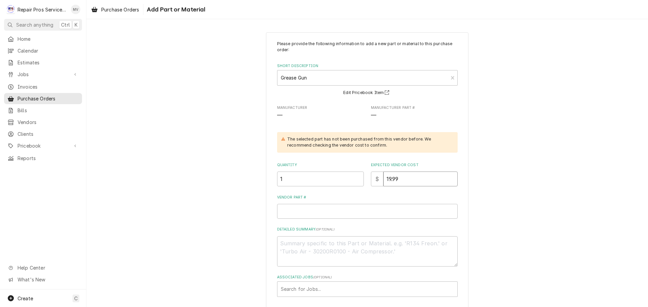
type input "19.99"
click at [291, 213] on input "Vendor Part #" at bounding box center [367, 211] width 181 height 15
type textarea "x"
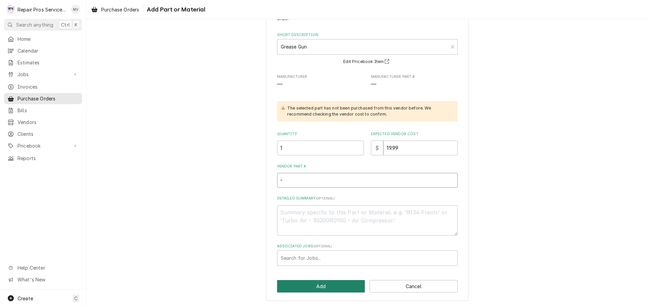
type input "-"
click at [327, 287] on button "Add" at bounding box center [321, 286] width 88 height 12
type textarea "x"
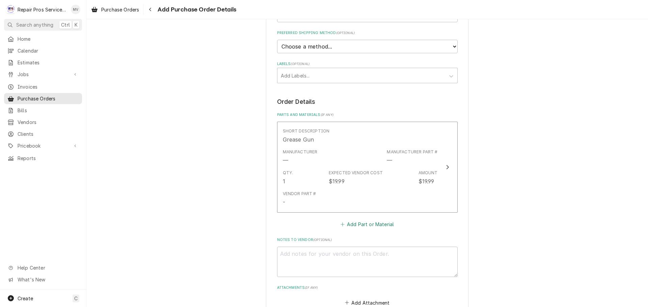
click at [355, 224] on button "Add Part or Material" at bounding box center [367, 224] width 56 height 9
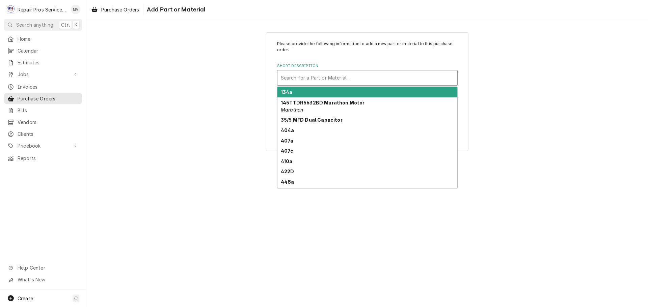
click at [293, 77] on div "Short Description" at bounding box center [367, 78] width 173 height 12
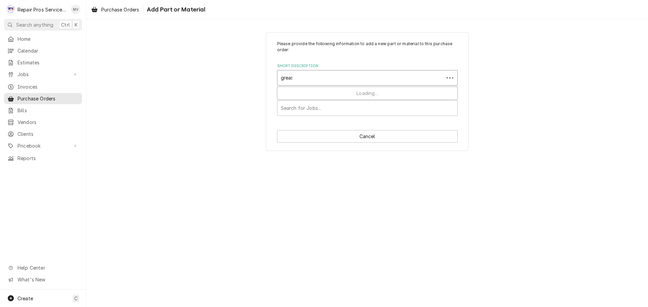
type input "grease"
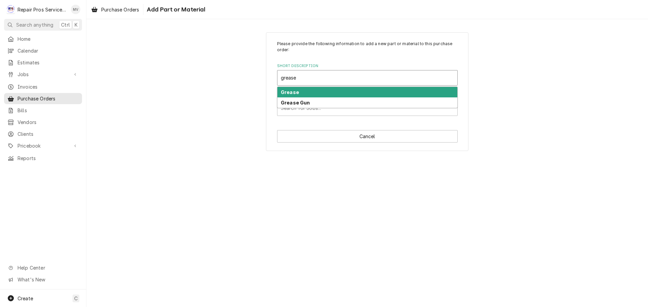
click at [303, 94] on div "Grease" at bounding box center [367, 92] width 180 height 10
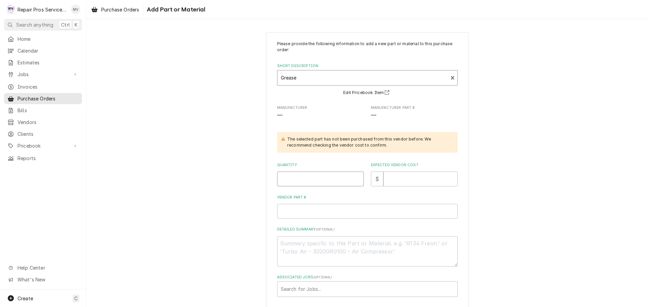
click at [318, 184] on input "Quantity" at bounding box center [320, 179] width 87 height 15
type textarea "x"
type input "1"
type textarea "x"
type input "1"
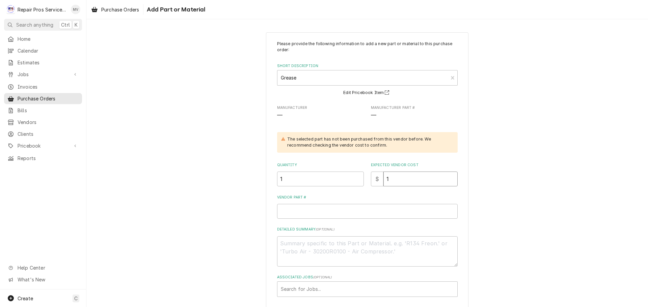
type textarea "x"
type input "15"
type textarea "x"
type input "15.9"
type textarea "x"
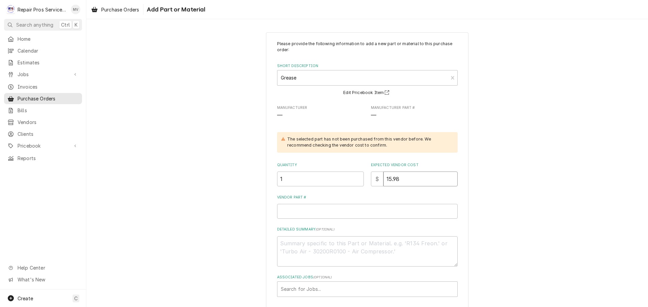
type input "15.98"
type textarea "x"
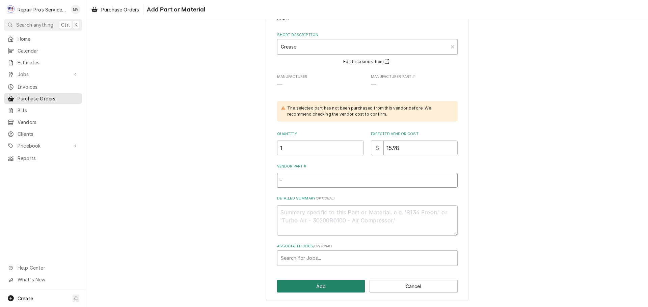
type input "-"
click at [328, 291] on button "Add" at bounding box center [321, 286] width 88 height 12
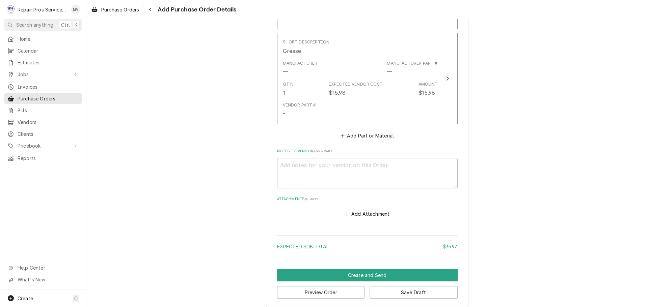
scroll to position [367, 0]
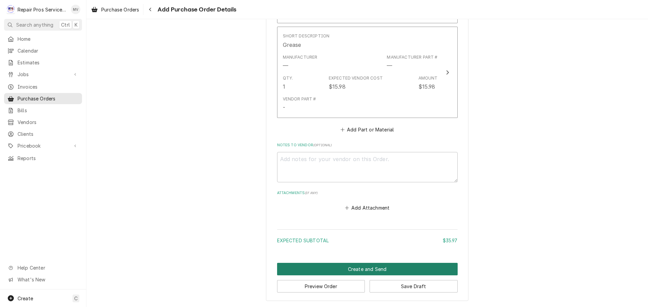
click at [352, 269] on button "Create and Send" at bounding box center [367, 269] width 181 height 12
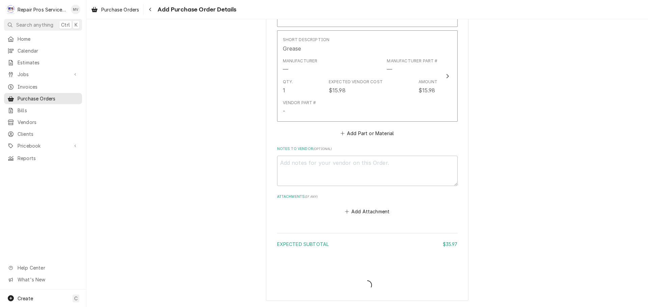
type textarea "x"
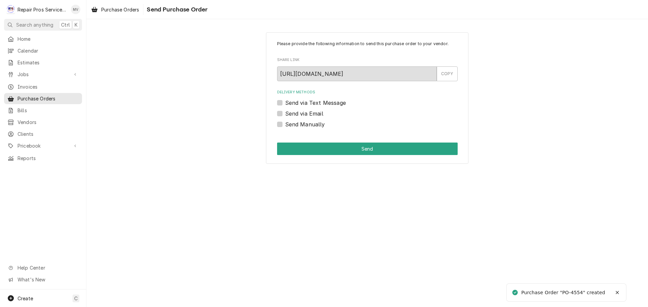
click at [305, 125] on label "Send Manually" at bounding box center [305, 124] width 40 height 8
click at [305, 125] on input "Send Manually" at bounding box center [375, 127] width 181 height 15
checkbox input "true"
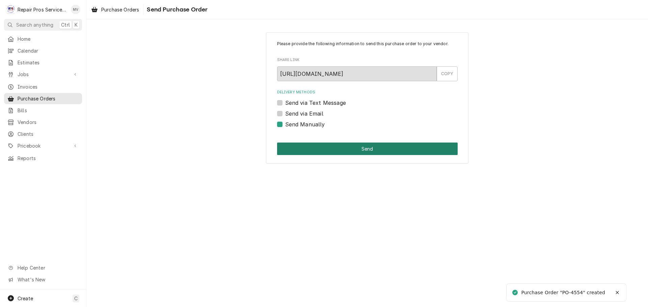
click at [359, 149] on button "Send" at bounding box center [367, 149] width 181 height 12
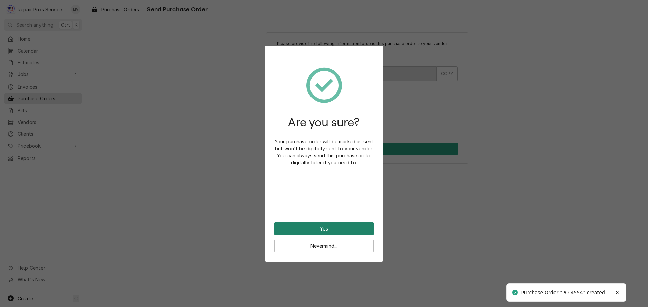
click at [321, 225] on button "Yes" at bounding box center [323, 229] width 99 height 12
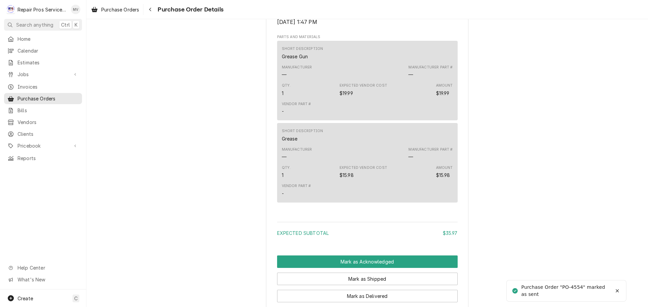
scroll to position [467, 0]
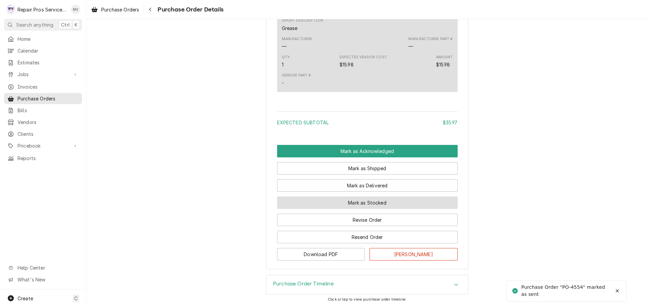
click at [352, 199] on button "Mark as Stocked" at bounding box center [367, 203] width 181 height 12
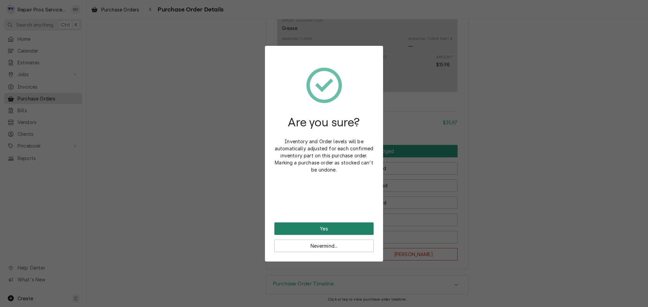
click at [320, 228] on button "Yes" at bounding box center [323, 229] width 99 height 12
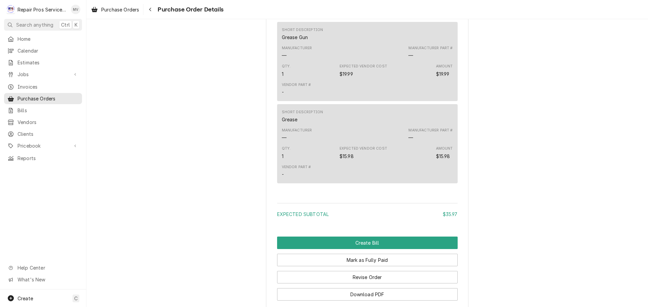
scroll to position [501, 0]
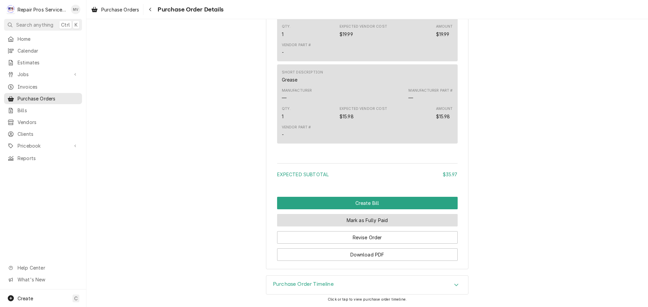
click at [343, 219] on button "Mark as Fully Paid" at bounding box center [367, 220] width 181 height 12
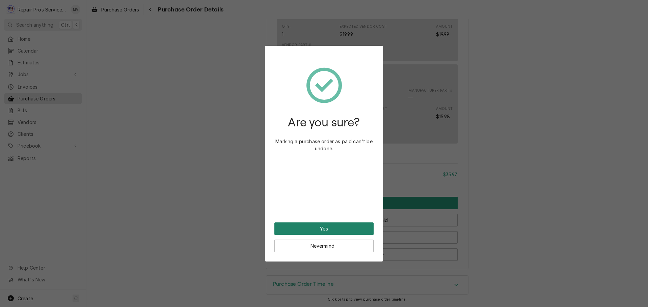
click at [324, 227] on button "Yes" at bounding box center [323, 229] width 99 height 12
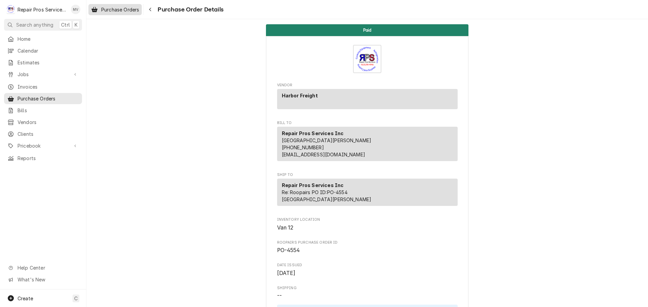
click at [119, 11] on span "Purchase Orders" at bounding box center [120, 9] width 38 height 7
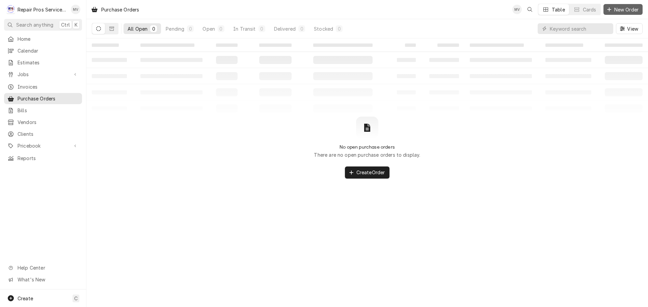
click at [622, 8] on span "New Order" at bounding box center [626, 9] width 27 height 7
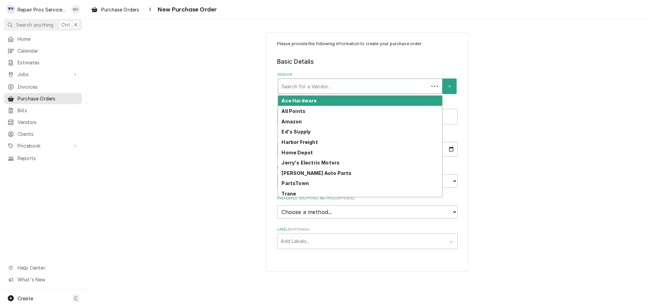
click at [317, 90] on div "Vendor" at bounding box center [353, 86] width 144 height 12
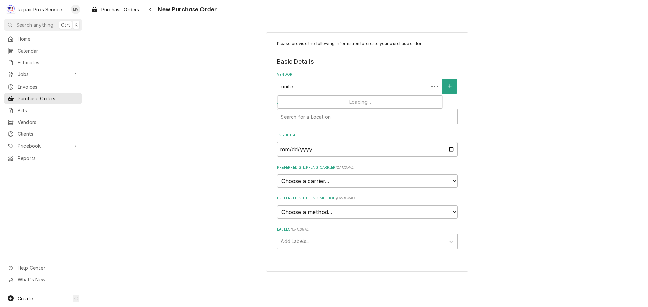
type input "united"
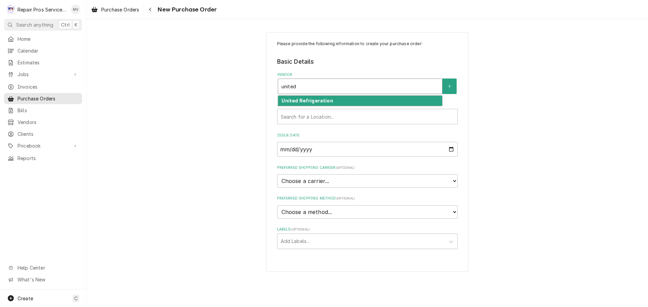
click at [303, 101] on strong "United Refrigeration" at bounding box center [306, 101] width 51 height 6
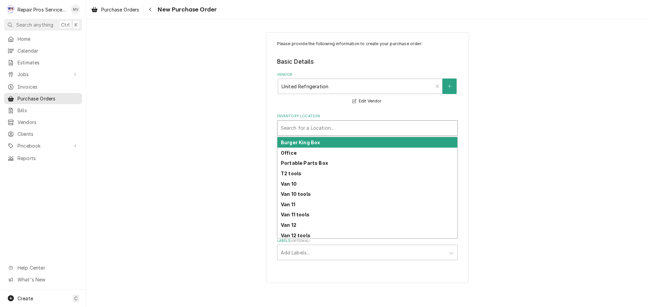
click at [302, 127] on div "Inventory Location" at bounding box center [367, 128] width 173 height 12
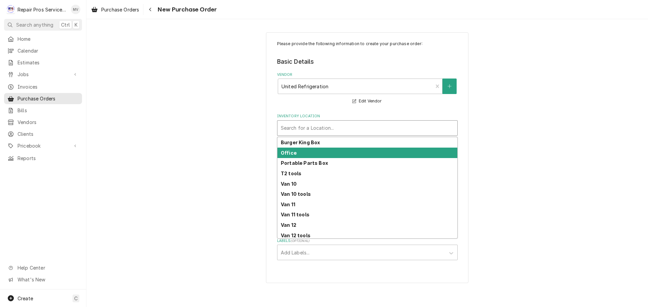
click at [299, 153] on div "Office" at bounding box center [367, 153] width 180 height 10
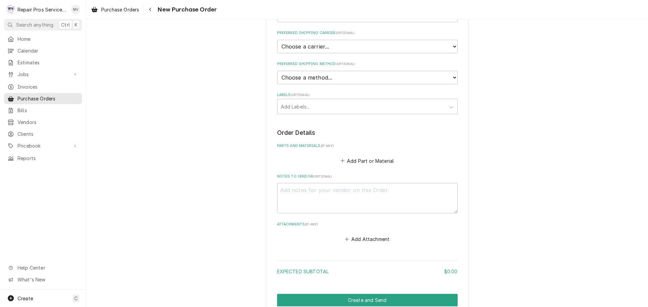
scroll to position [177, 0]
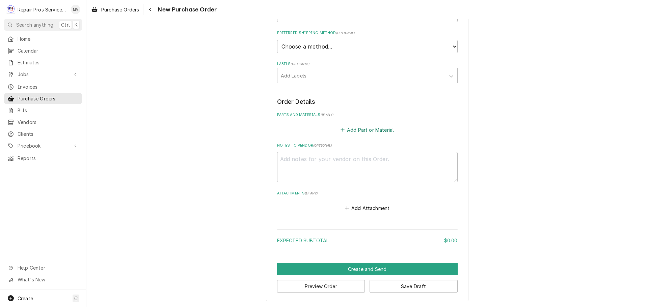
click at [361, 126] on div "Add Part or Material" at bounding box center [367, 128] width 181 height 13
click at [361, 131] on button "Add Part or Material" at bounding box center [367, 129] width 56 height 9
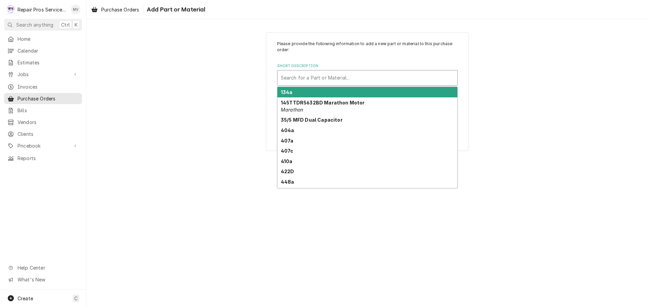
click at [311, 78] on div "Short Description" at bounding box center [367, 78] width 173 height 12
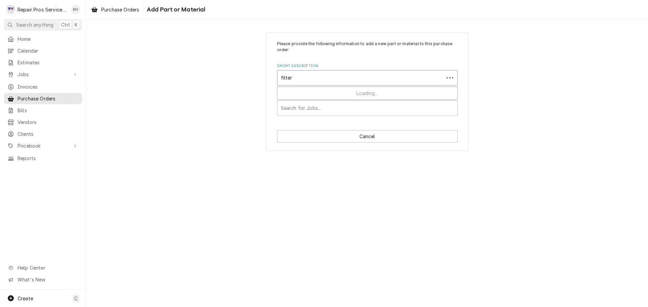
type input "filters"
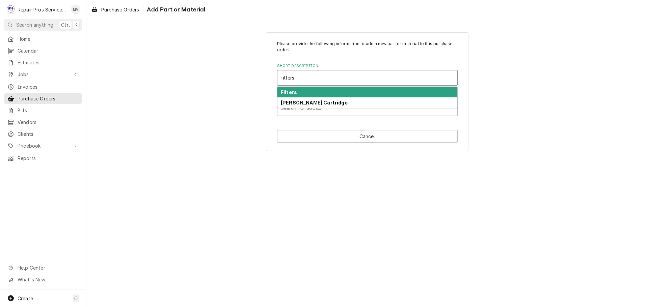
click at [305, 93] on div "Filters" at bounding box center [367, 92] width 180 height 10
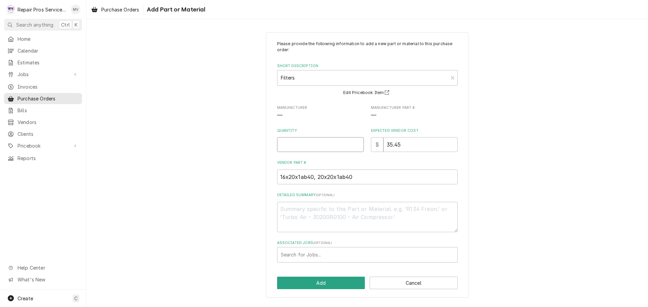
click at [302, 144] on input "Quantity" at bounding box center [320, 144] width 87 height 15
click at [285, 145] on input "Quantity" at bounding box center [320, 144] width 87 height 15
type textarea "x"
type input "1"
drag, startPoint x: 407, startPoint y: 139, endPoint x: 355, endPoint y: 139, distance: 51.6
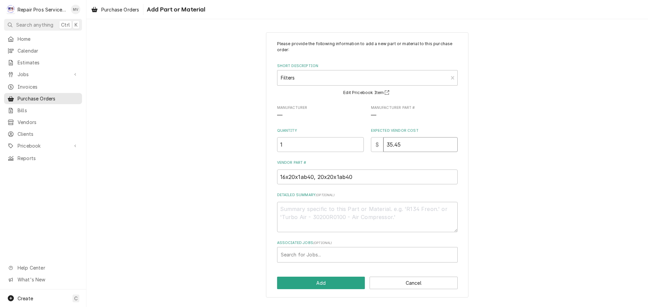
click at [359, 141] on div "Quantity 1 Expected Vendor Cost $ 35.45" at bounding box center [367, 140] width 181 height 24
type textarea "x"
type input "1"
type textarea "x"
type input "19"
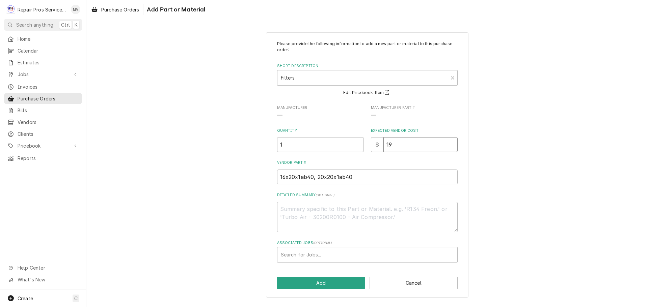
type textarea "x"
type input "19.5"
type textarea "x"
type input "19.56"
drag, startPoint x: 375, startPoint y: 165, endPoint x: 368, endPoint y: 174, distance: 10.9
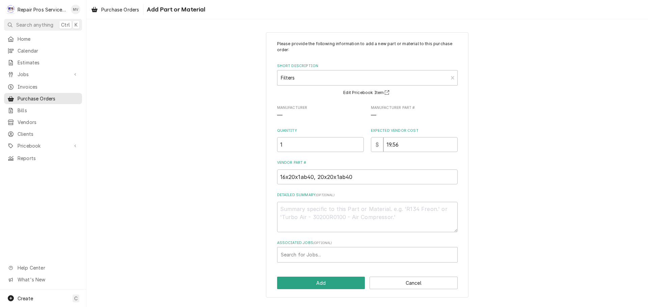
click at [374, 168] on div "Vendor Part # 16x20x1ab40, 20x20x1ab40" at bounding box center [367, 172] width 181 height 24
click at [319, 177] on input "16x20x1ab40, 20x20x1ab40" at bounding box center [367, 177] width 181 height 15
click at [364, 176] on input "16x20x1ab40, 20x20x1ab40" at bounding box center [367, 177] width 181 height 15
click at [373, 214] on textarea "Detailed Summary ( optional )" at bounding box center [367, 217] width 181 height 30
drag, startPoint x: 369, startPoint y: 179, endPoint x: 248, endPoint y: 171, distance: 120.7
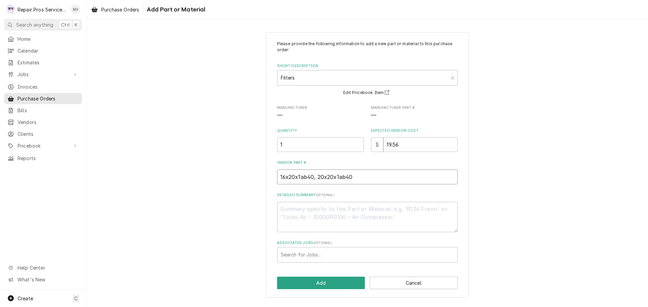
click at [248, 171] on div "Please provide the following information to add a new part or material to this …" at bounding box center [366, 165] width 561 height 278
type textarea "x"
type input "4"
type textarea "x"
type input "4L"
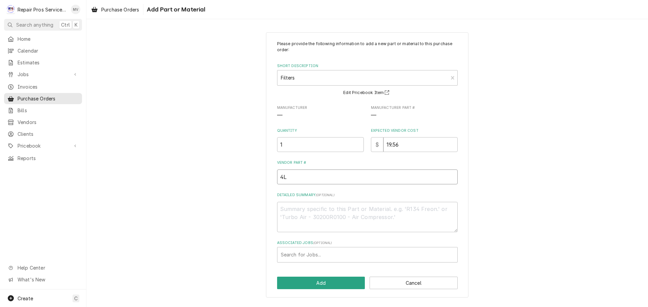
type textarea "x"
type input "4L2"
type textarea "x"
type input "4L22"
type textarea "x"
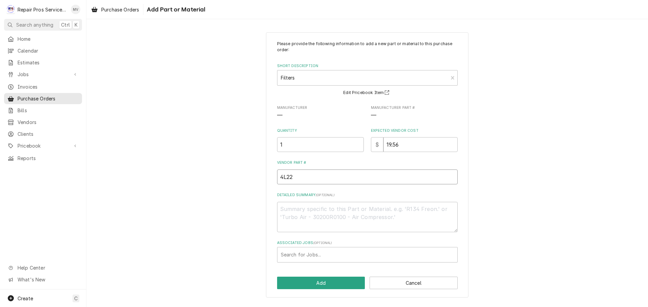
type input "4L220"
type textarea "x"
type input "4L220-"
type textarea "x"
type input "4L220-B"
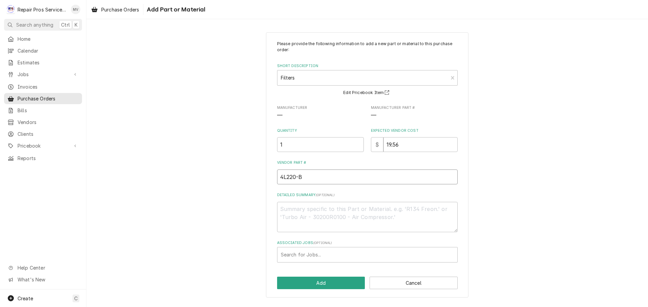
type textarea "x"
type input "4L220-B,"
type textarea "x"
type input "4L220-B,"
type textarea "x"
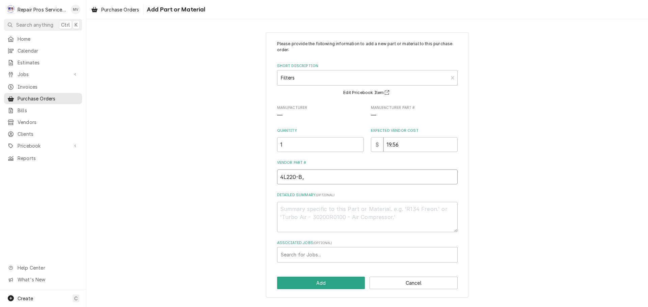
type input "4L220-B, A"
type textarea "x"
type input "4L220-B, AZ"
type textarea "x"
type input "4L220-B, A"
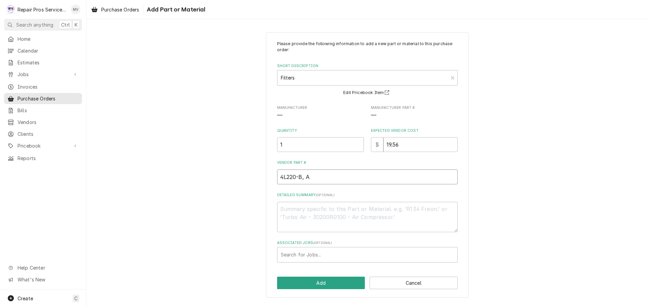
type textarea "x"
type input "4L220-B, AX"
type textarea "x"
type input "4L220-B, AX2"
type textarea "x"
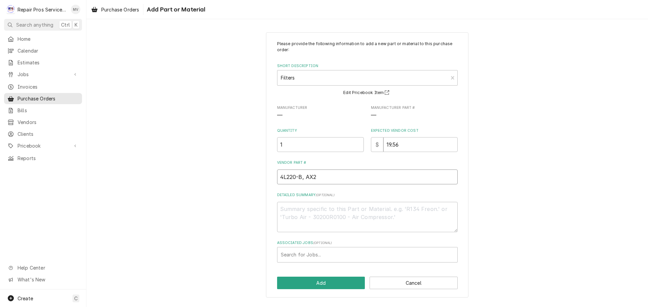
type input "4L220-B, AX22"
type textarea "x"
type input "4L220-B, AX22B"
type textarea "x"
type input "4L220-B, AX22BT"
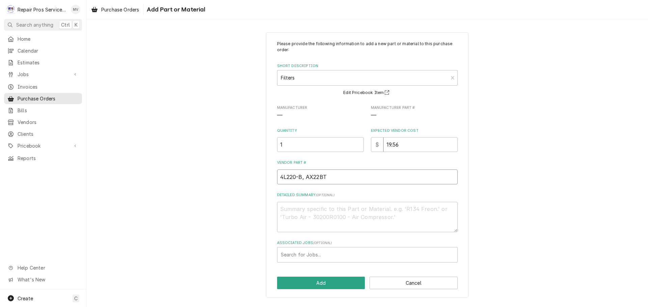
type textarea "x"
type input "4L220-B, AX22BTN"
click at [320, 256] on div "Associated Jobs" at bounding box center [367, 255] width 173 height 12
type input "1463"
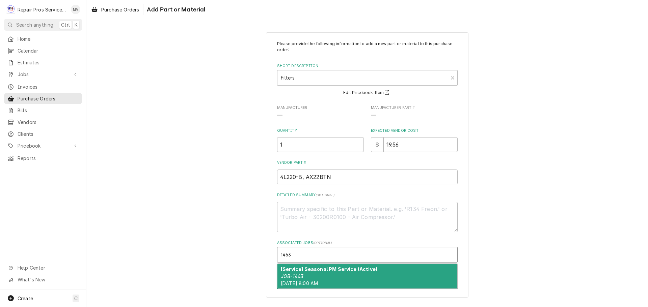
click at [350, 270] on strong "[Service] Seasonal PM Service (Active)" at bounding box center [329, 270] width 97 height 6
type textarea "x"
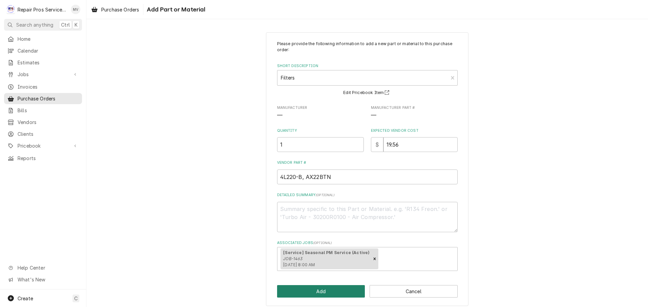
click at [321, 292] on button "Add" at bounding box center [321, 291] width 88 height 12
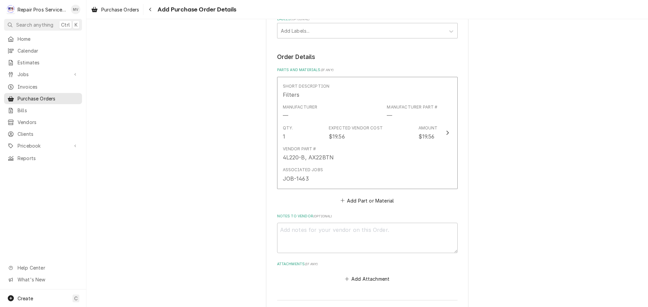
scroll to position [293, 0]
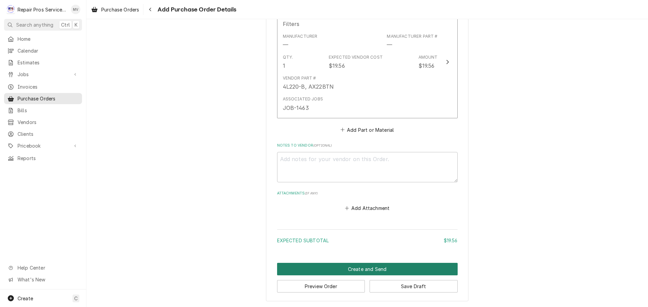
click at [323, 267] on button "Create and Send" at bounding box center [367, 269] width 181 height 12
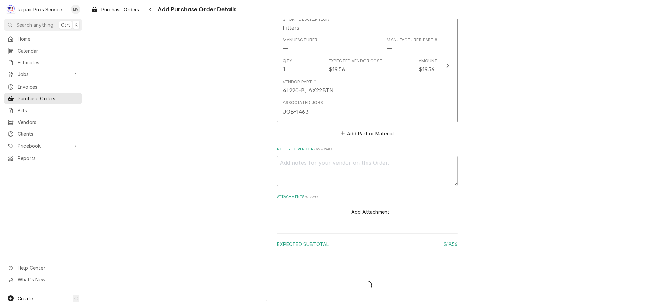
scroll to position [289, 0]
type textarea "x"
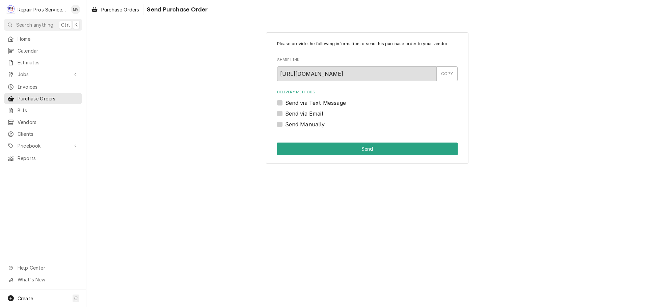
click at [311, 124] on label "Send Manually" at bounding box center [305, 124] width 40 height 8
click at [311, 124] on input "Send Manually" at bounding box center [375, 127] width 181 height 15
checkbox input "true"
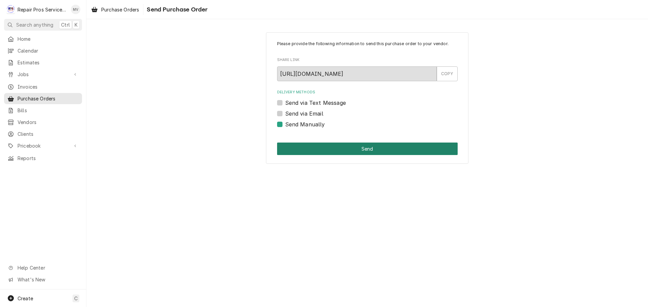
click at [337, 146] on button "Send" at bounding box center [367, 149] width 181 height 12
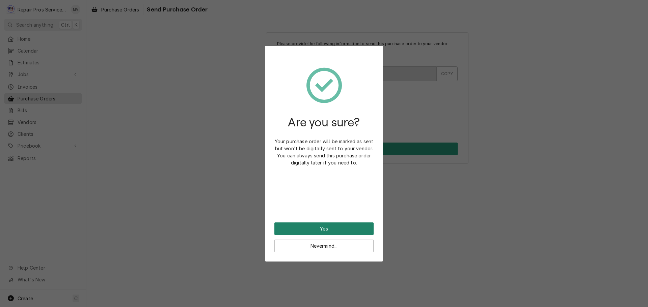
click at [329, 225] on button "Yes" at bounding box center [323, 229] width 99 height 12
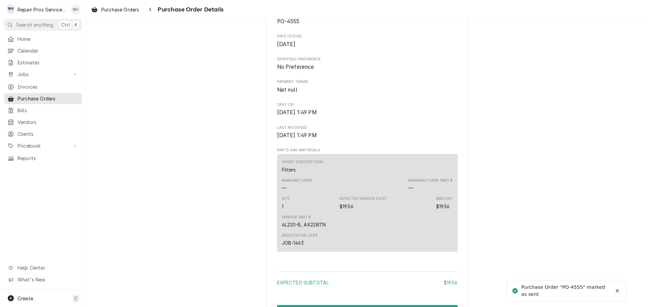
scroll to position [417, 0]
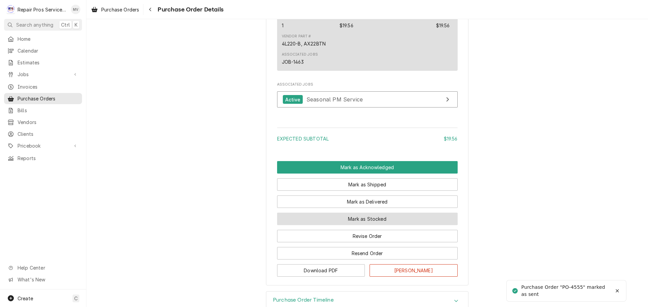
click at [371, 225] on button "Mark as Stocked" at bounding box center [367, 219] width 181 height 12
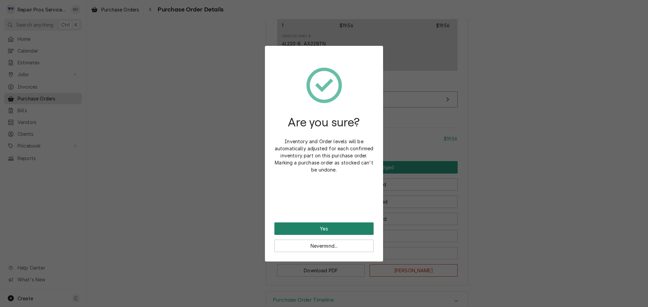
click at [329, 227] on button "Yes" at bounding box center [323, 229] width 99 height 12
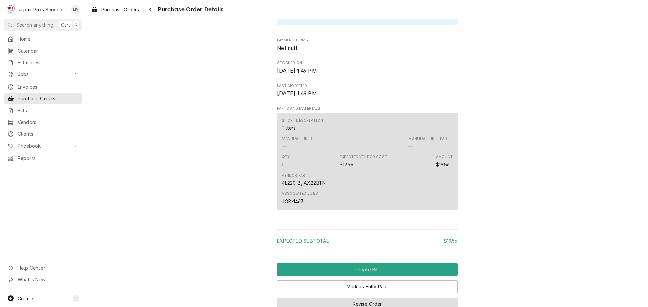
scroll to position [451, 0]
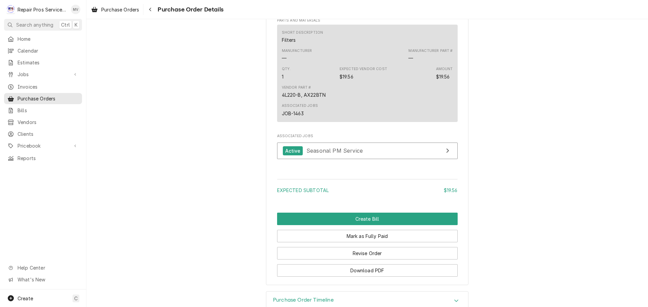
click at [356, 243] on button "Mark as Fully Paid" at bounding box center [367, 236] width 181 height 12
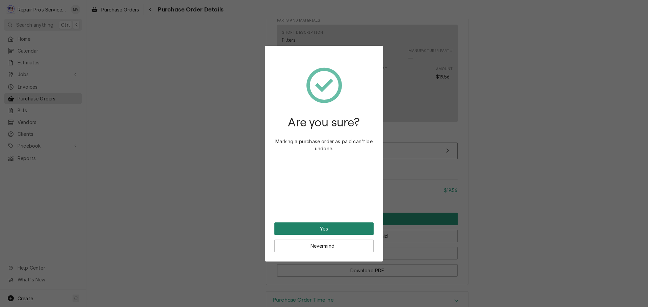
click at [328, 225] on button "Yes" at bounding box center [323, 229] width 99 height 12
